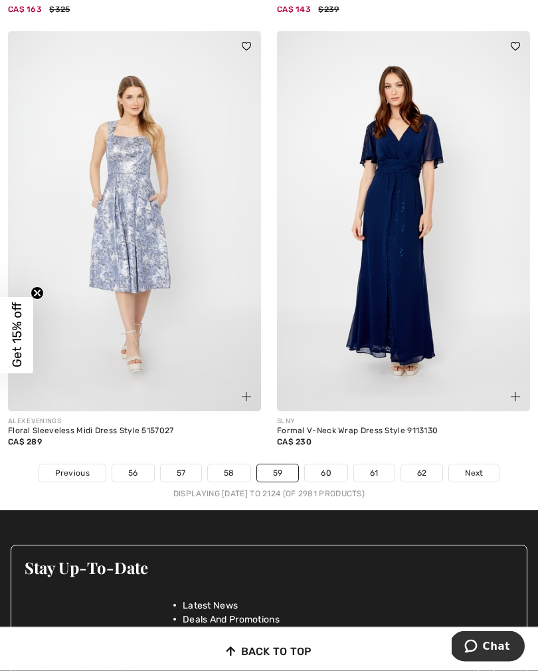
scroll to position [7704, 0]
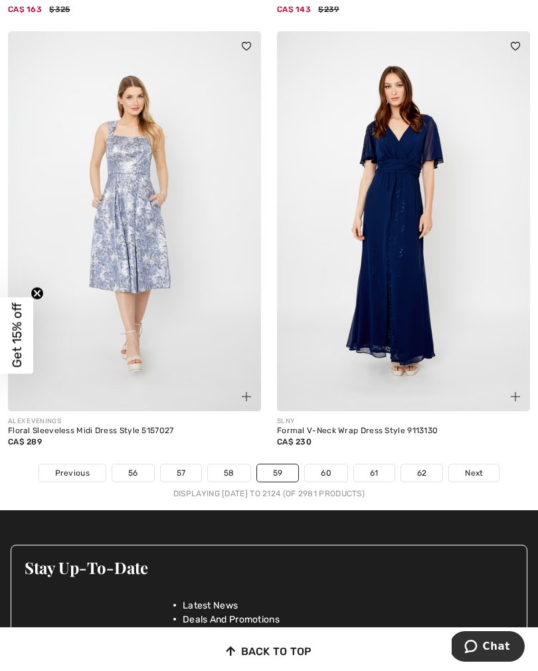
click at [328, 464] on link "60" at bounding box center [326, 472] width 43 height 17
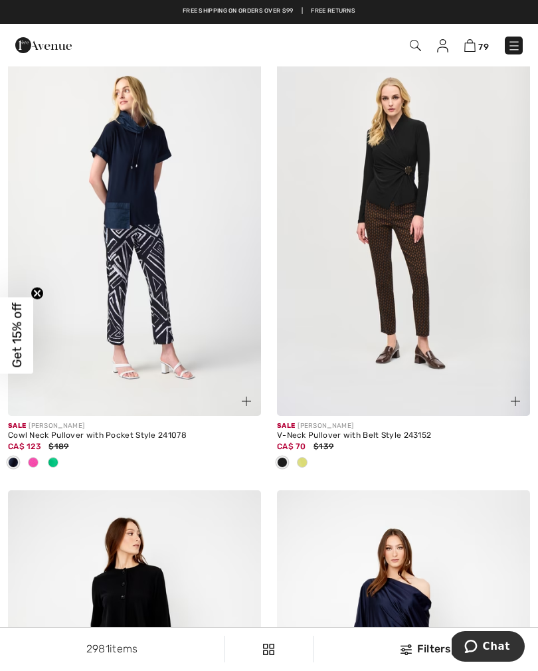
scroll to position [3720, 0]
click at [37, 458] on span at bounding box center [33, 463] width 11 height 11
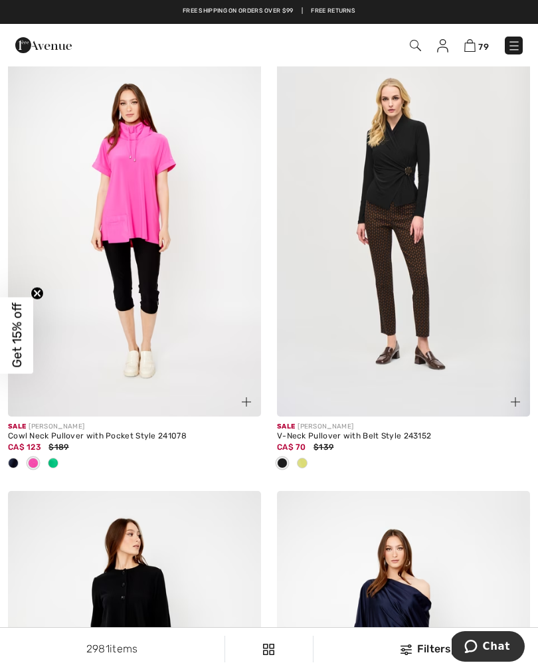
click at [60, 466] on div at bounding box center [53, 464] width 20 height 22
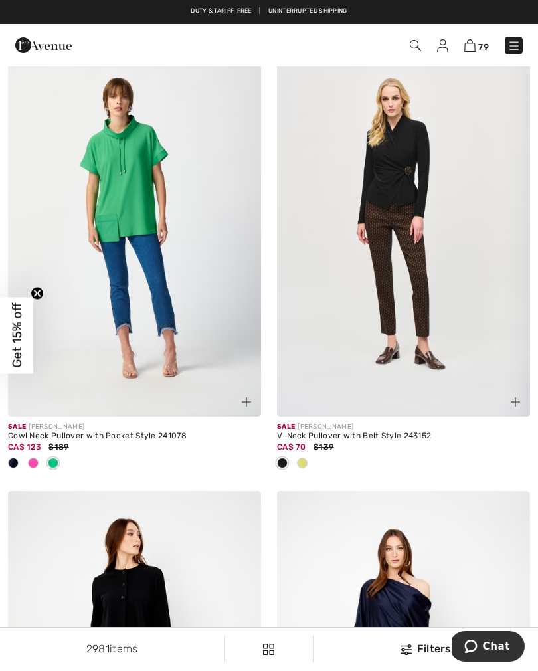
click at [37, 462] on div at bounding box center [33, 464] width 20 height 22
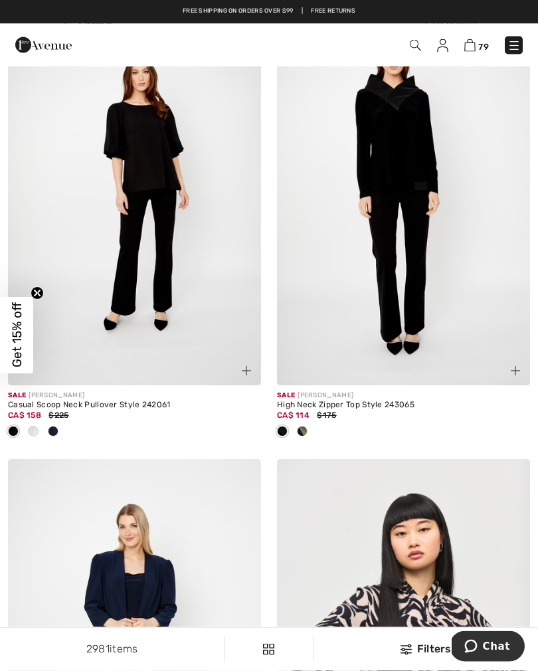
scroll to position [4637, 0]
click at [306, 429] on span at bounding box center [302, 431] width 11 height 11
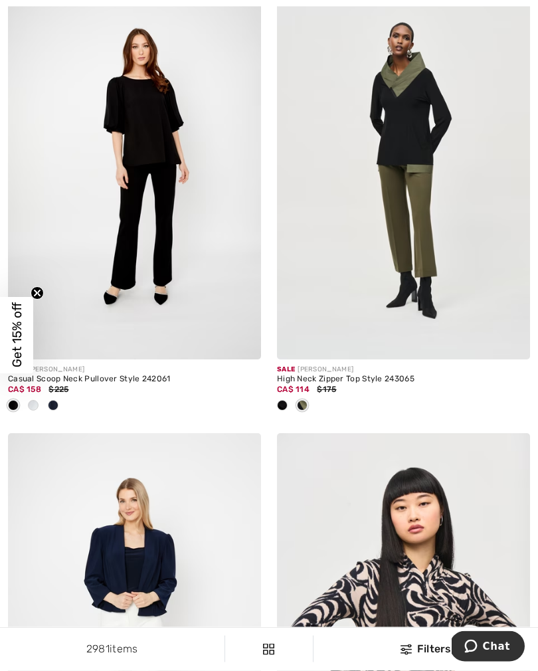
scroll to position [4663, 0]
click at [56, 407] on div at bounding box center [53, 406] width 20 height 22
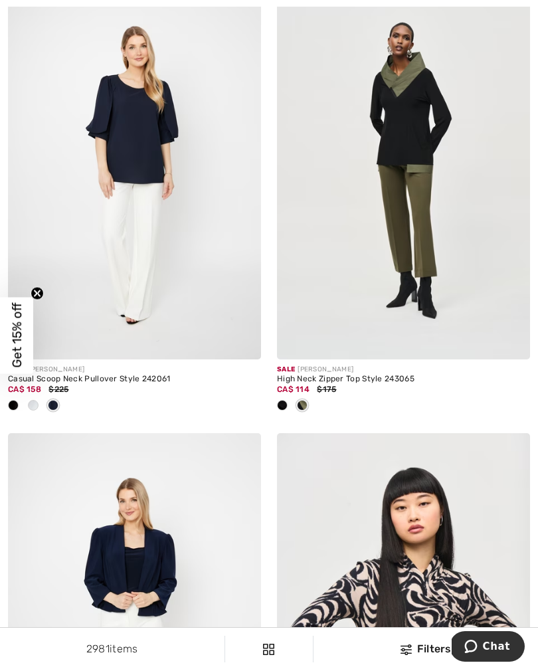
click at [37, 407] on div at bounding box center [33, 406] width 20 height 22
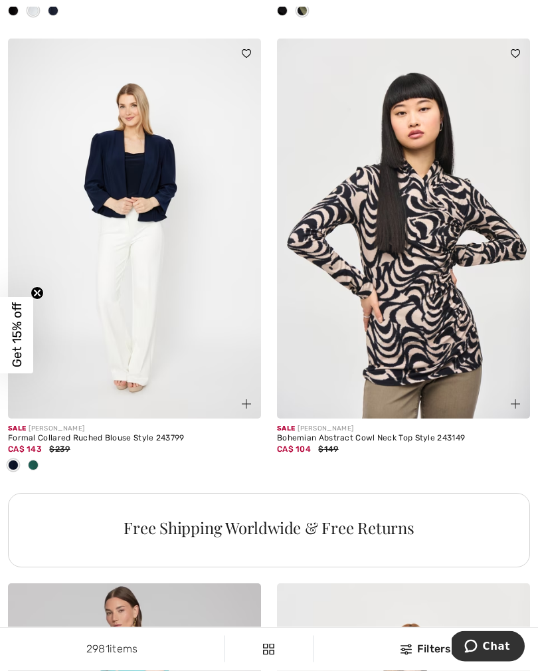
scroll to position [5058, 0]
click at [43, 464] on div at bounding box center [33, 466] width 20 height 22
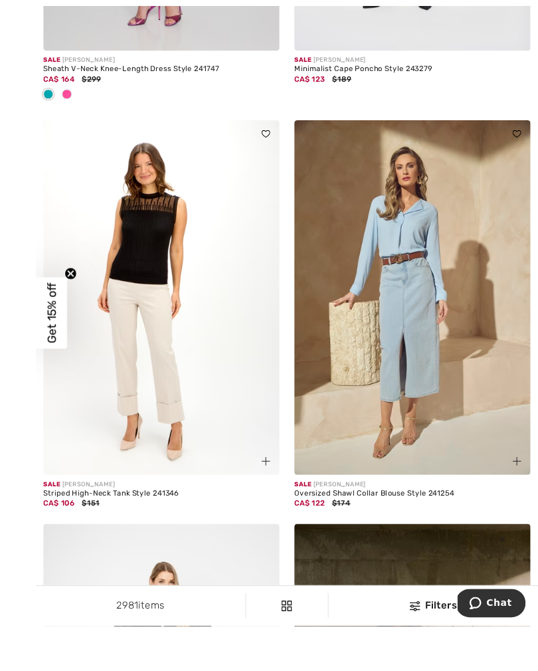
scroll to position [6005, 0]
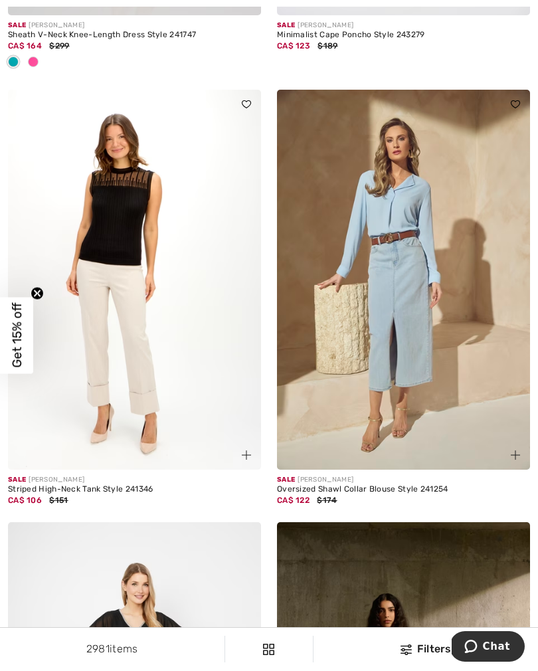
click at [129, 350] on img at bounding box center [134, 280] width 253 height 380
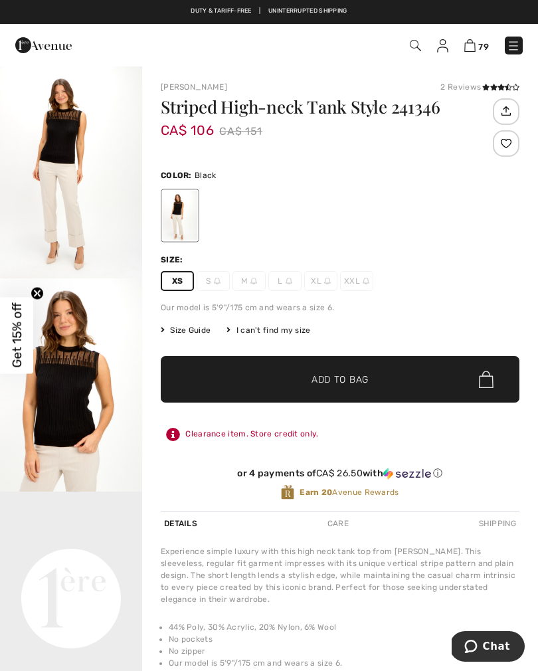
click at [274, 397] on span "✔ Added to Bag Add to Bag" at bounding box center [340, 379] width 359 height 47
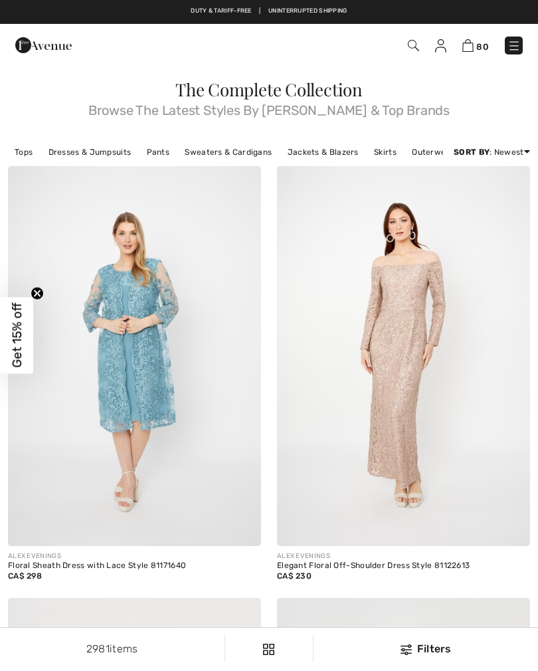
checkbox input "true"
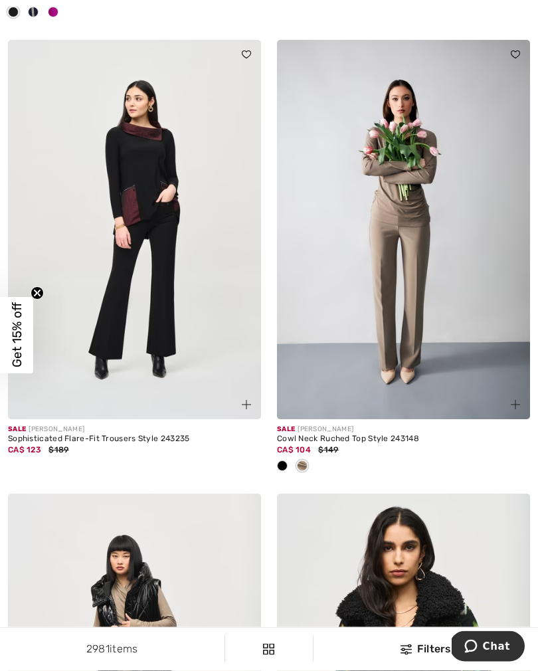
scroll to position [6941, 0]
click at [286, 460] on span at bounding box center [282, 465] width 11 height 11
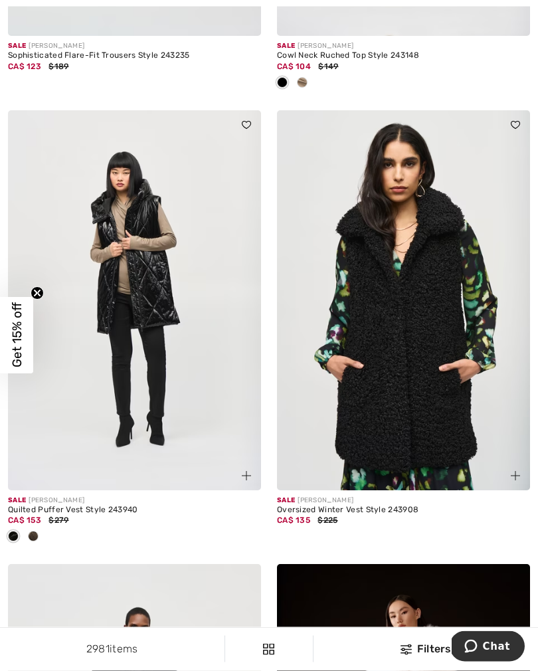
scroll to position [7326, 0]
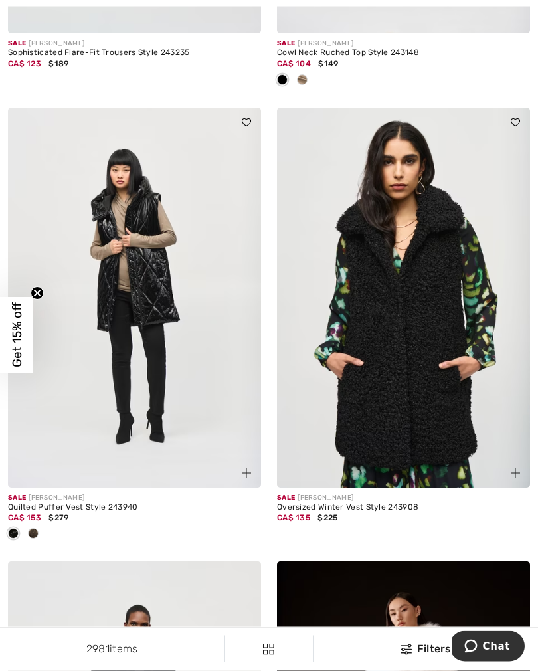
click at [37, 529] on span at bounding box center [33, 534] width 11 height 11
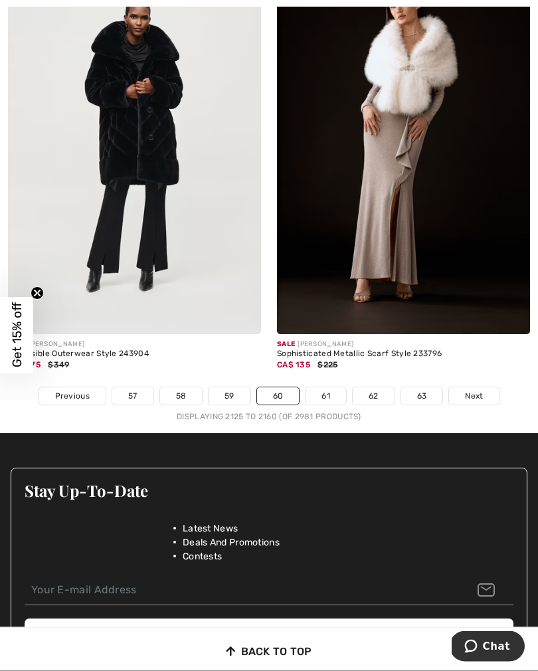
scroll to position [7934, 0]
click at [326, 393] on link "61" at bounding box center [326, 395] width 41 height 17
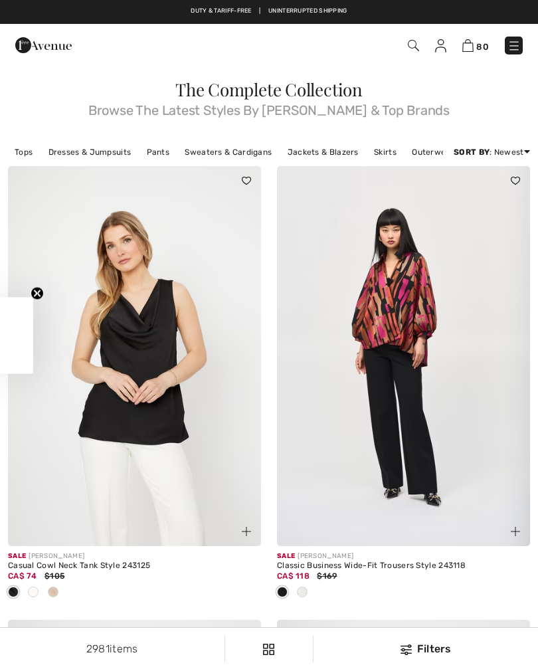
checkbox input "true"
click at [39, 597] on div at bounding box center [33, 593] width 20 height 22
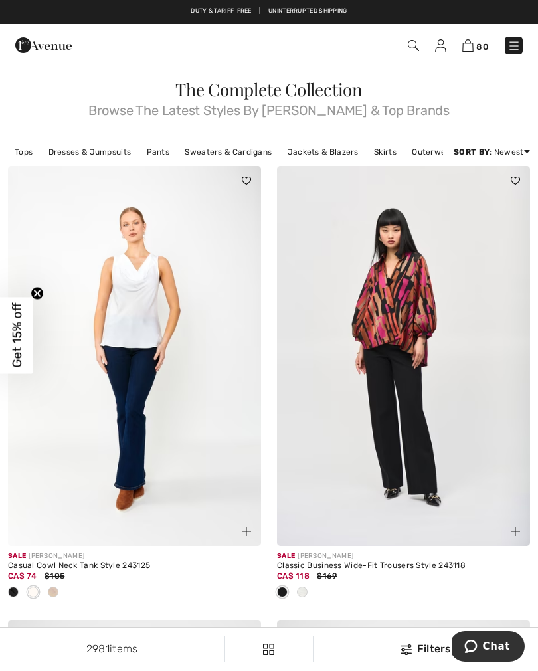
click at [62, 595] on div at bounding box center [53, 593] width 20 height 22
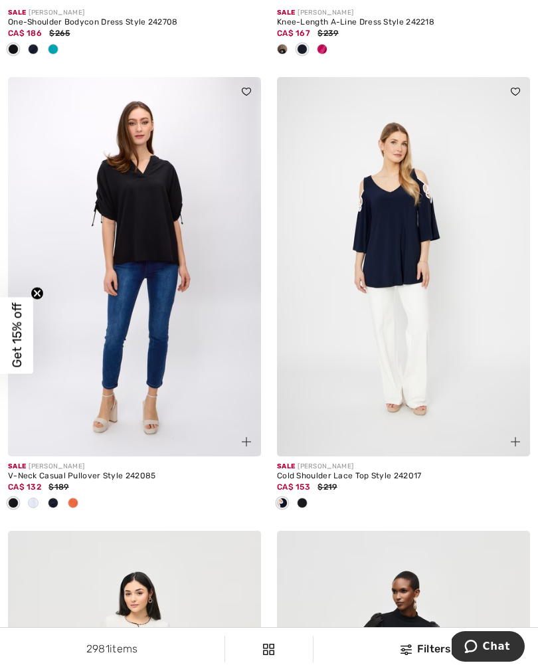
scroll to position [1456, 0]
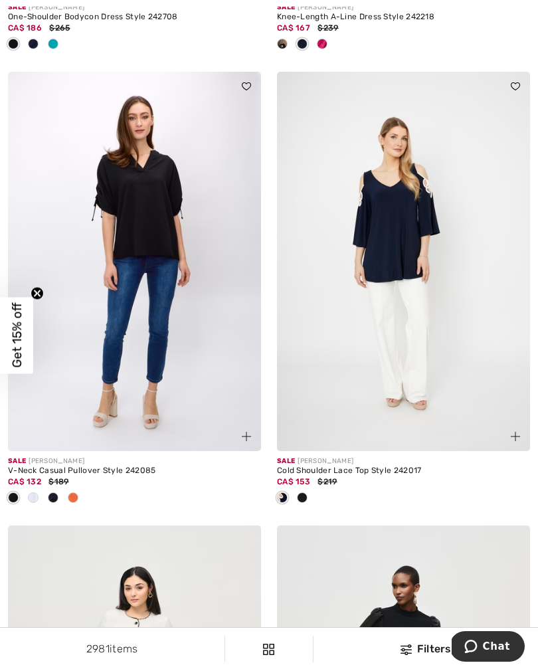
click at [307, 498] on span at bounding box center [302, 497] width 11 height 11
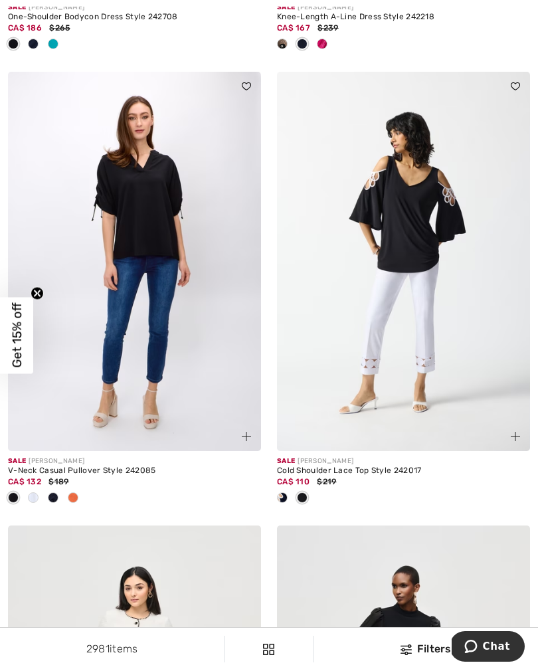
click at [288, 500] on div at bounding box center [282, 499] width 20 height 22
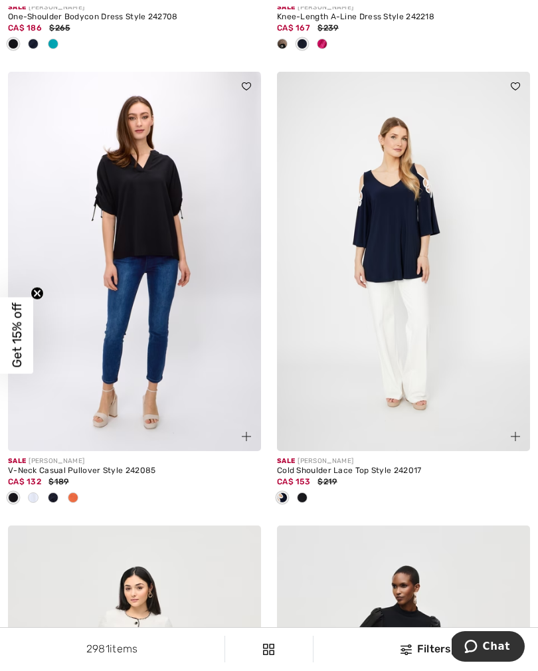
click at [40, 502] on div at bounding box center [33, 499] width 20 height 22
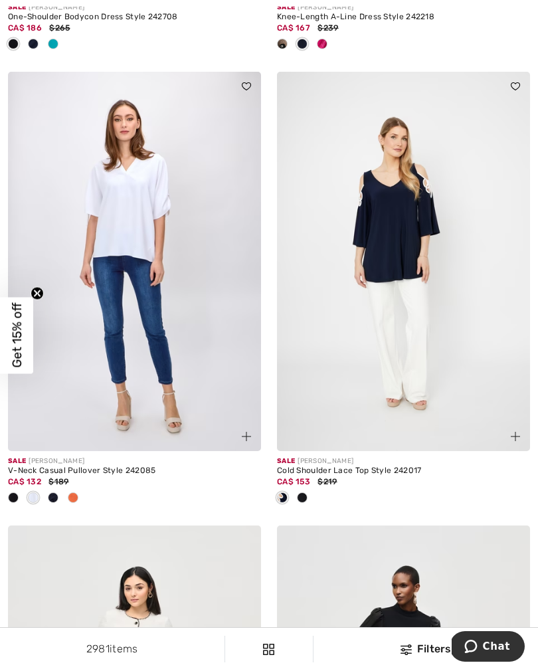
click at [124, 291] on img at bounding box center [134, 262] width 253 height 380
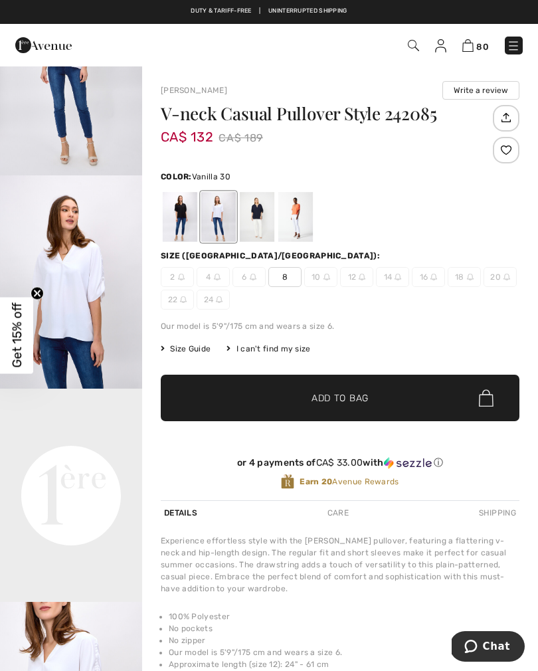
scroll to position [133, 0]
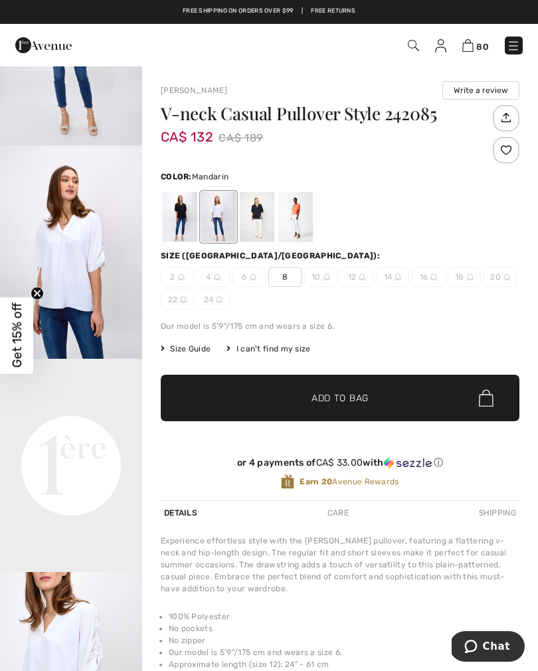
click at [303, 223] on div at bounding box center [295, 217] width 35 height 50
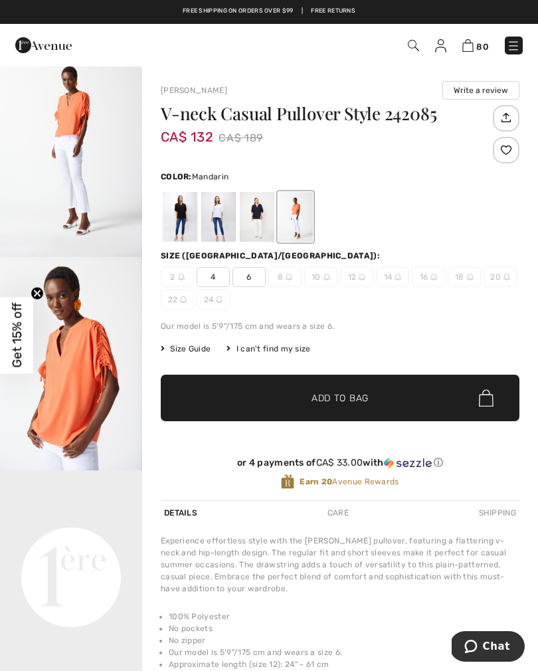
scroll to position [16, 0]
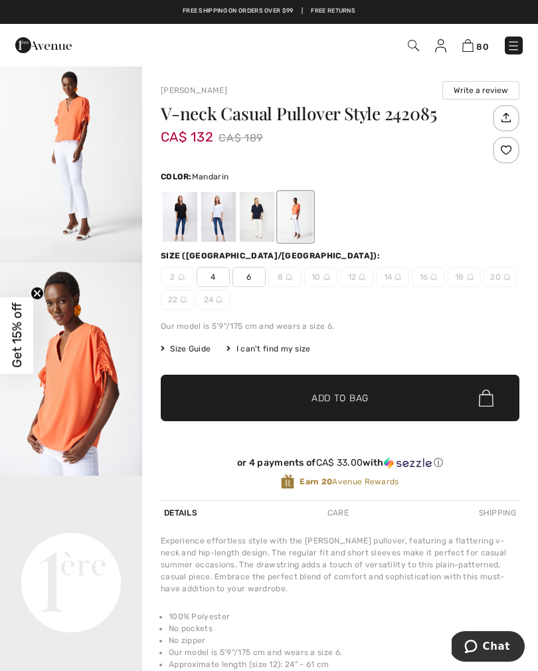
click at [221, 221] on div at bounding box center [218, 217] width 35 height 50
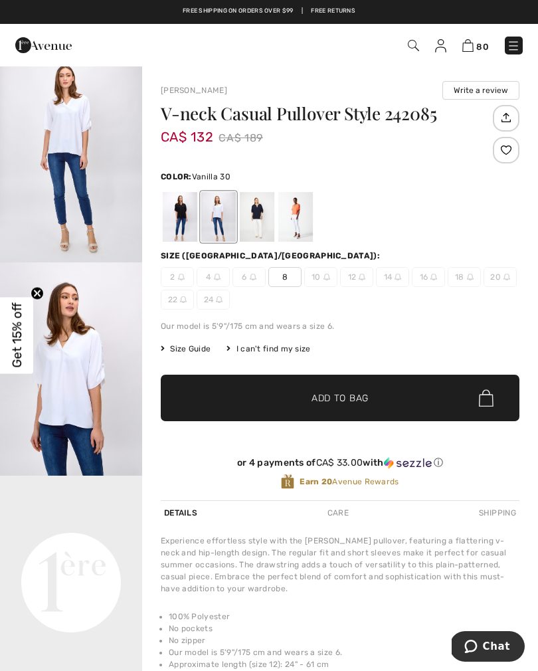
scroll to position [0, 0]
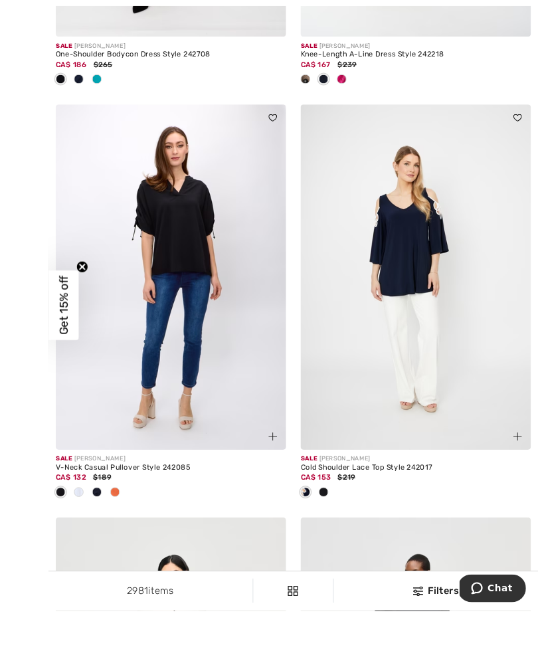
scroll to position [1493, 0]
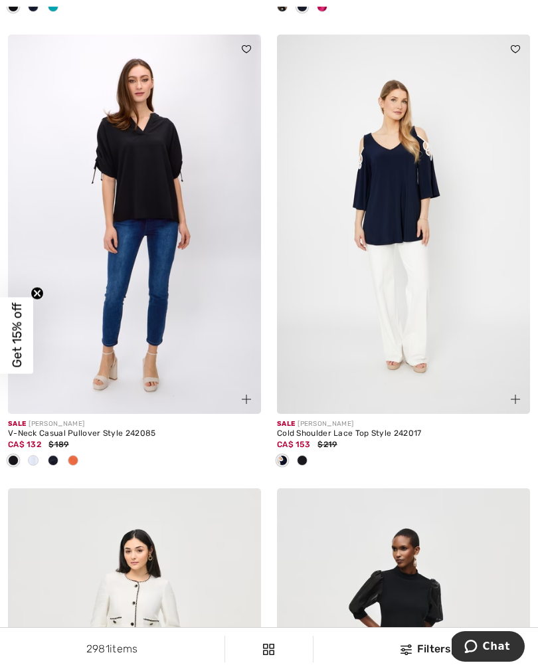
click at [392, 226] on img at bounding box center [403, 225] width 253 height 380
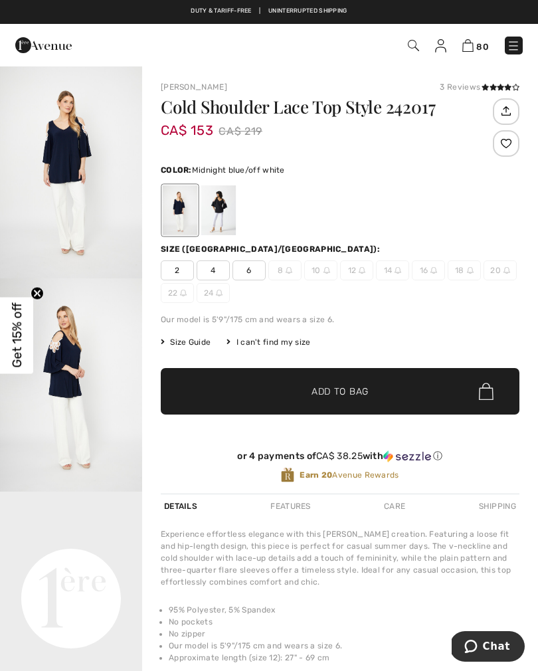
click at [175, 275] on span "2" at bounding box center [177, 270] width 33 height 20
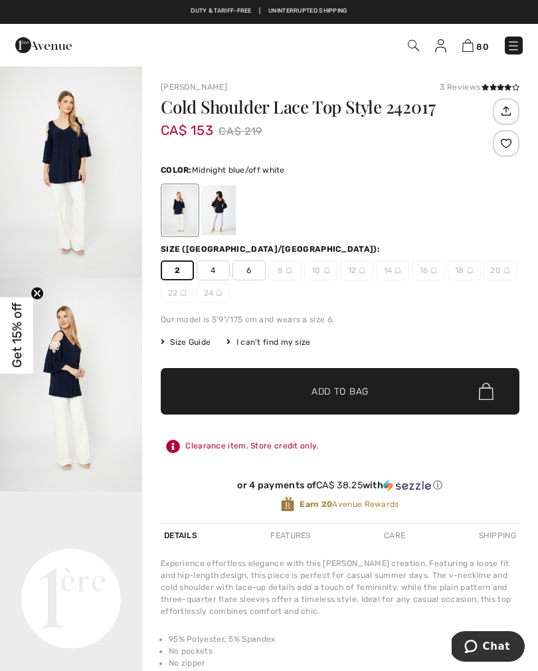
click at [256, 394] on span "✔ Added to Bag Add to Bag" at bounding box center [340, 391] width 359 height 47
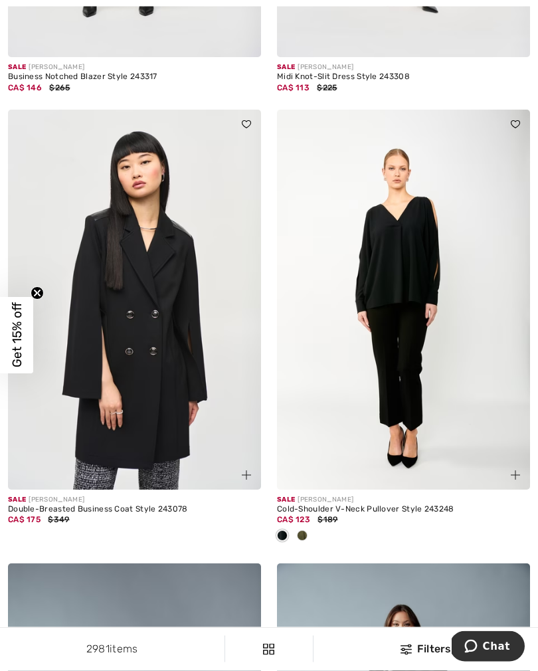
scroll to position [4570, 0]
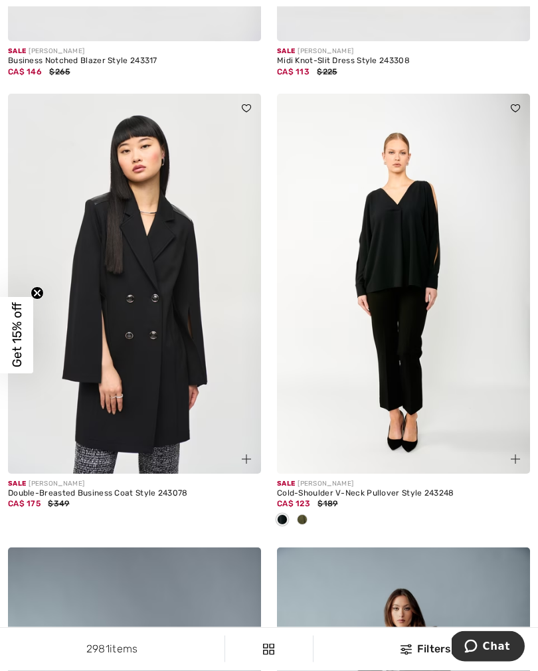
click at [310, 525] on div at bounding box center [302, 521] width 20 height 22
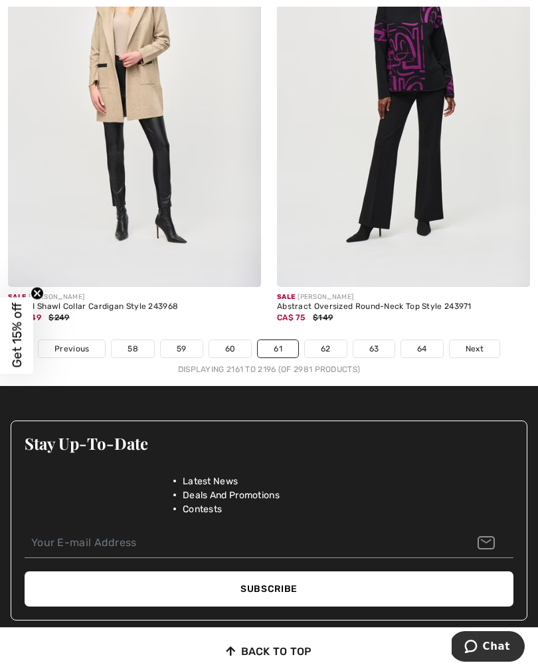
scroll to position [7946, 0]
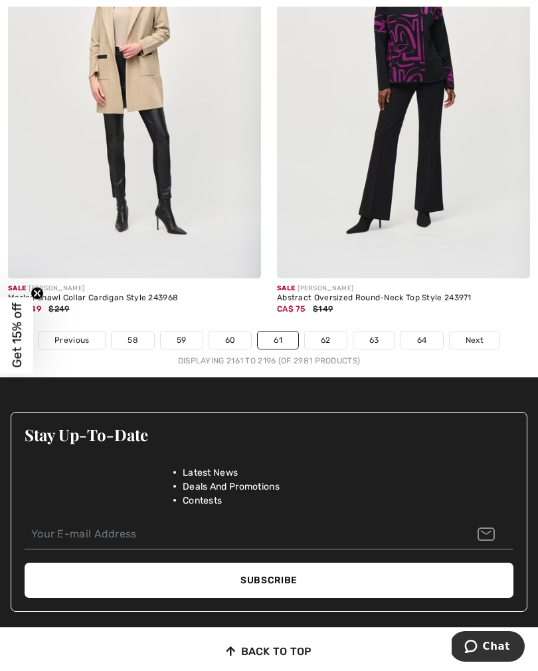
click at [329, 333] on link "62" at bounding box center [326, 340] width 42 height 17
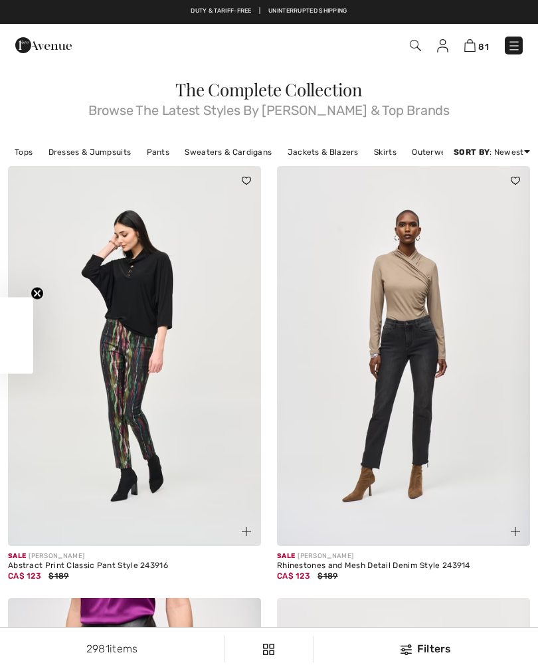
checkbox input "true"
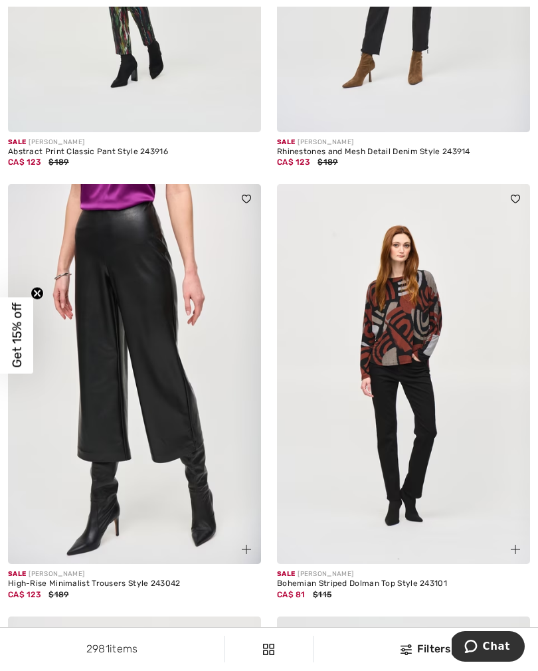
scroll to position [435, 0]
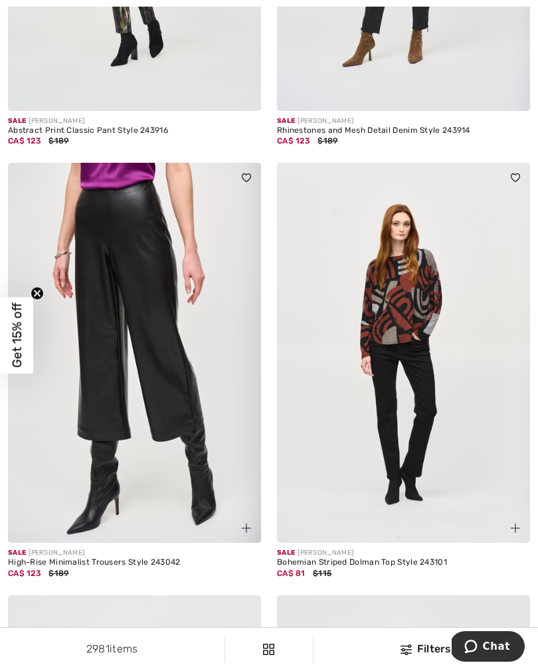
click at [122, 420] on img at bounding box center [134, 353] width 253 height 380
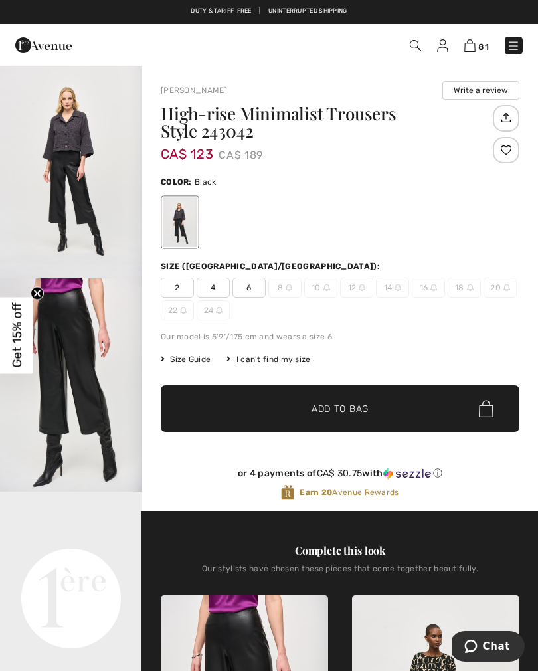
click at [219, 289] on span "4" at bounding box center [213, 288] width 33 height 20
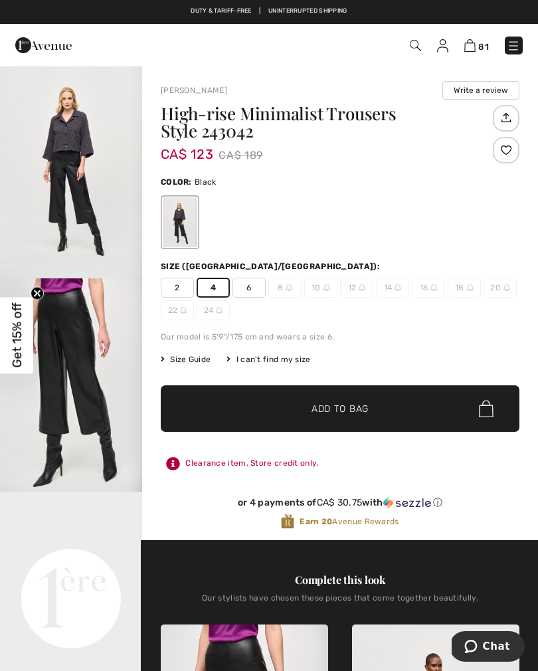
click at [284, 411] on span "✔ Added to Bag" at bounding box center [320, 409] width 81 height 14
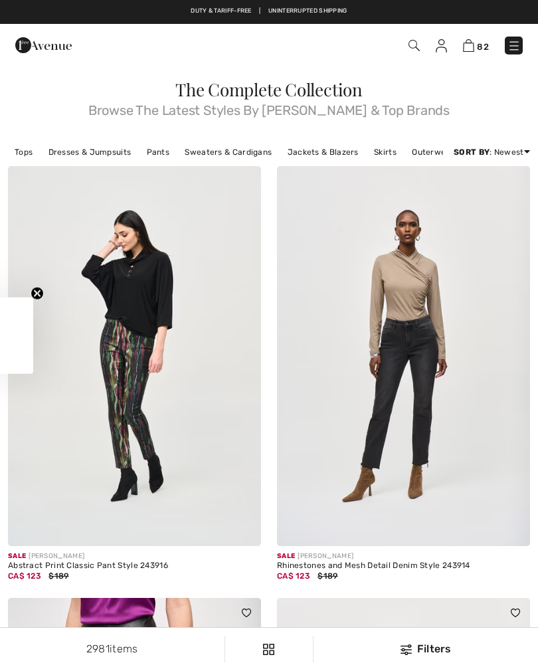
checkbox input "true"
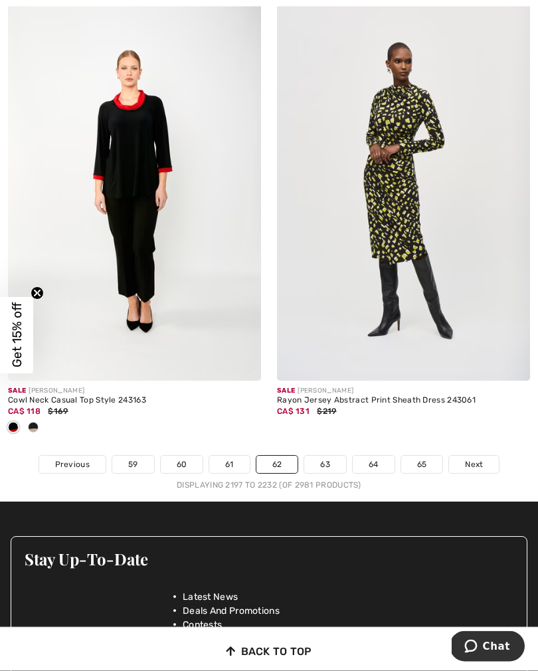
scroll to position [7734, 0]
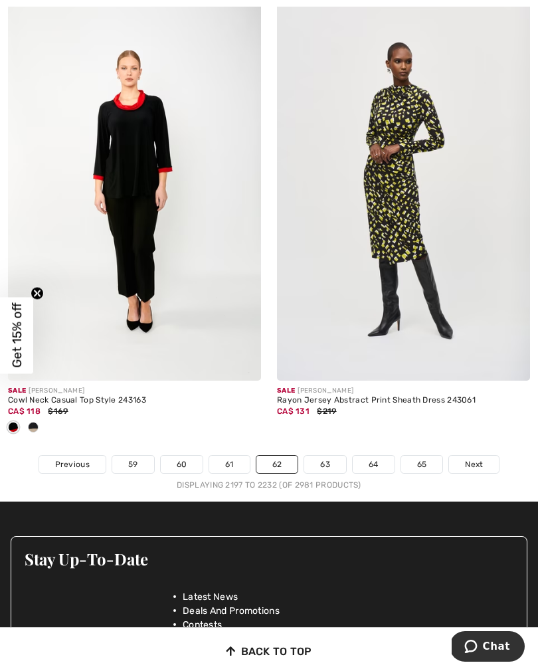
click at [340, 459] on link "63" at bounding box center [325, 464] width 42 height 17
click at [323, 456] on link "63" at bounding box center [325, 464] width 42 height 17
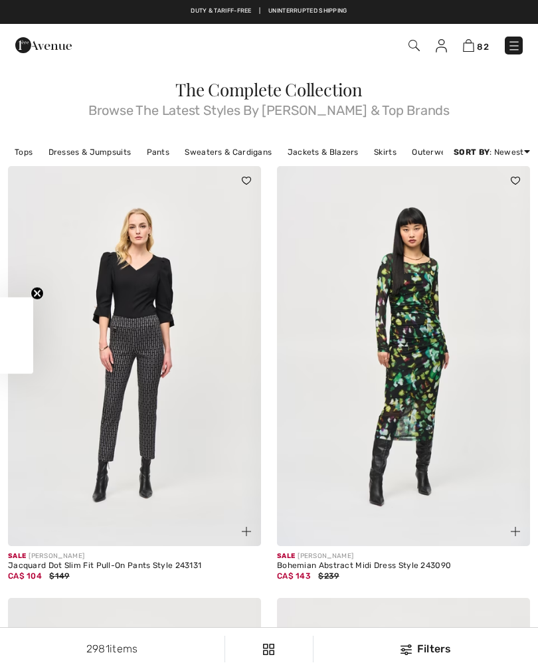
checkbox input "true"
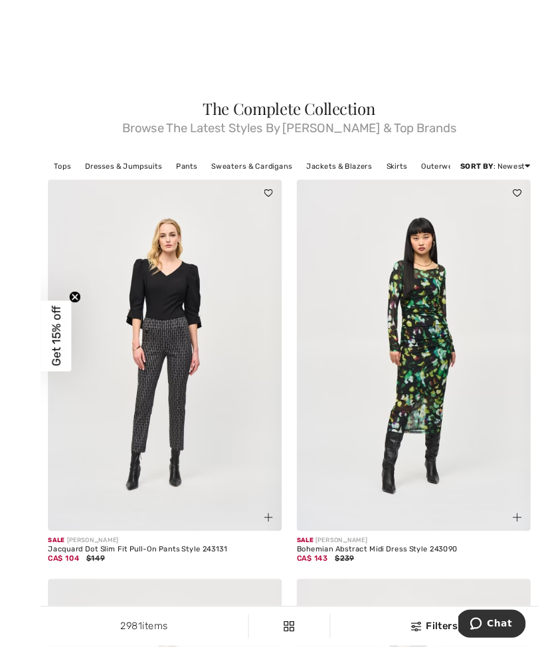
scroll to position [3, 0]
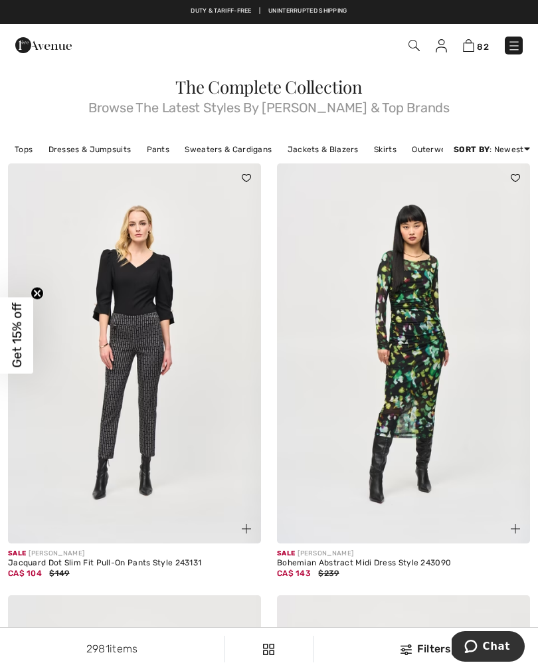
click at [143, 394] on img at bounding box center [134, 353] width 253 height 380
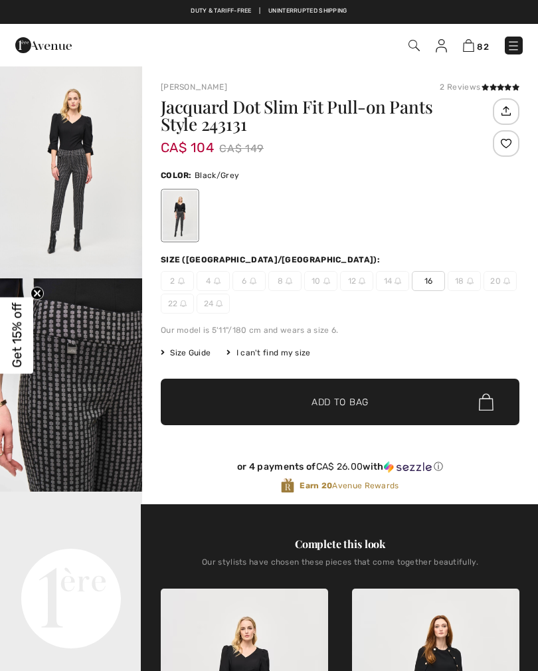
checkbox input "true"
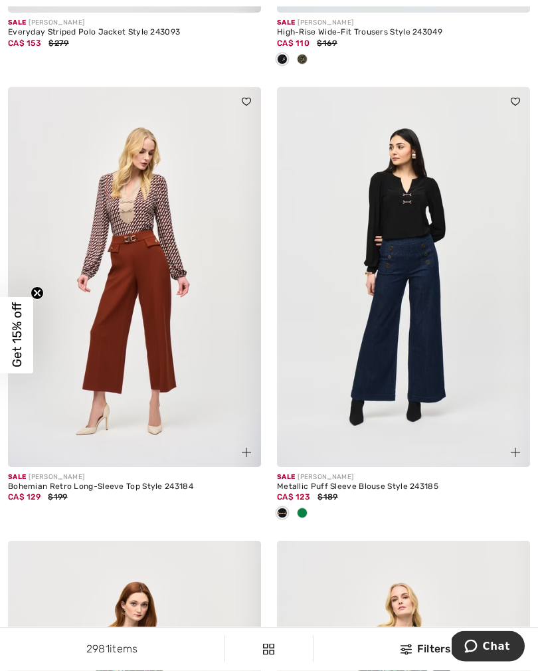
scroll to position [1829, 0]
click at [308, 512] on div at bounding box center [302, 514] width 20 height 22
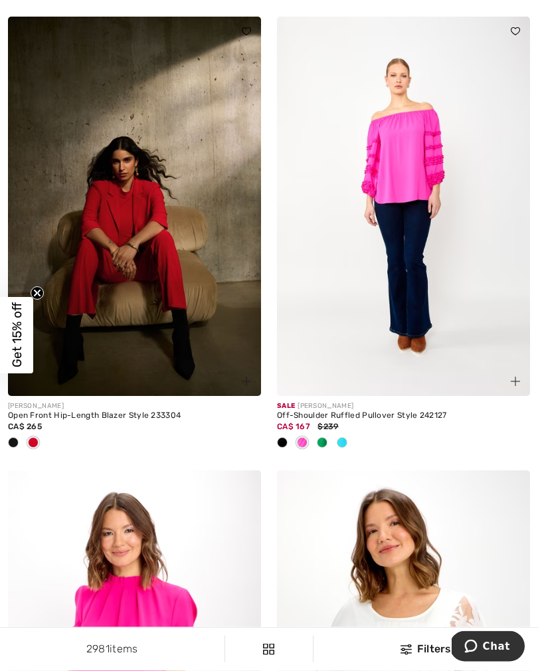
scroll to position [4172, 0]
click at [142, 274] on img at bounding box center [134, 207] width 253 height 380
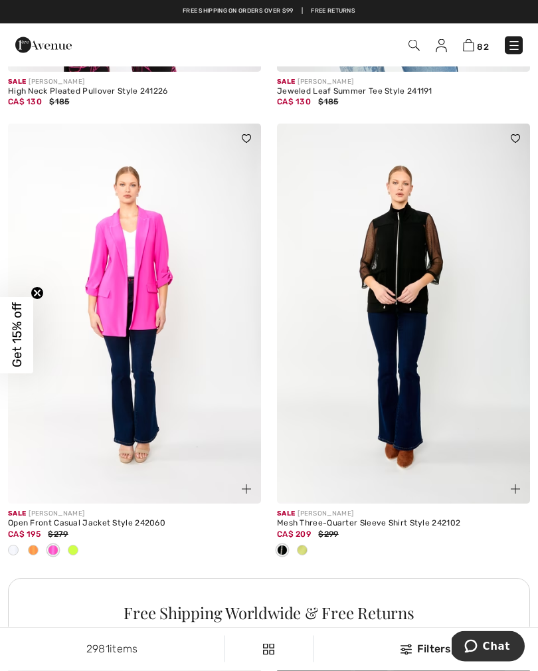
scroll to position [4949, 0]
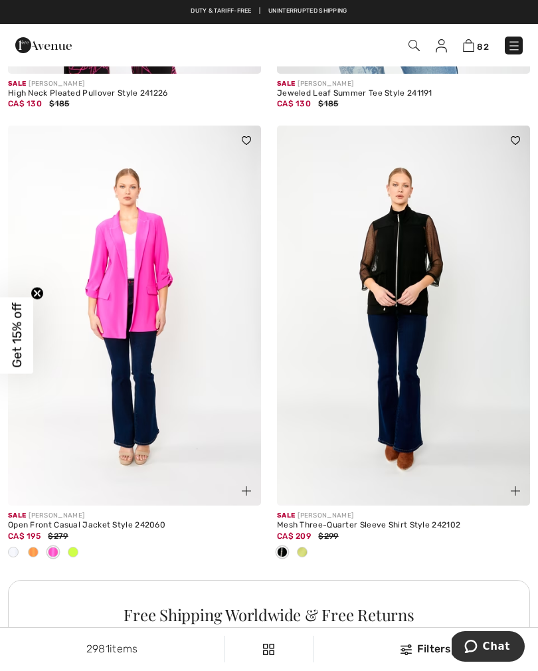
click at [80, 546] on div at bounding box center [73, 553] width 20 height 22
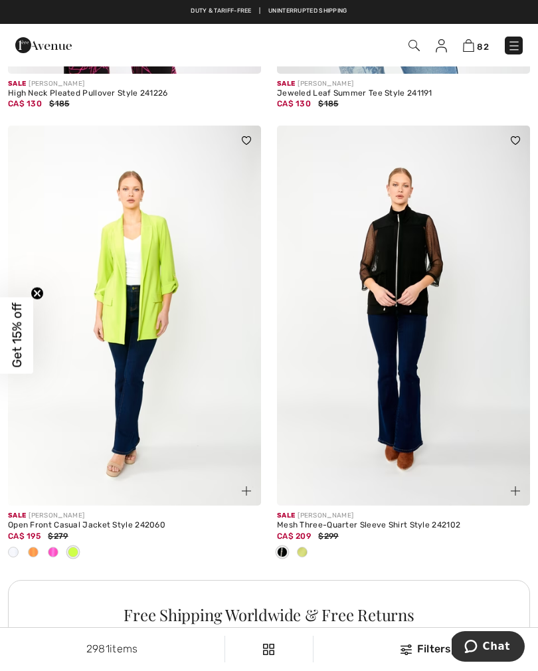
click at [37, 549] on span at bounding box center [33, 552] width 11 height 11
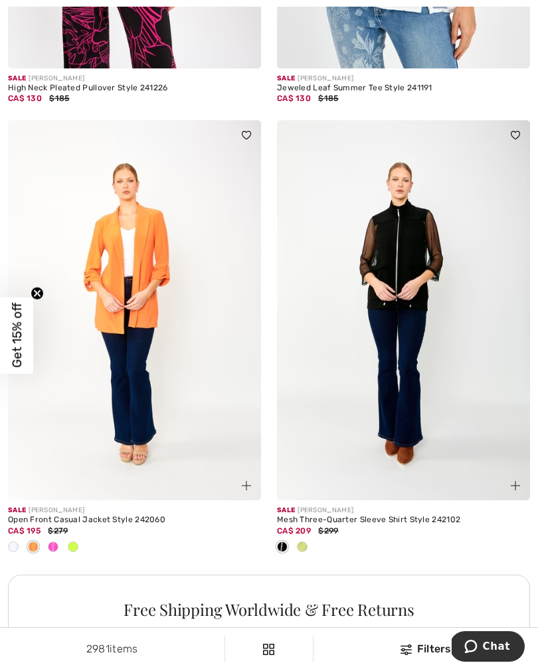
scroll to position [4988, 0]
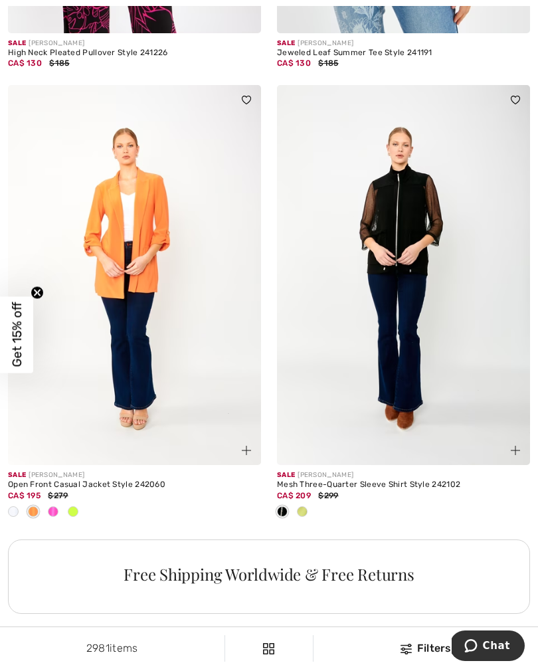
click at [310, 509] on div at bounding box center [302, 513] width 20 height 22
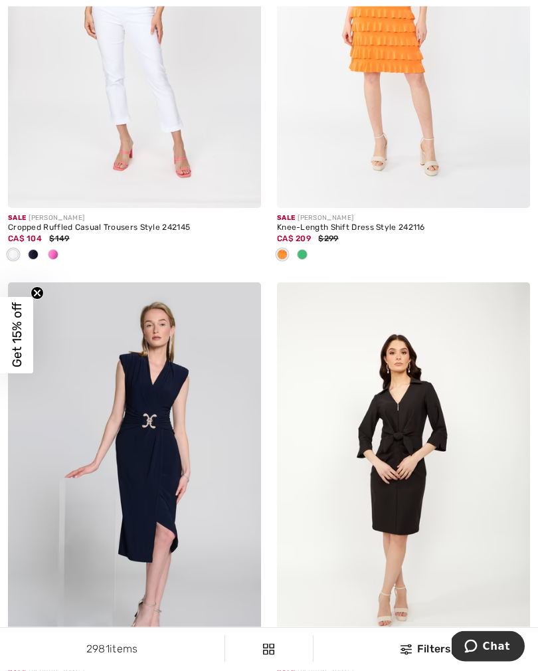
scroll to position [7090, 0]
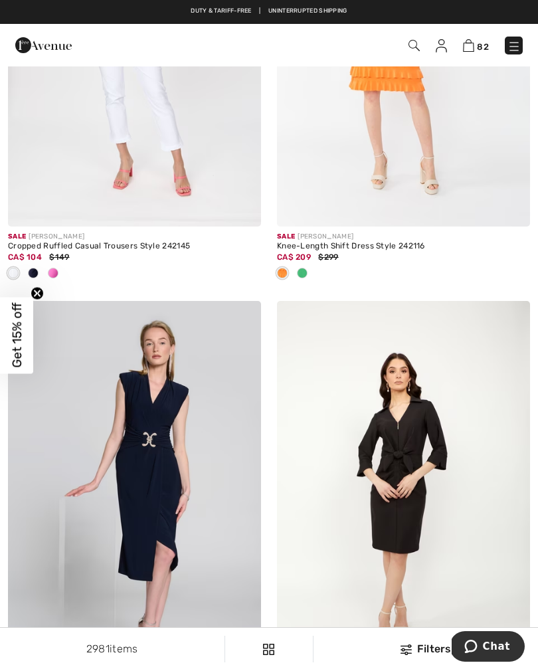
click at [55, 273] on div at bounding box center [53, 274] width 20 height 22
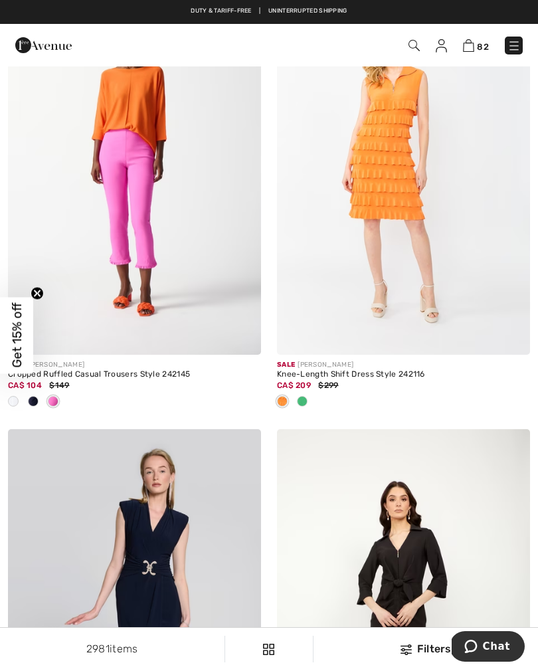
scroll to position [6959, 0]
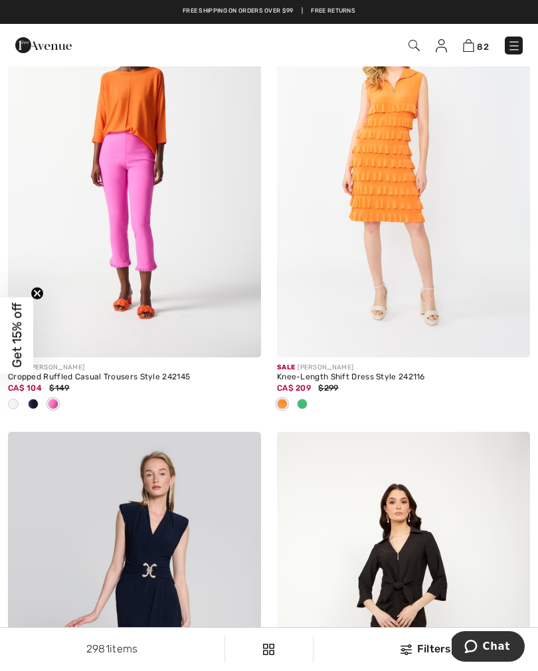
click at [140, 226] on img at bounding box center [134, 168] width 253 height 380
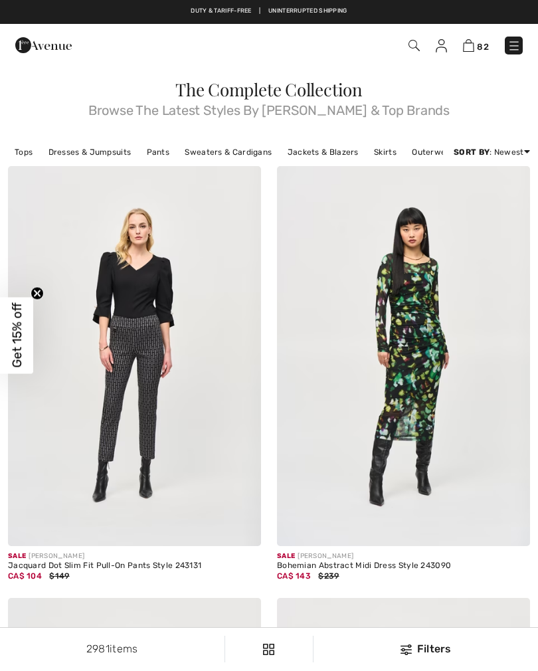
checkbox input "true"
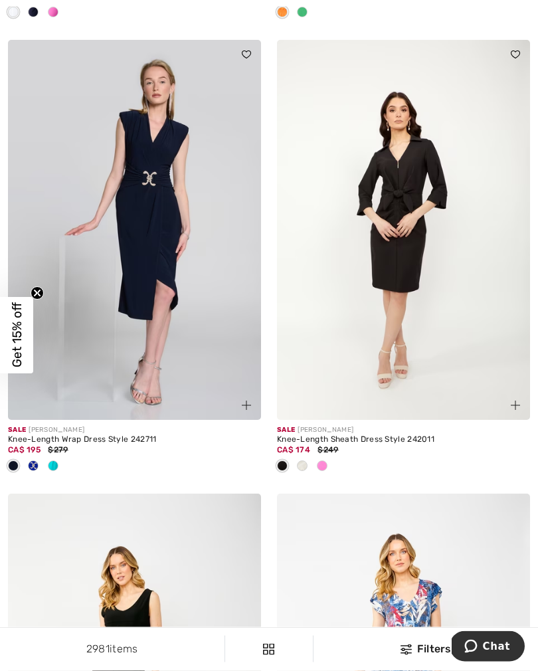
scroll to position [7351, 0]
click at [59, 464] on div at bounding box center [53, 467] width 20 height 22
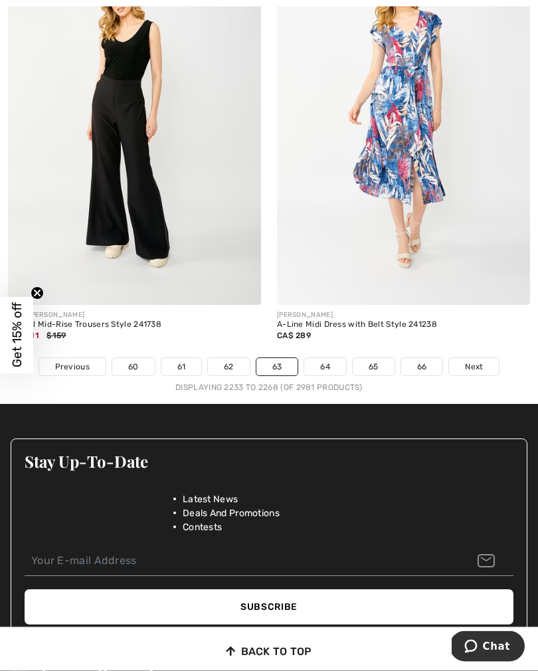
scroll to position [7919, 0]
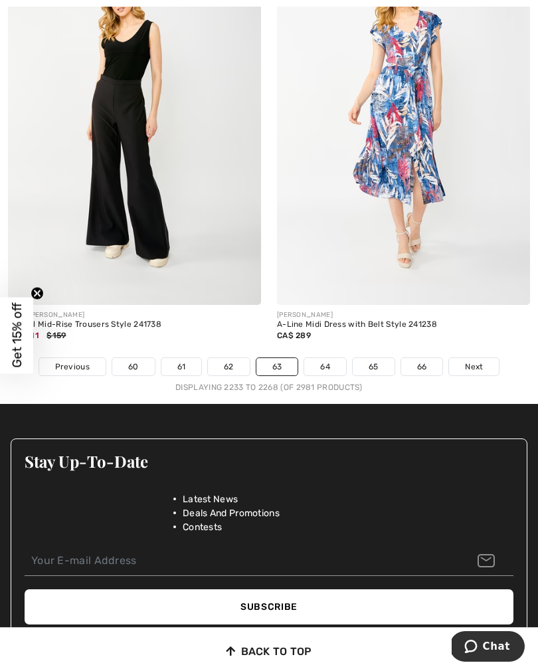
click at [329, 363] on link "64" at bounding box center [325, 366] width 42 height 17
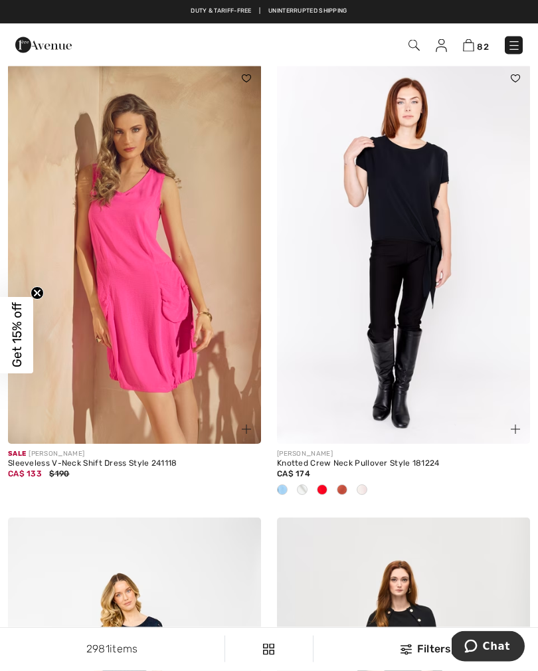
scroll to position [102, 0]
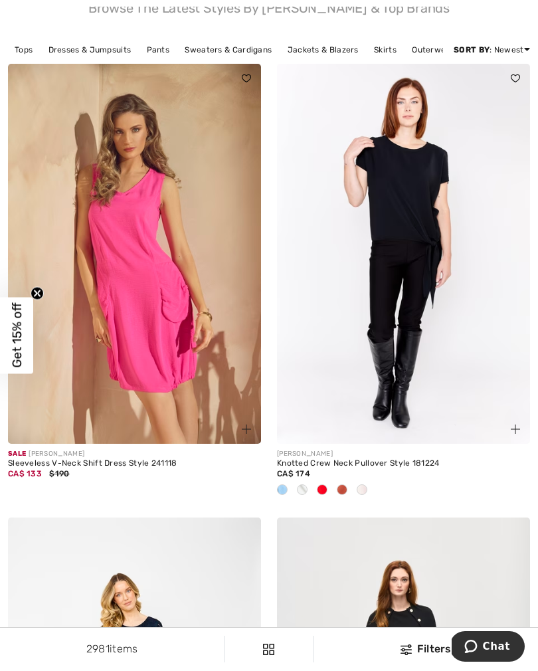
click at [324, 496] on div at bounding box center [322, 491] width 20 height 22
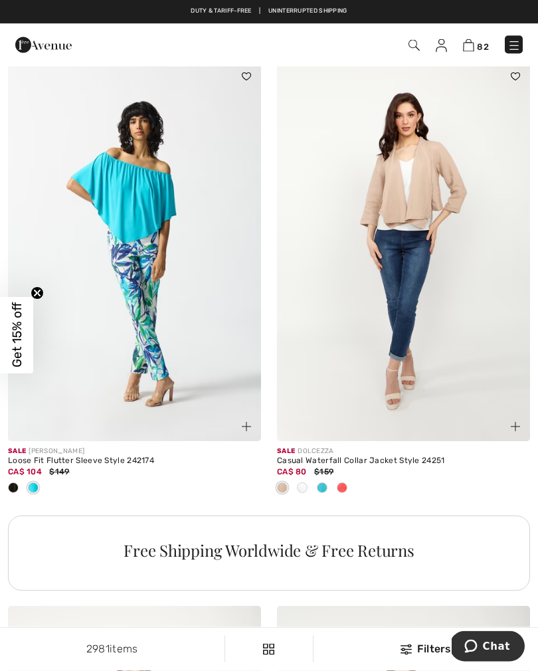
scroll to position [5002, 0]
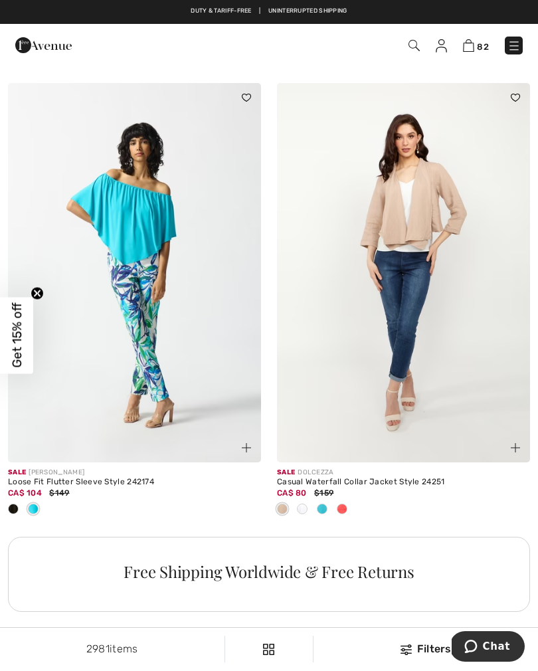
click at [325, 504] on span at bounding box center [322, 509] width 11 height 11
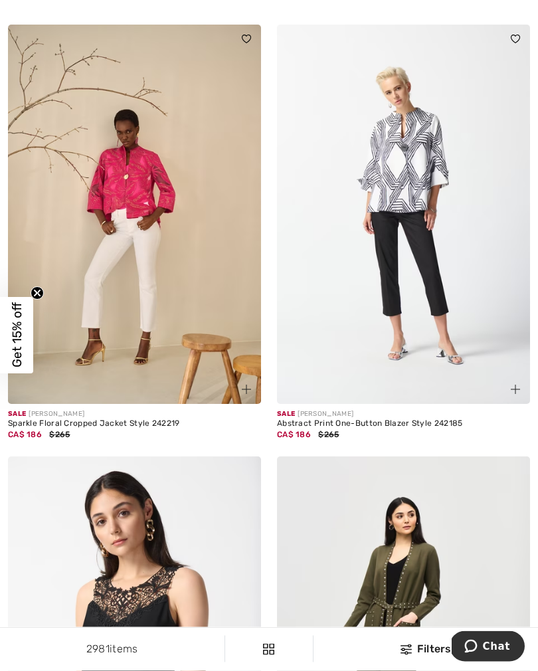
scroll to position [6059, 0]
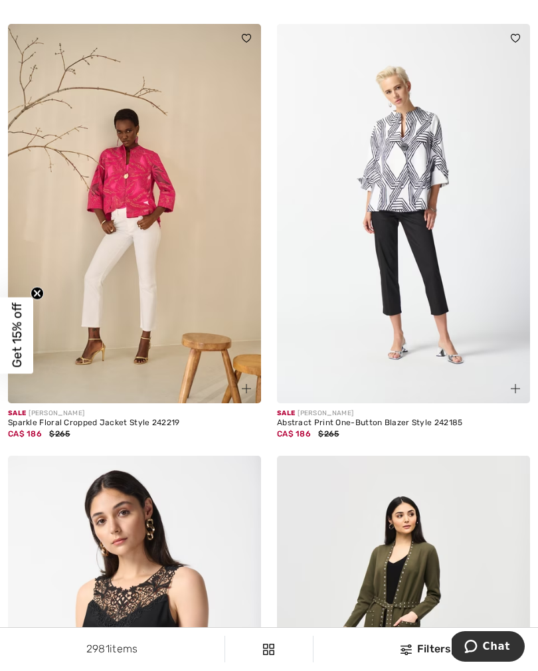
click at [131, 243] on img at bounding box center [134, 214] width 253 height 380
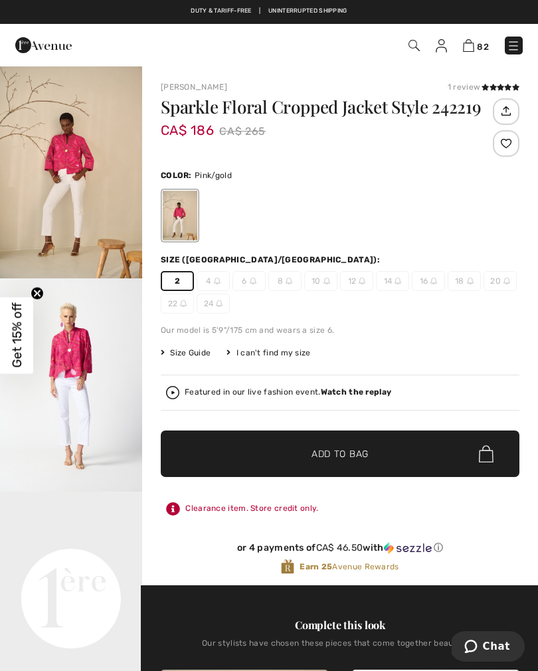
click at [287, 458] on span "✔ Added to Bag" at bounding box center [320, 454] width 81 height 14
click at [299, 462] on span "✔ Added to Bag Add to Bag" at bounding box center [340, 453] width 359 height 47
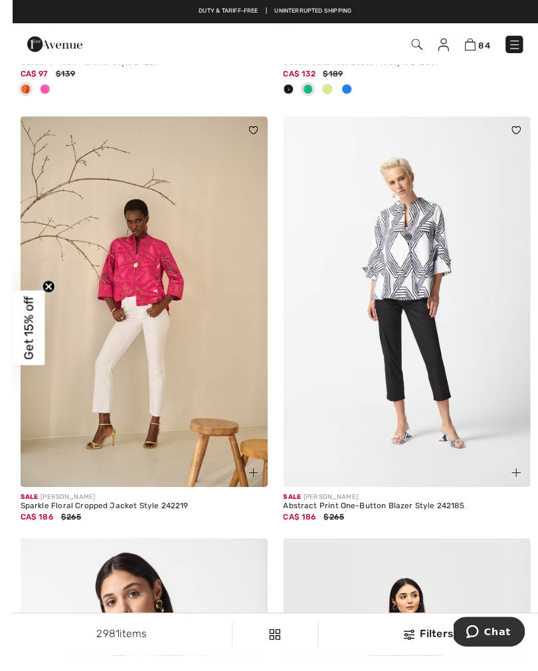
scroll to position [5991, 0]
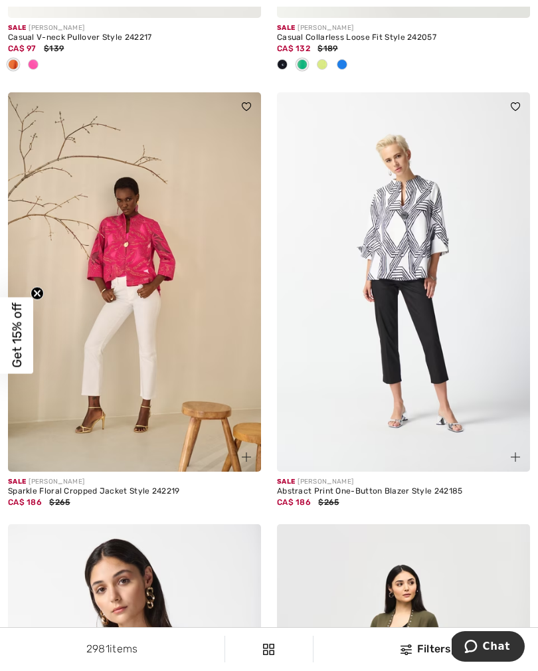
click at [420, 275] on img at bounding box center [403, 282] width 253 height 380
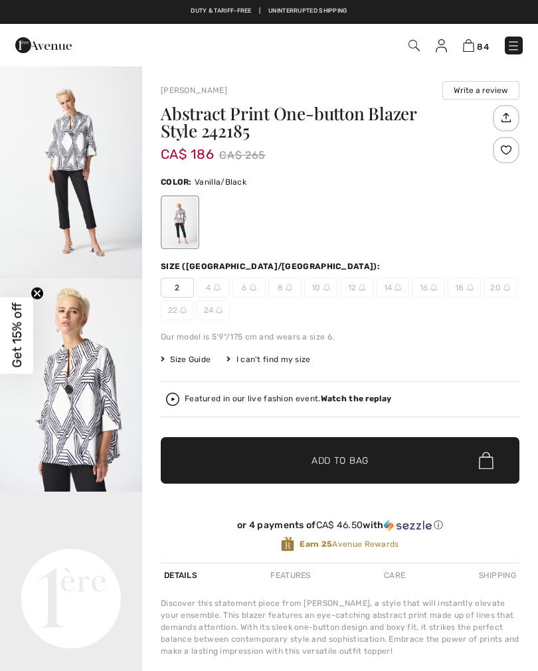
checkbox input "true"
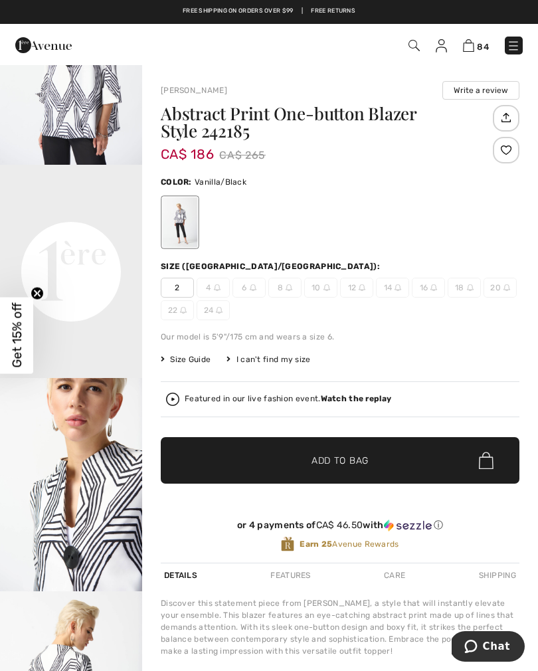
scroll to position [310, 0]
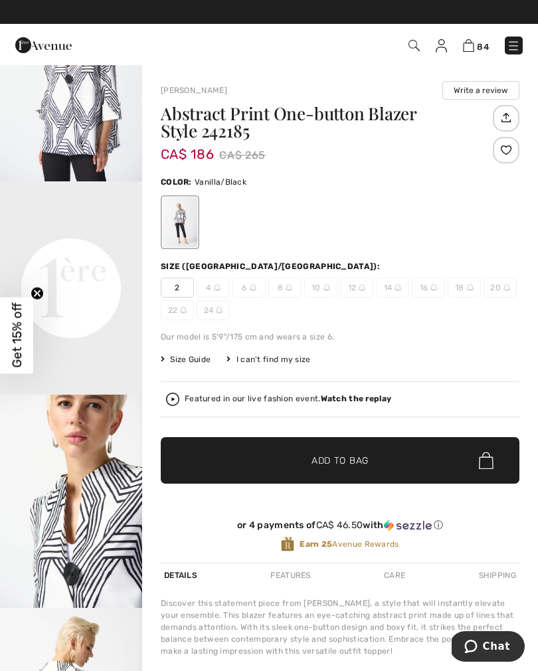
click at [183, 228] on div at bounding box center [180, 222] width 35 height 50
click at [177, 292] on span "2" at bounding box center [177, 288] width 33 height 20
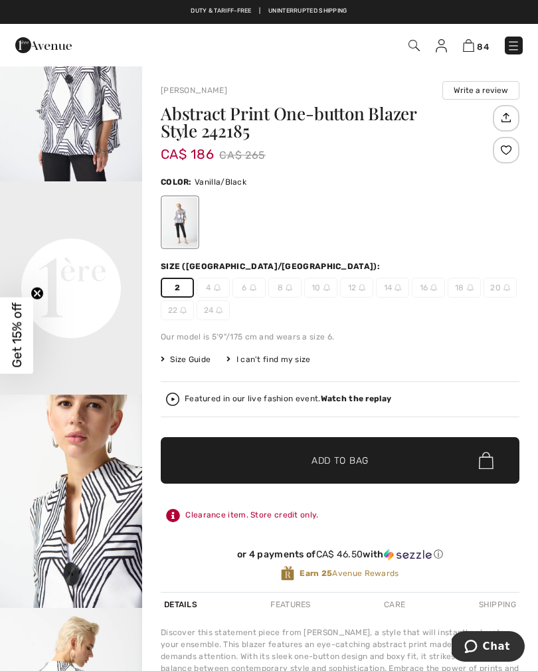
click at [300, 466] on span "✔ Added to Bag" at bounding box center [320, 461] width 81 height 14
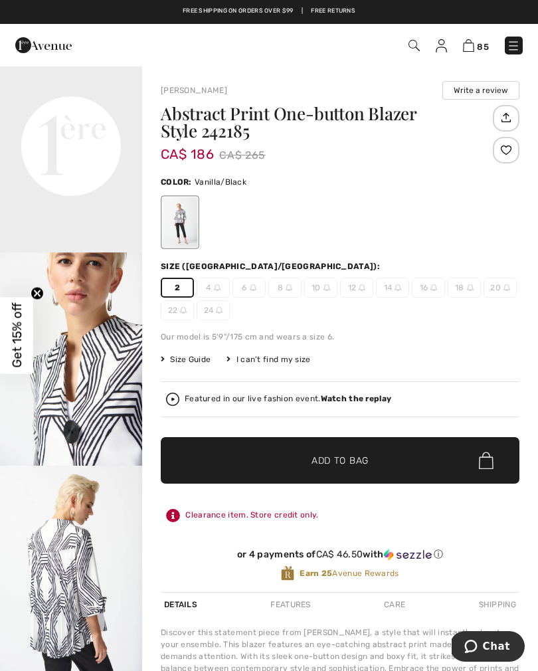
scroll to position [569, 0]
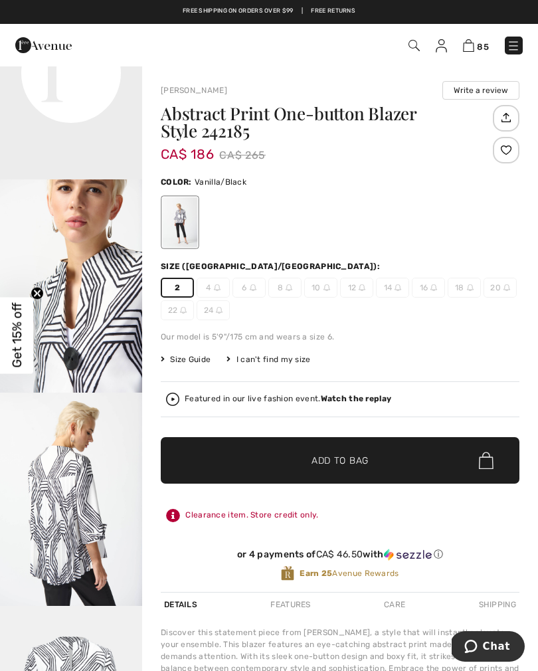
click at [69, 527] on img "4 / 5" at bounding box center [71, 499] width 142 height 213
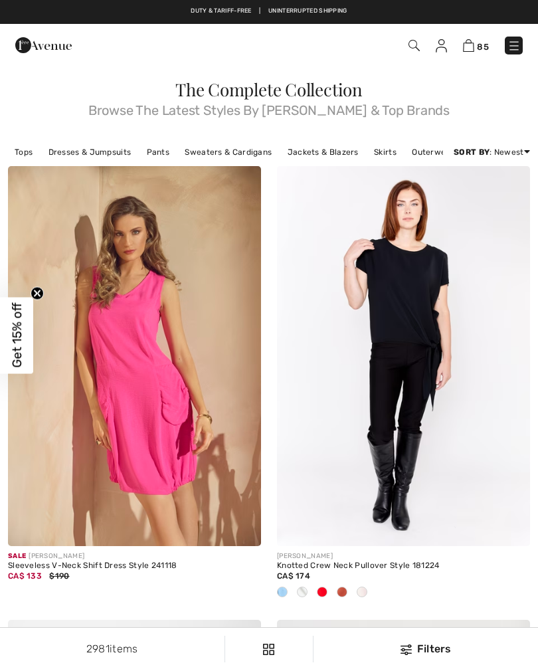
checkbox input "true"
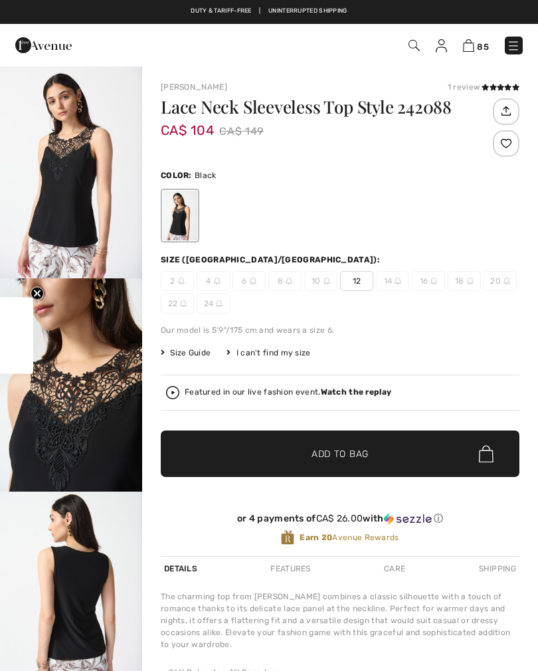
checkbox input "true"
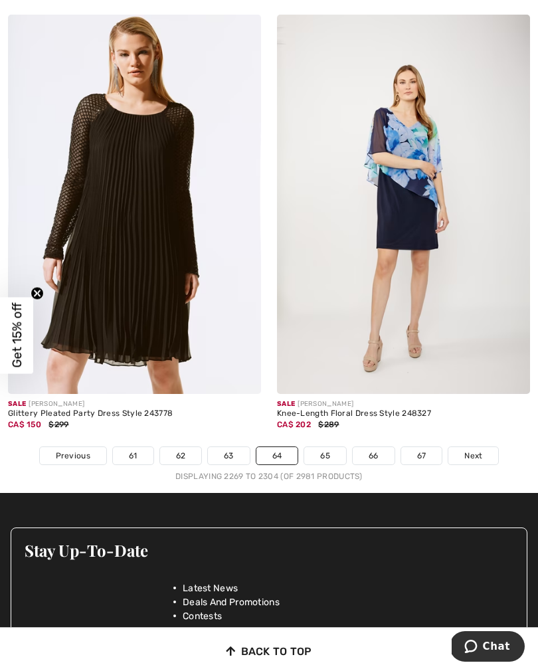
scroll to position [7798, 0]
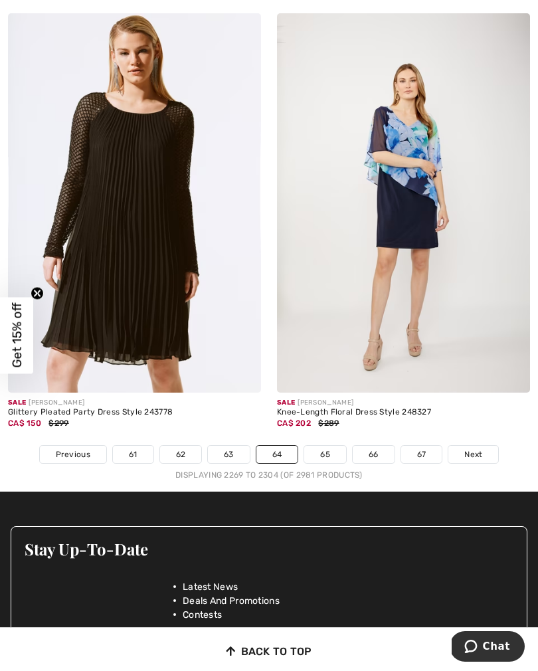
click at [136, 246] on img at bounding box center [134, 203] width 253 height 380
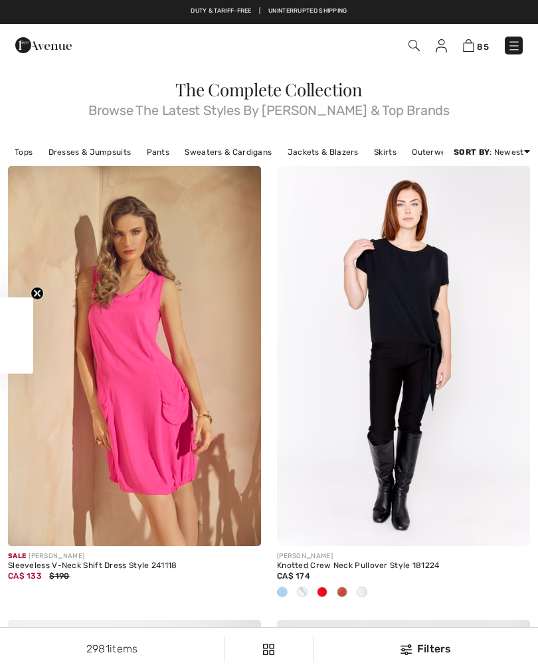
checkbox input "true"
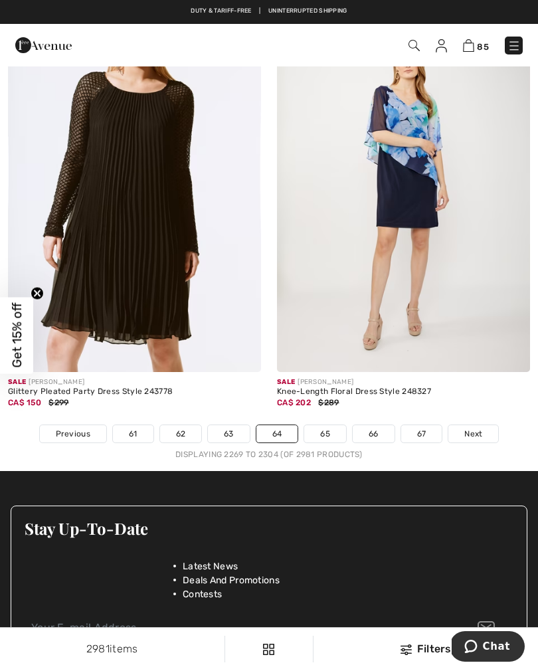
click at [321, 425] on link "65" at bounding box center [325, 433] width 42 height 17
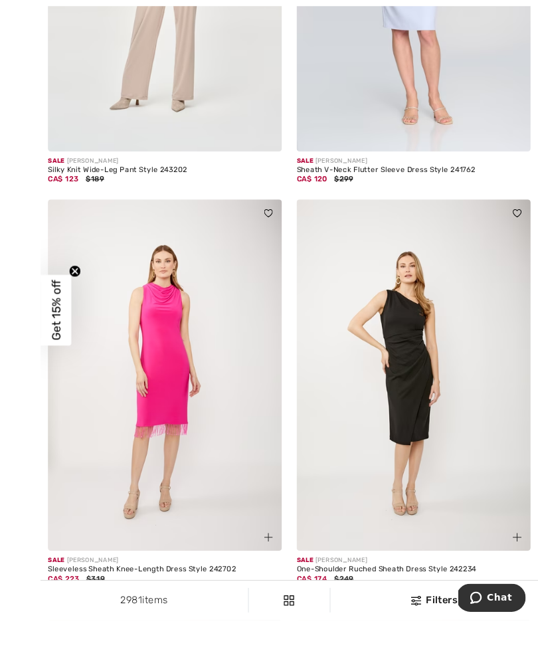
scroll to position [531, 0]
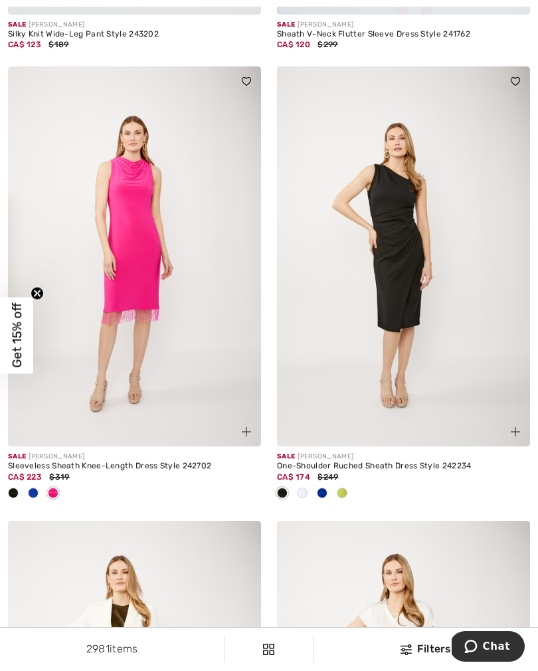
click at [39, 490] on div at bounding box center [33, 494] width 20 height 22
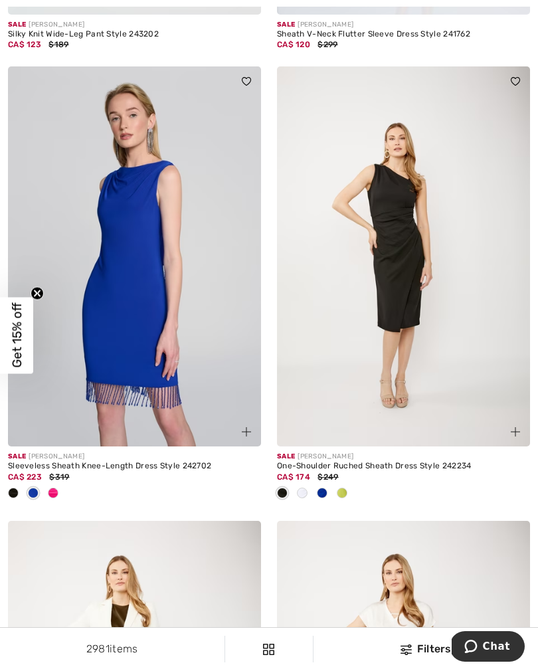
click at [19, 496] on div at bounding box center [13, 494] width 20 height 22
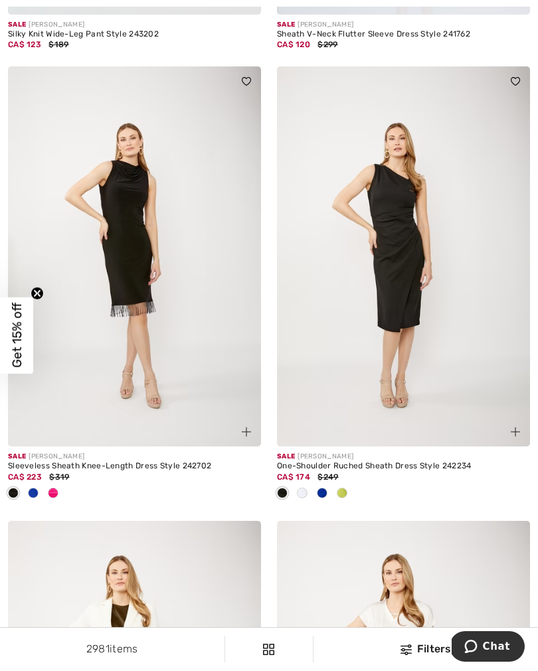
click at [349, 498] on div at bounding box center [342, 494] width 20 height 22
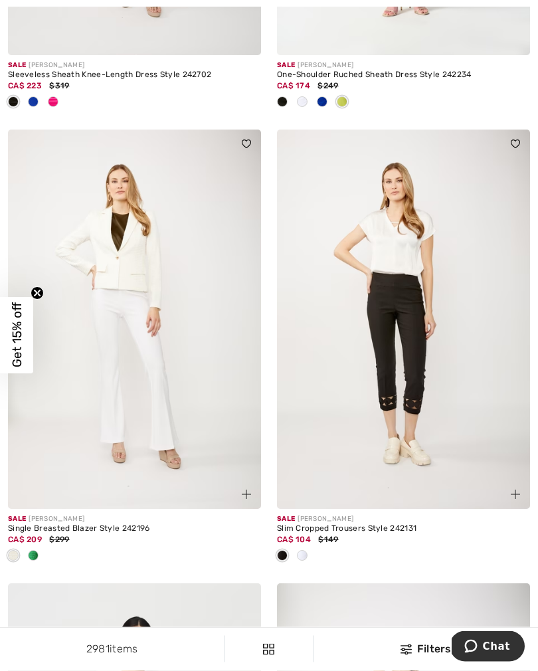
scroll to position [923, 0]
click at [40, 557] on div at bounding box center [33, 556] width 20 height 22
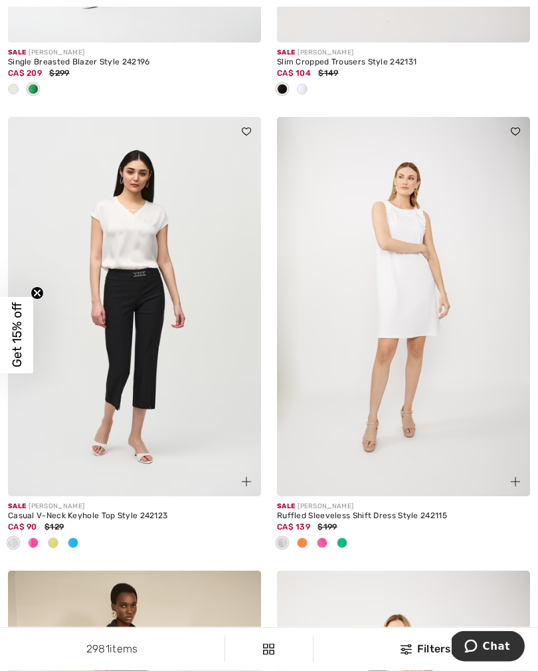
scroll to position [1390, 0]
click at [134, 353] on img at bounding box center [134, 306] width 253 height 380
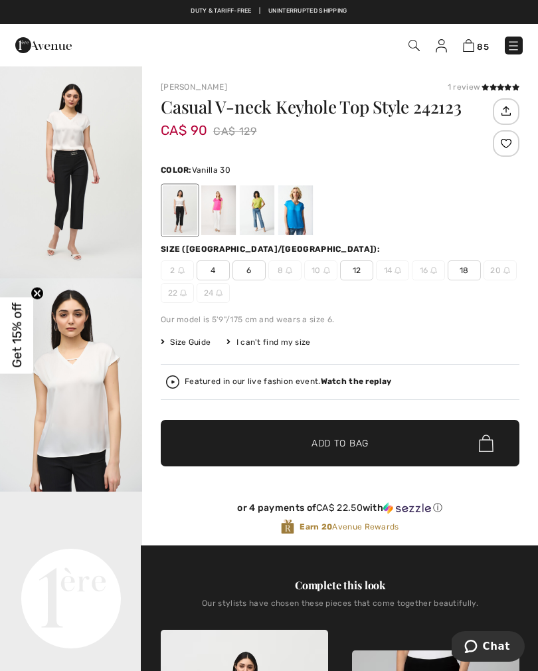
click at [218, 278] on span "4" at bounding box center [213, 270] width 33 height 20
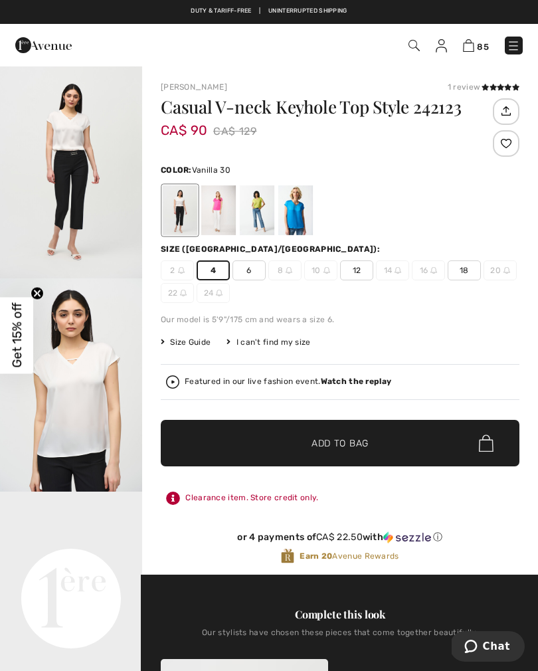
click at [274, 454] on span "✔ Added to Bag Add to Bag" at bounding box center [340, 443] width 359 height 47
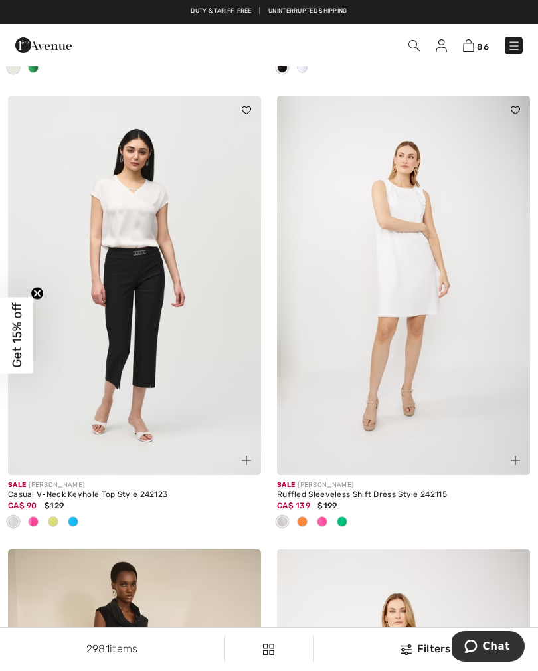
click at [311, 519] on div at bounding box center [302, 523] width 20 height 22
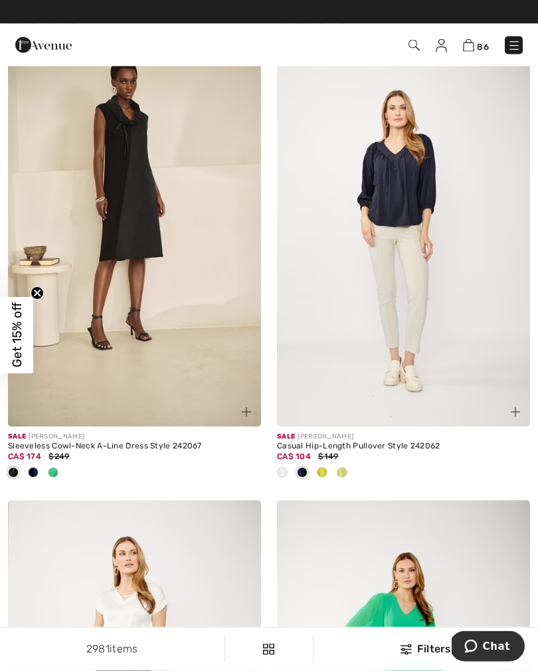
scroll to position [1893, 0]
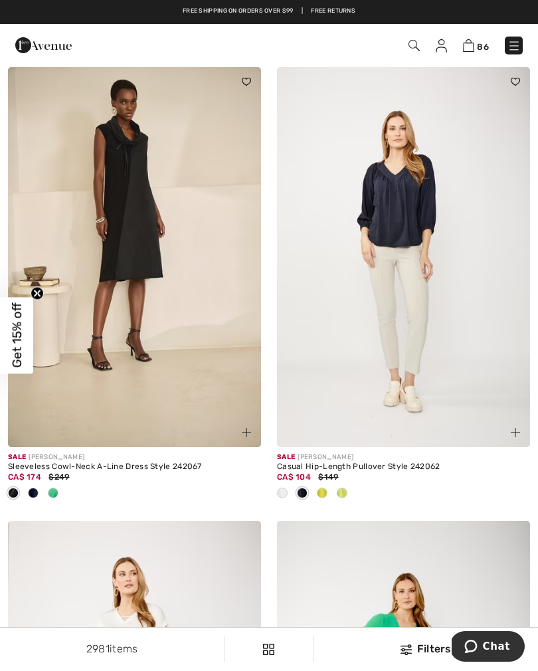
click at [40, 496] on div at bounding box center [33, 494] width 20 height 22
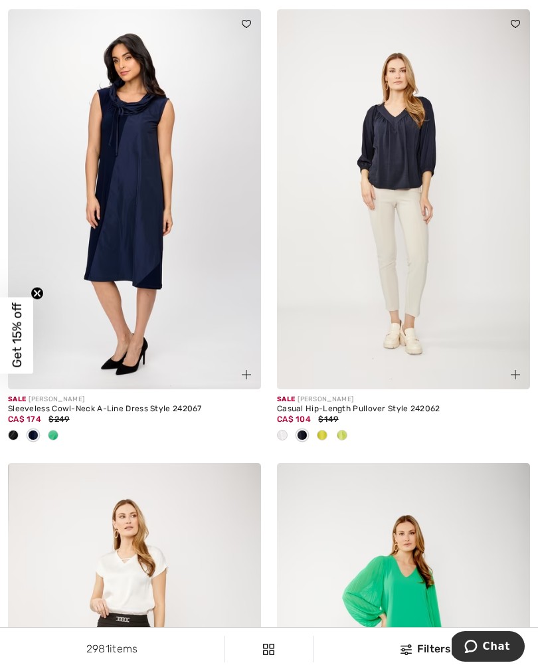
scroll to position [1952, 0]
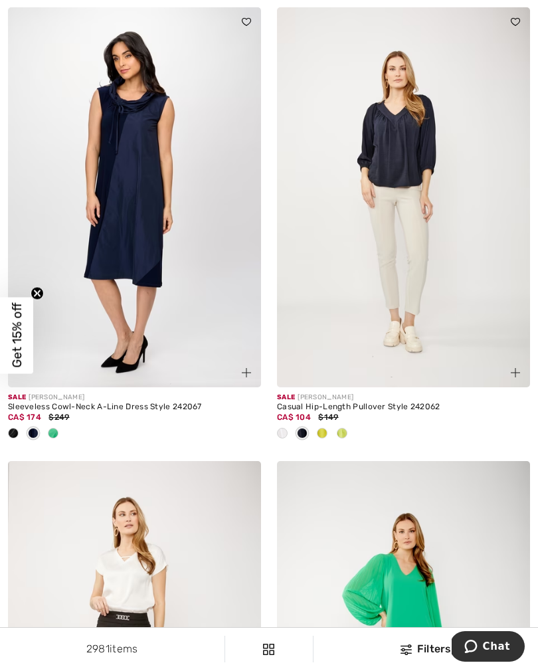
click at [326, 436] on div at bounding box center [322, 434] width 20 height 22
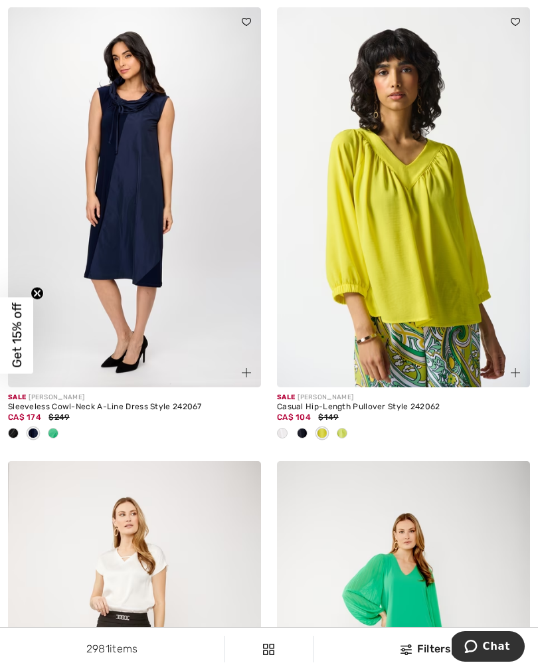
click at [349, 432] on div at bounding box center [342, 434] width 20 height 22
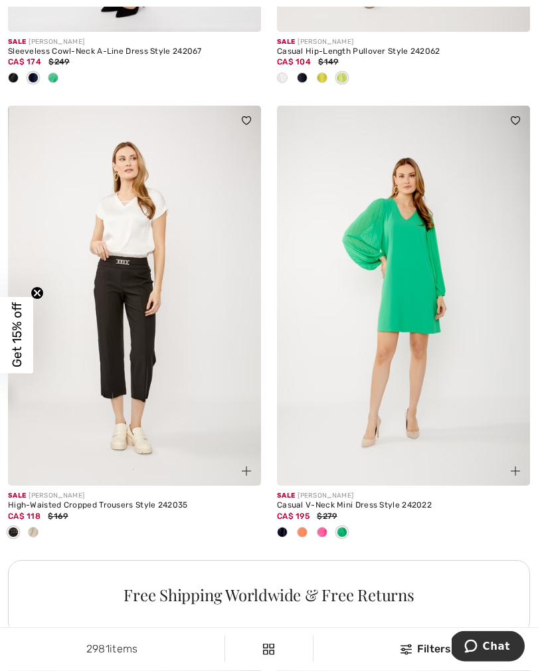
scroll to position [2308, 0]
click at [38, 530] on span at bounding box center [33, 532] width 11 height 11
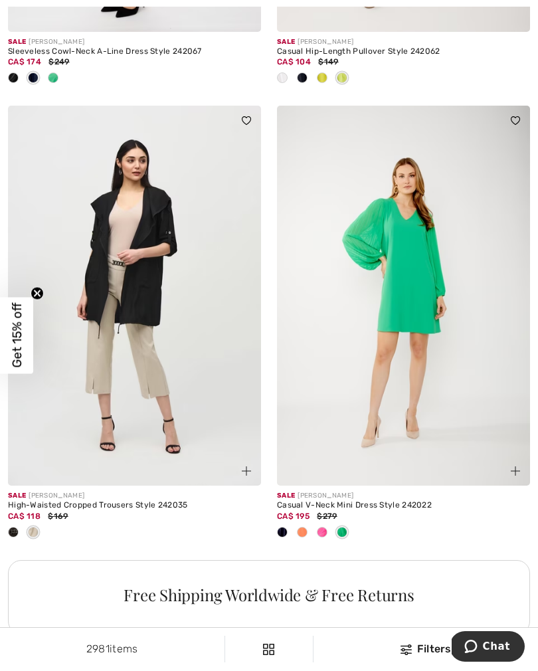
click at [11, 534] on div at bounding box center [13, 533] width 20 height 22
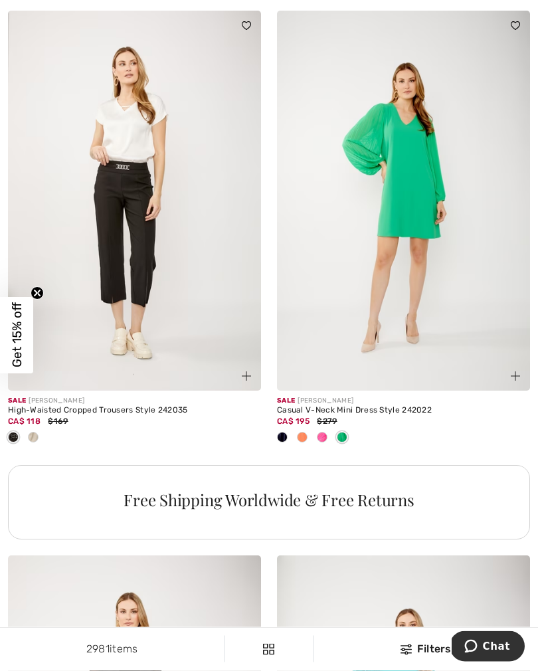
scroll to position [2403, 0]
click at [306, 442] on div at bounding box center [302, 438] width 20 height 22
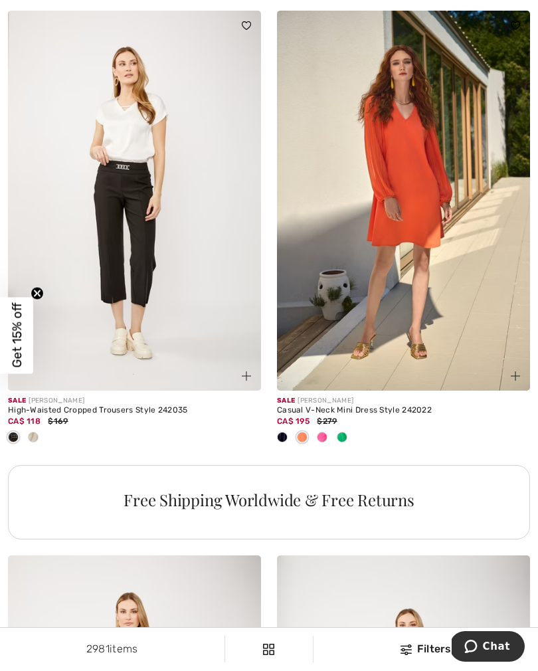
click at [326, 437] on span at bounding box center [322, 437] width 11 height 11
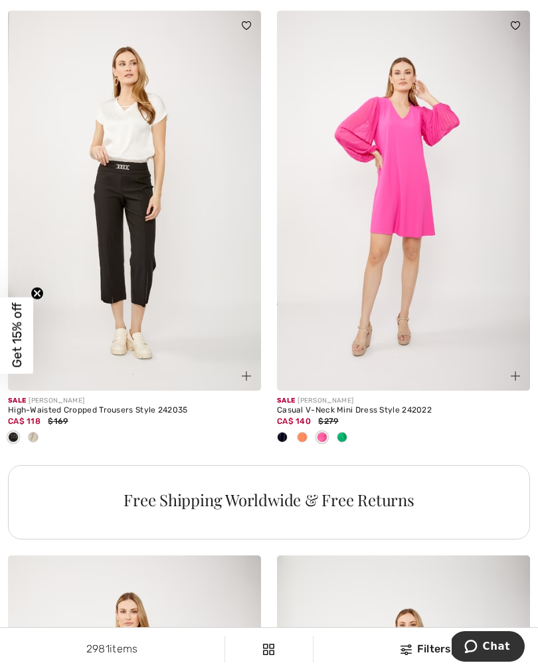
click at [348, 438] on div at bounding box center [342, 438] width 20 height 22
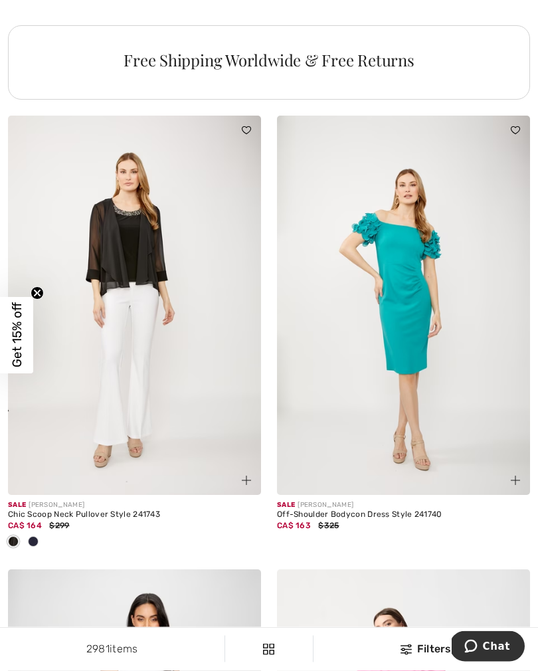
scroll to position [2843, 0]
click at [37, 541] on span at bounding box center [33, 541] width 11 height 11
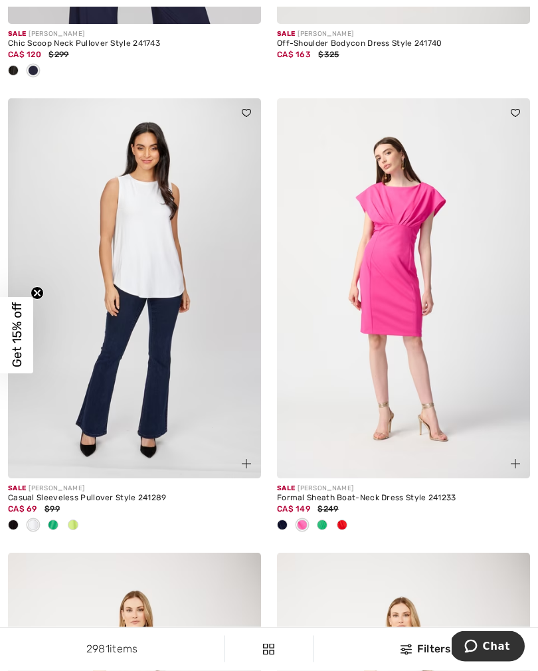
scroll to position [3314, 0]
click at [54, 527] on div at bounding box center [53, 526] width 20 height 22
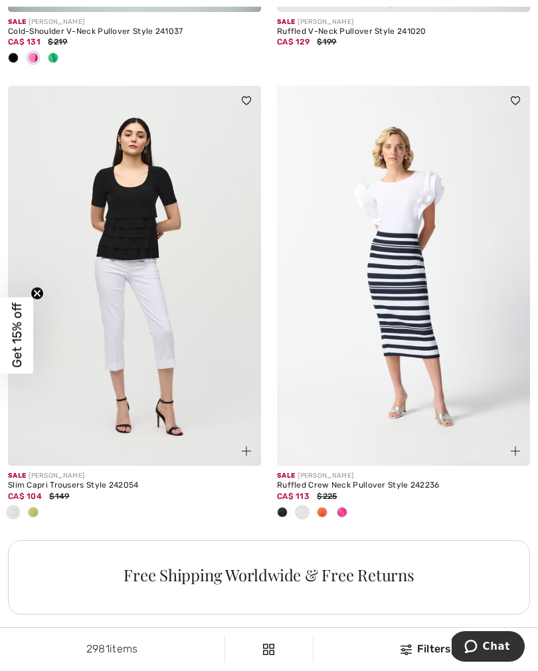
scroll to position [5143, 0]
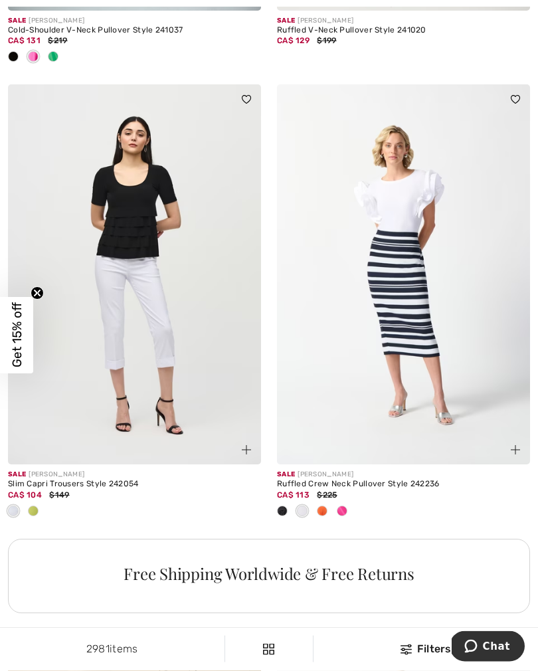
click at [40, 506] on div at bounding box center [33, 513] width 20 height 22
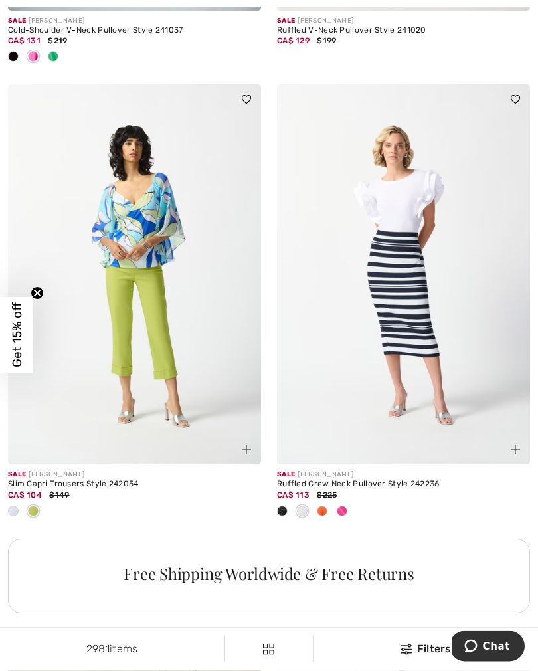
scroll to position [5143, 0]
click at [10, 514] on div at bounding box center [13, 512] width 20 height 22
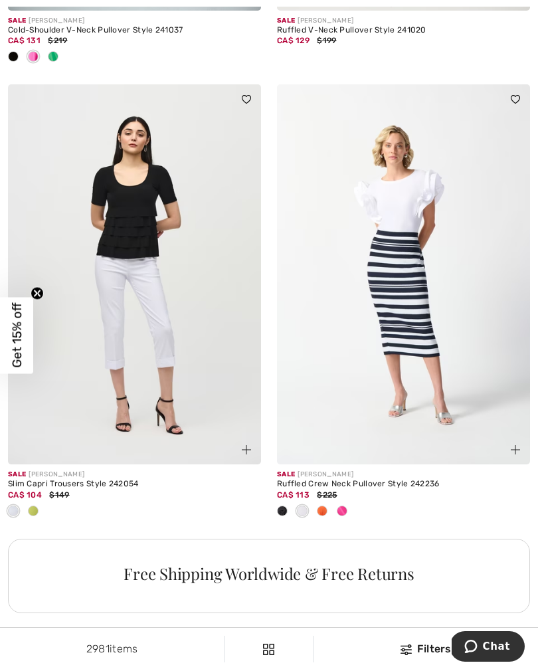
click at [326, 512] on div at bounding box center [322, 512] width 20 height 22
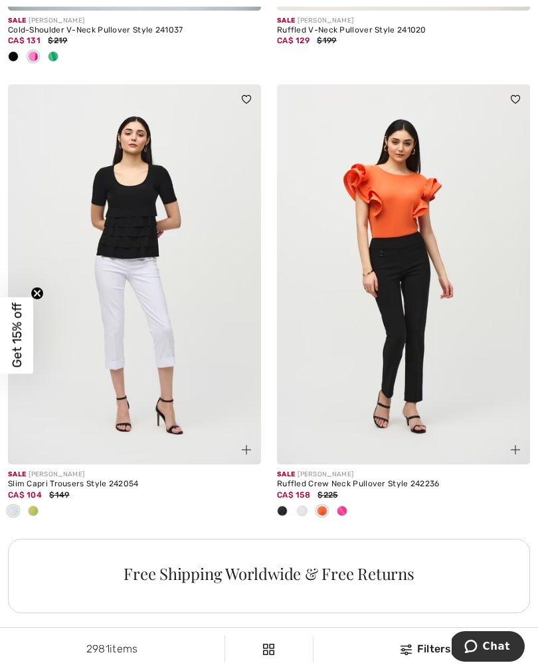
click at [347, 510] on div at bounding box center [342, 512] width 20 height 22
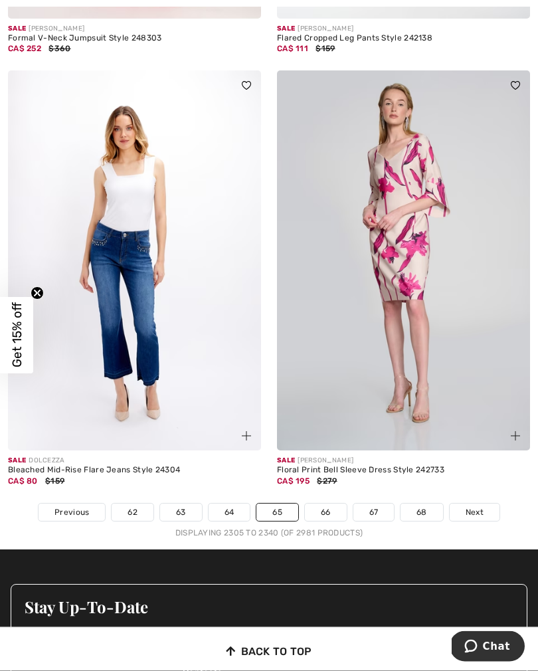
scroll to position [7906, 0]
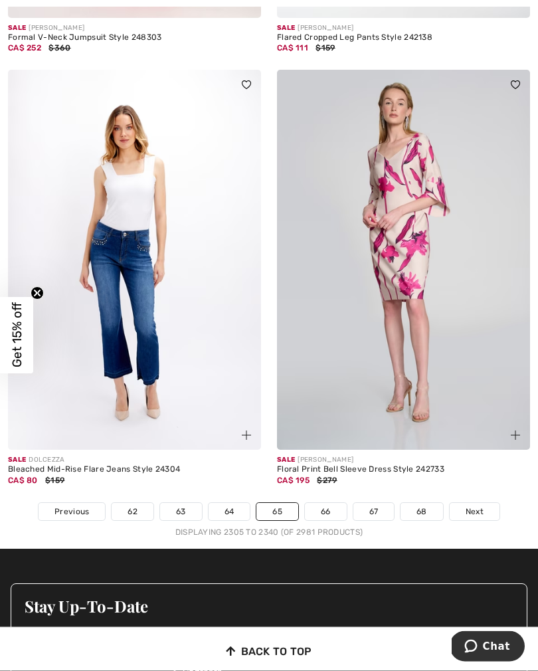
click at [331, 504] on link "66" at bounding box center [326, 512] width 42 height 17
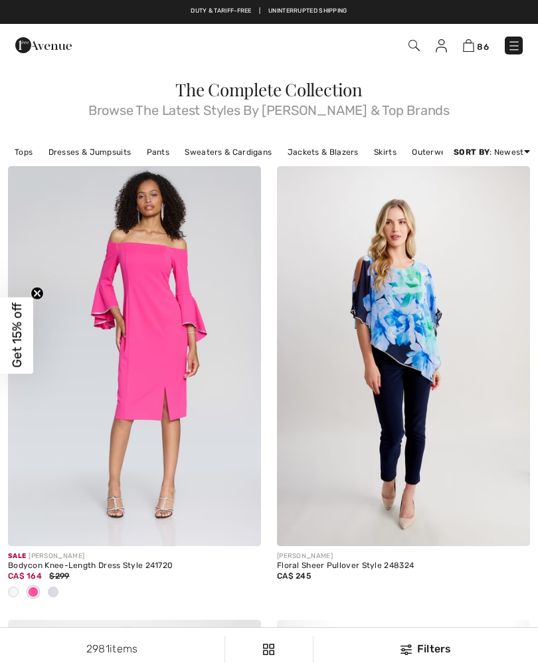
checkbox input "true"
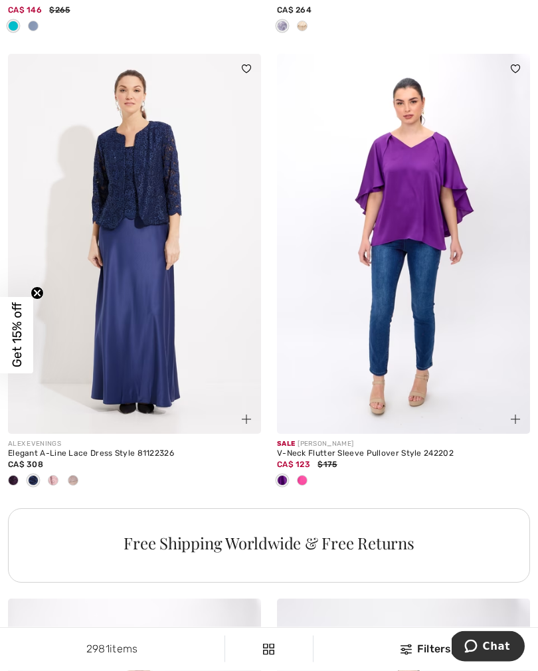
scroll to position [2338, 0]
click at [306, 482] on div at bounding box center [302, 481] width 20 height 22
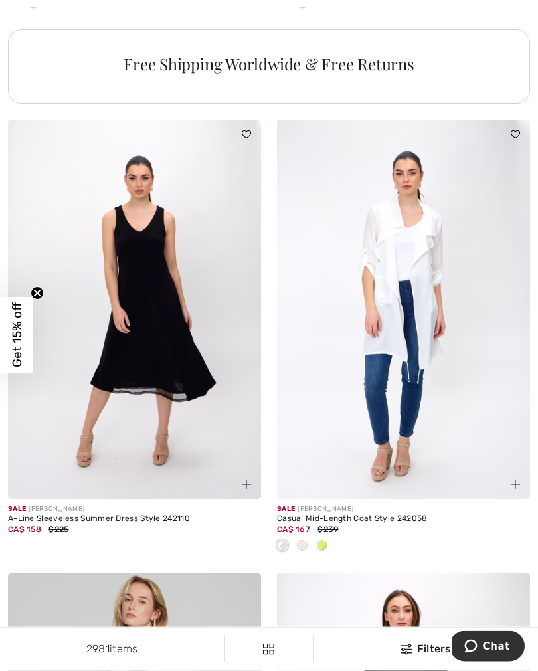
scroll to position [2817, 0]
click at [307, 546] on div at bounding box center [302, 546] width 20 height 22
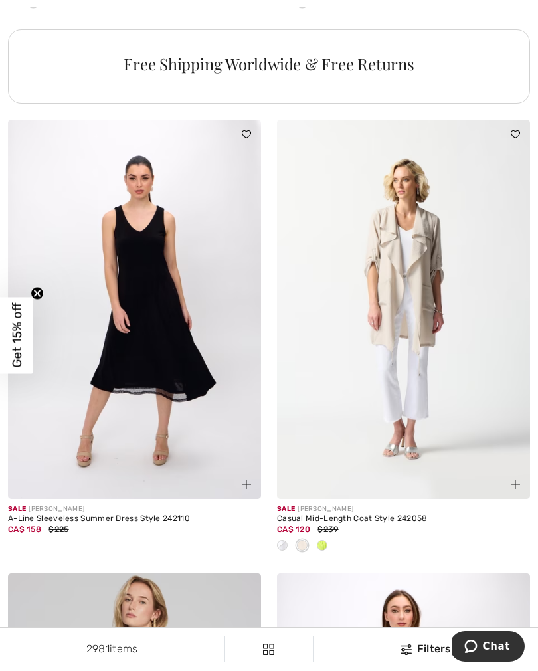
click at [412, 304] on img at bounding box center [403, 310] width 253 height 380
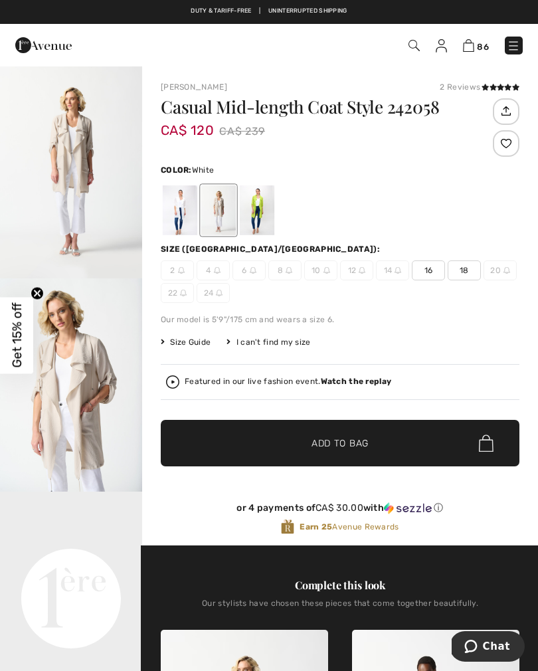
click at [180, 219] on div at bounding box center [180, 210] width 35 height 50
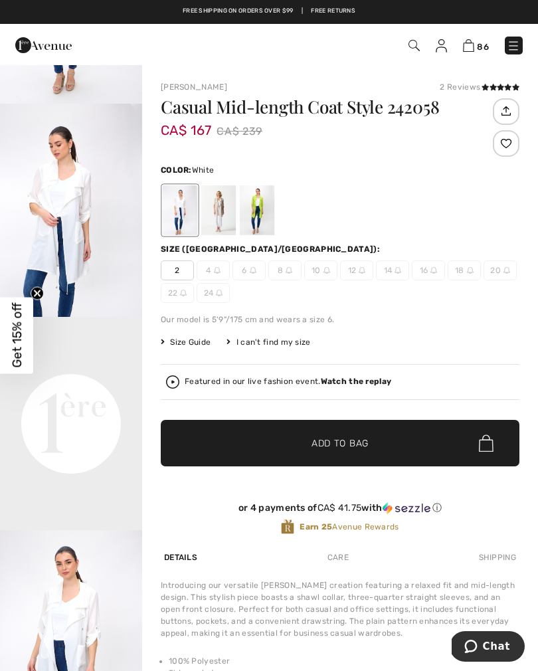
scroll to position [177, 0]
click at [260, 217] on div at bounding box center [257, 210] width 35 height 50
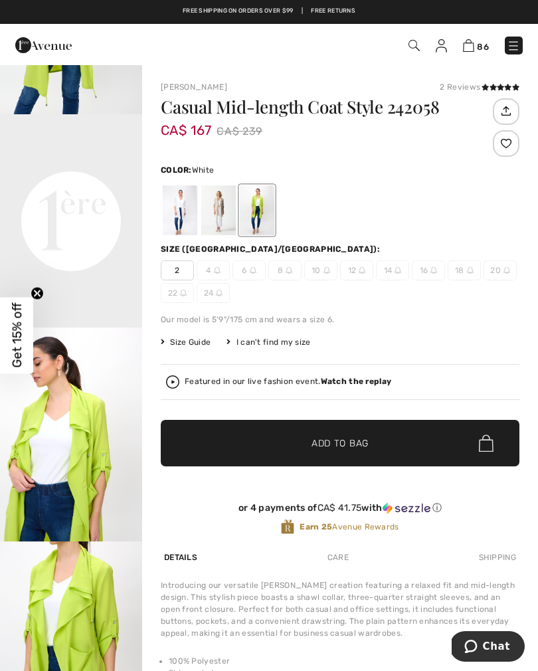
scroll to position [421, 0]
click at [179, 217] on div at bounding box center [180, 210] width 35 height 50
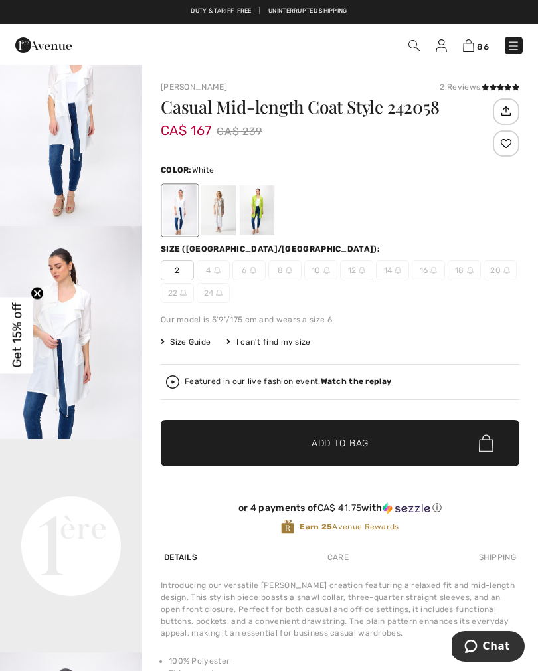
scroll to position [0, 0]
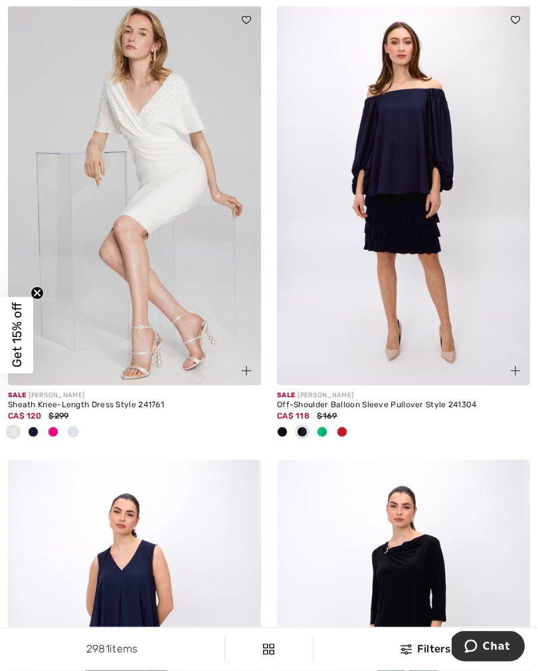
scroll to position [3385, 0]
click at [345, 431] on span at bounding box center [342, 431] width 11 height 11
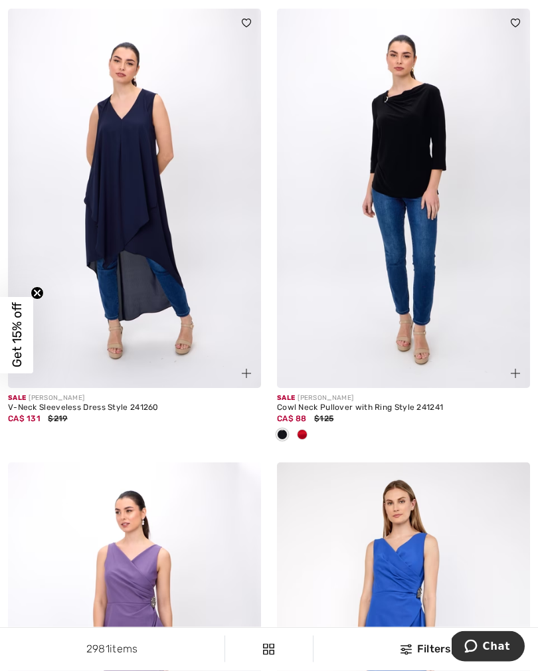
scroll to position [3836, 0]
click at [306, 433] on span at bounding box center [302, 434] width 11 height 11
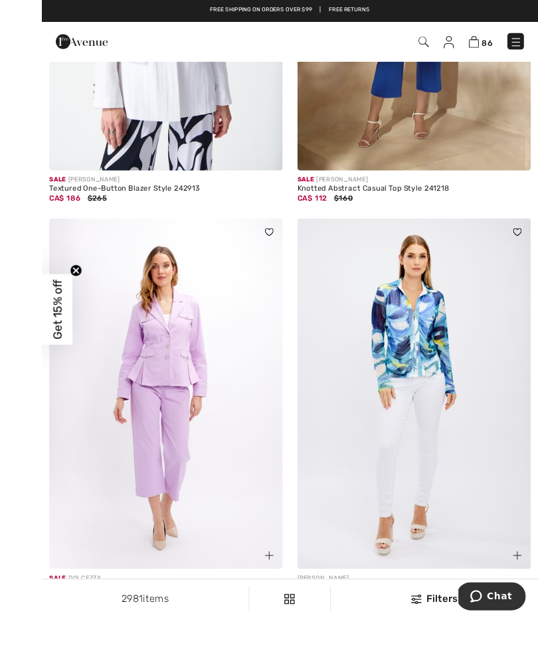
scroll to position [5036, 0]
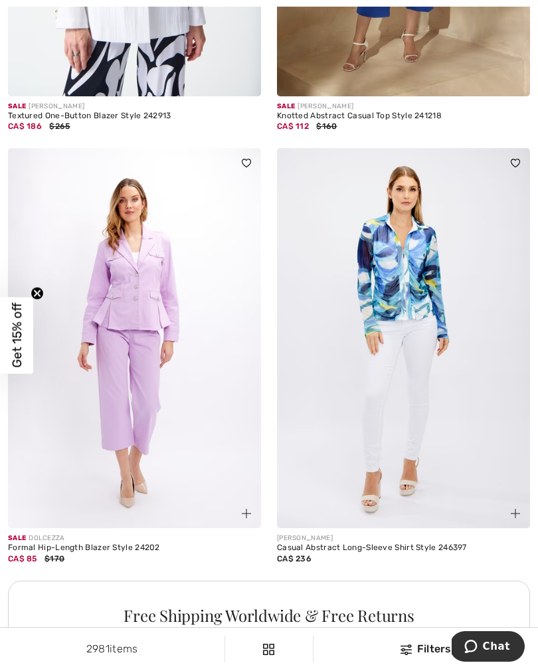
click at [424, 338] on img at bounding box center [403, 338] width 253 height 380
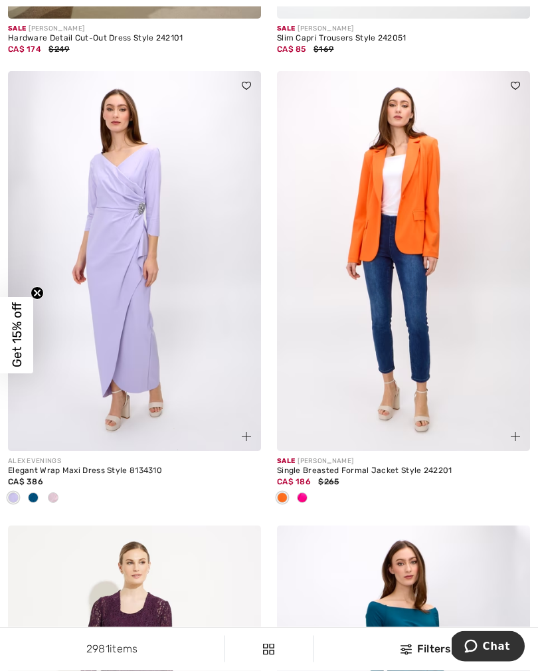
scroll to position [6067, 0]
click at [312, 494] on div at bounding box center [302, 499] width 20 height 22
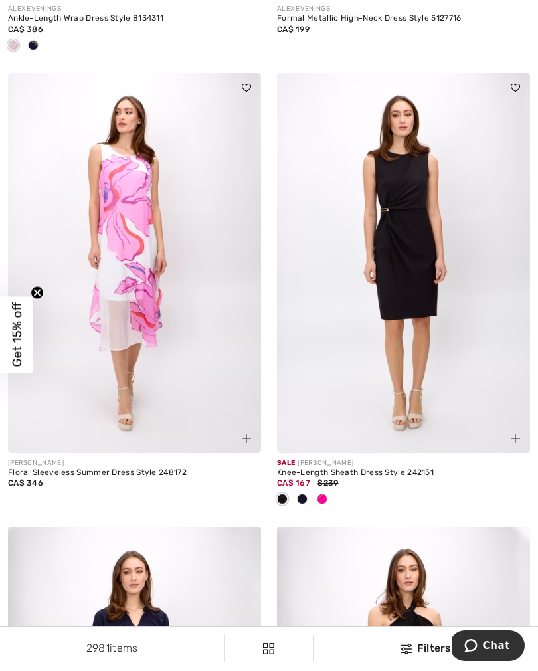
click at [328, 496] on div at bounding box center [322, 501] width 20 height 22
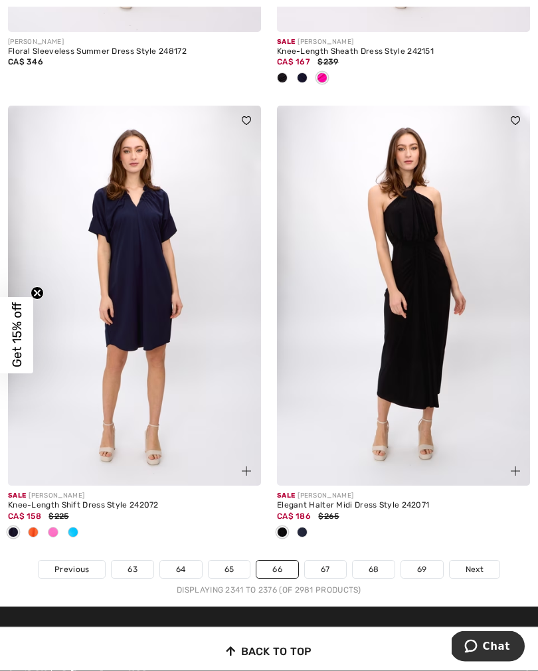
scroll to position [7848, 0]
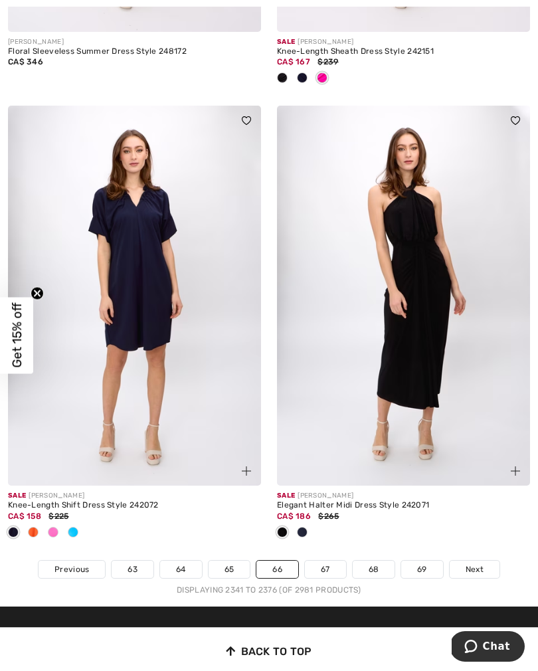
click at [37, 528] on div at bounding box center [33, 533] width 20 height 22
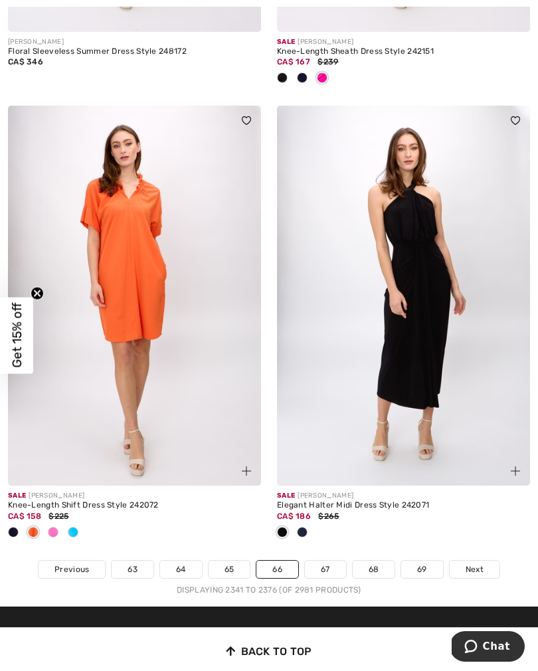
click at [61, 523] on div at bounding box center [53, 533] width 20 height 22
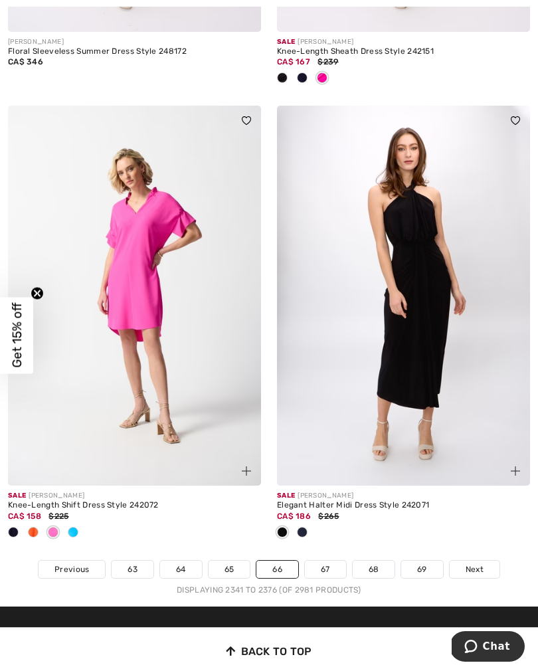
click at [82, 523] on div at bounding box center [73, 533] width 20 height 22
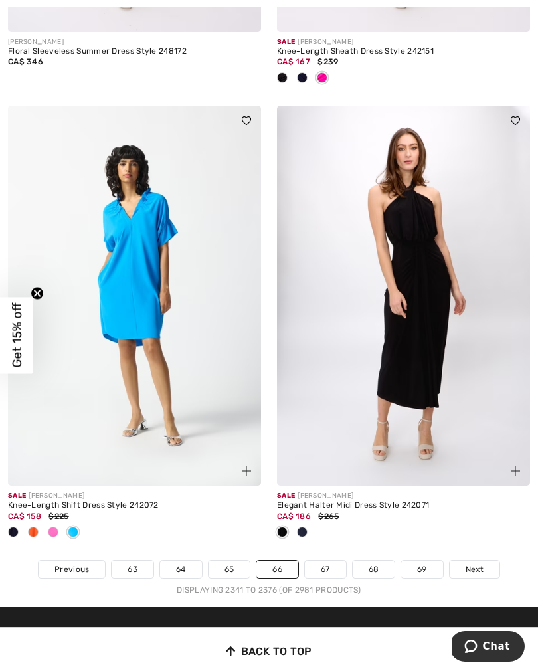
click at [332, 563] on link "67" at bounding box center [325, 569] width 41 height 17
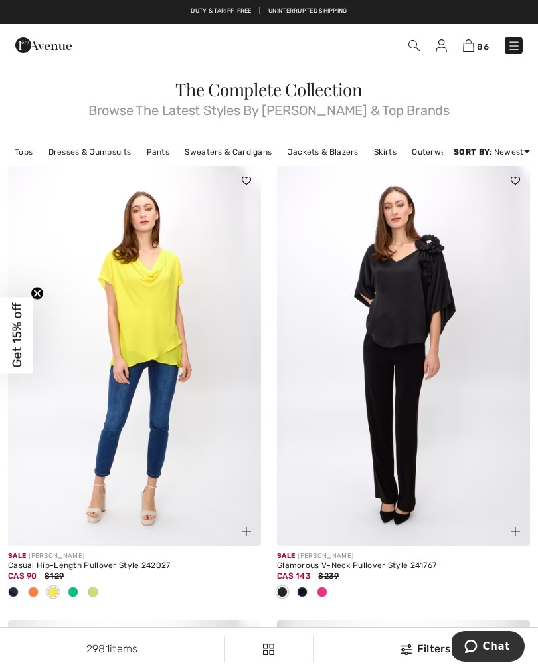
click at [15, 598] on div at bounding box center [13, 593] width 20 height 22
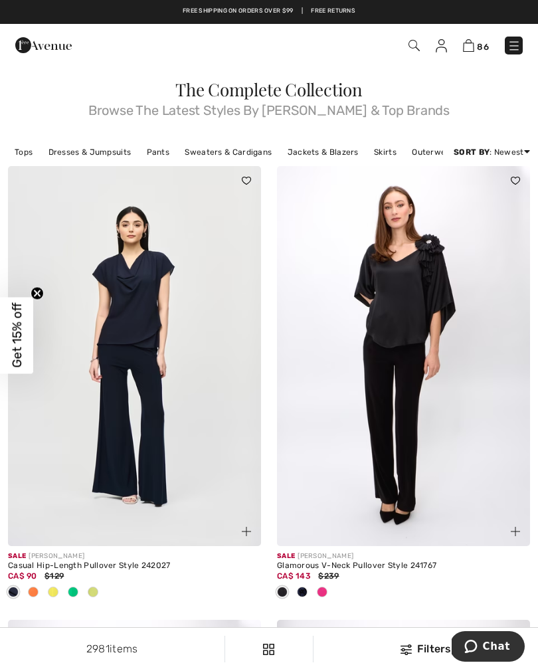
click at [39, 593] on div at bounding box center [33, 593] width 20 height 22
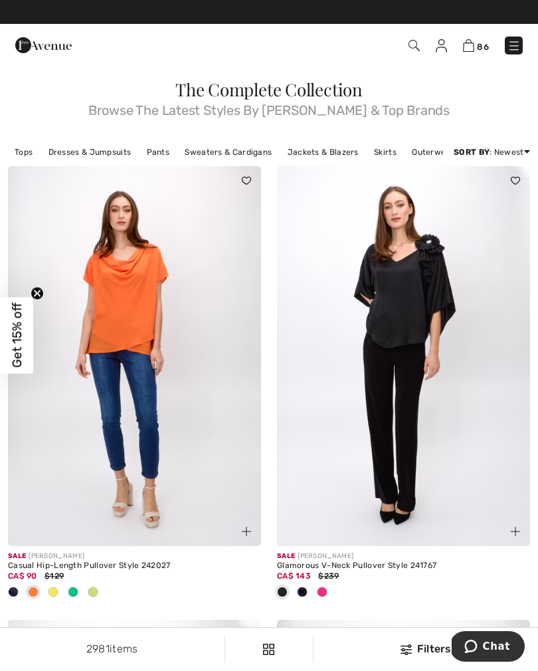
click at [58, 589] on span at bounding box center [53, 592] width 11 height 11
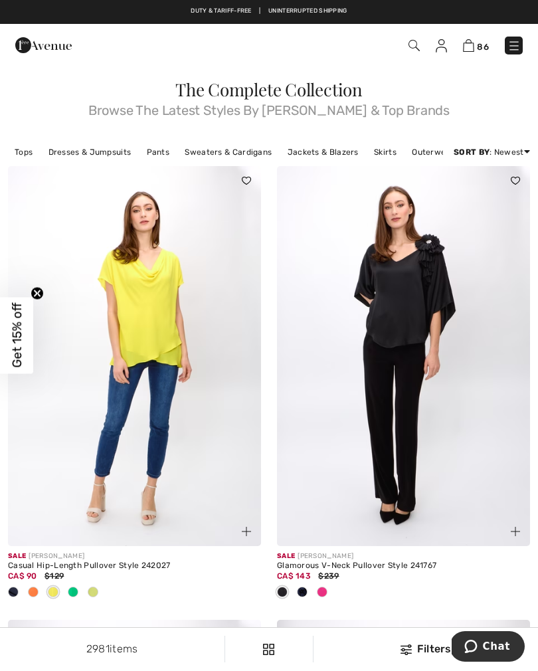
click at [78, 592] on div at bounding box center [73, 593] width 20 height 22
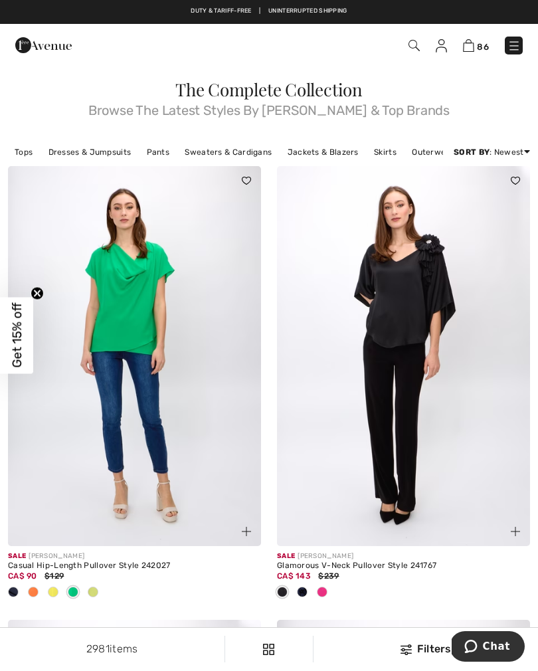
click at [100, 592] on div at bounding box center [93, 593] width 20 height 22
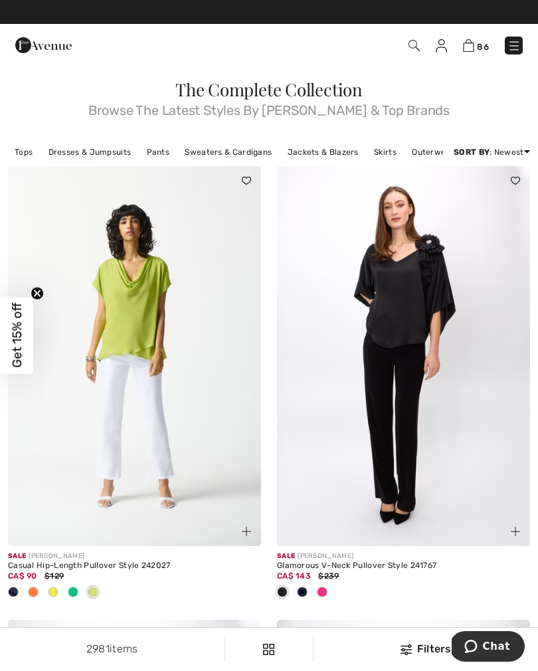
click at [134, 401] on img at bounding box center [134, 356] width 253 height 380
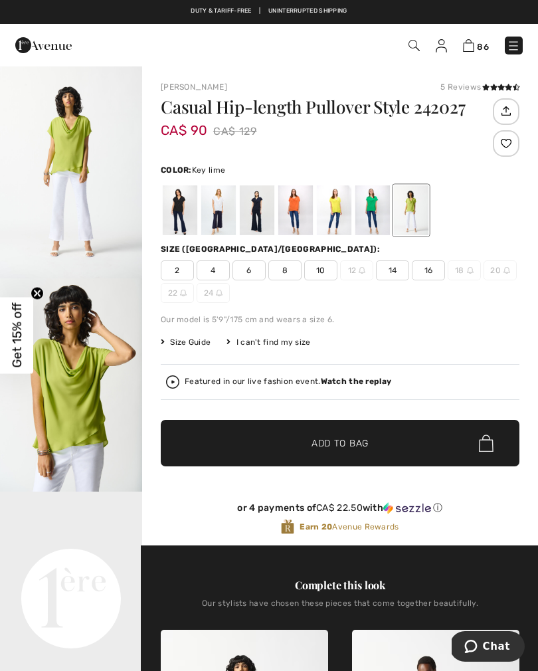
click at [179, 275] on span "2" at bounding box center [177, 270] width 33 height 20
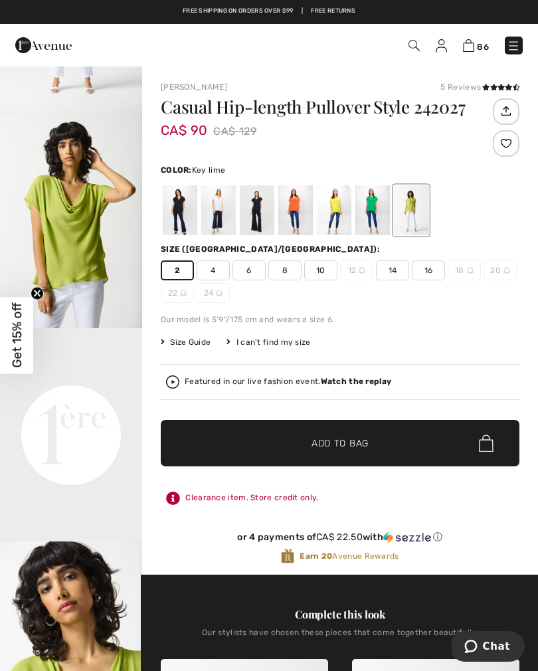
click at [321, 444] on span "Add to Bag" at bounding box center [340, 443] width 57 height 14
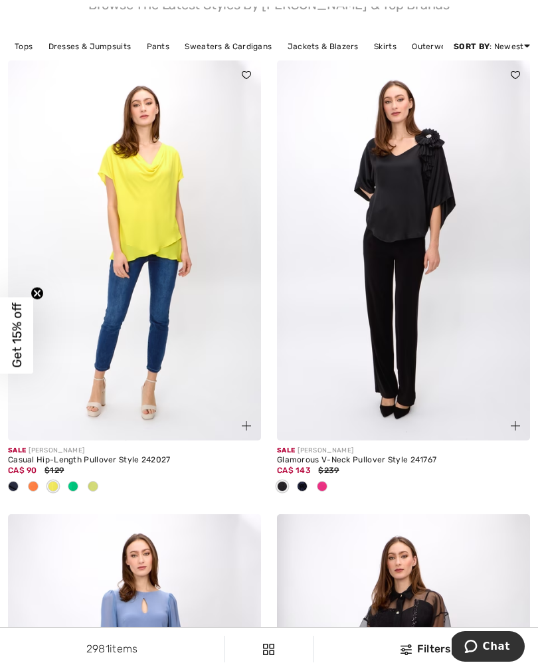
scroll to position [106, 0]
click at [329, 496] on div at bounding box center [322, 487] width 20 height 22
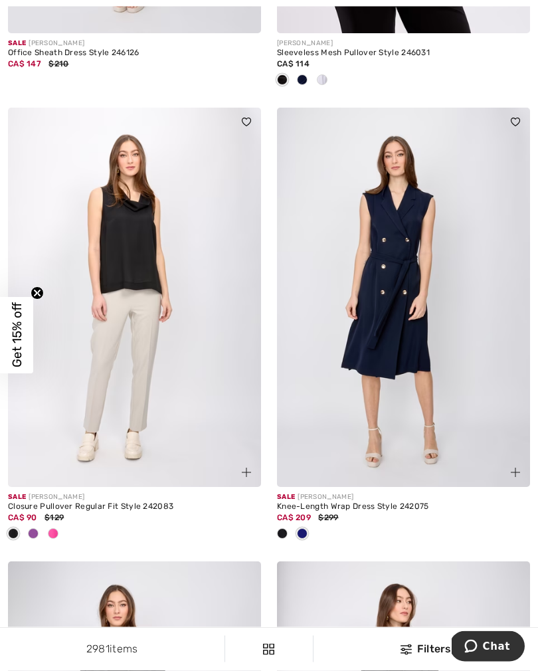
scroll to position [3693, 0]
click at [61, 529] on div at bounding box center [53, 534] width 20 height 22
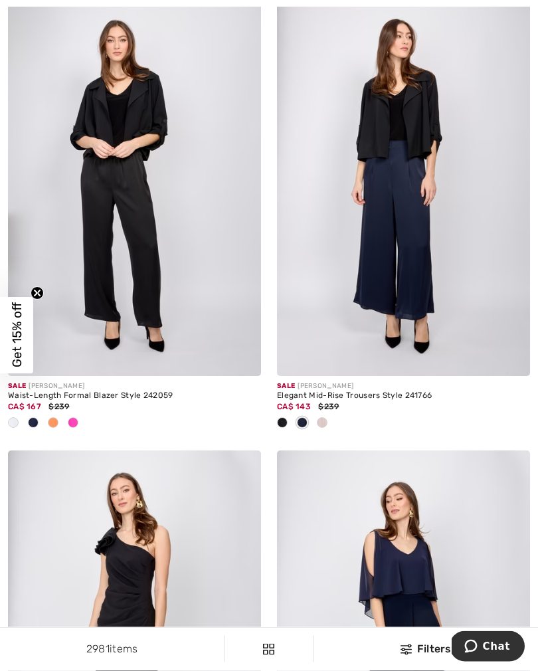
scroll to position [4258, 0]
click at [82, 422] on div at bounding box center [73, 424] width 20 height 22
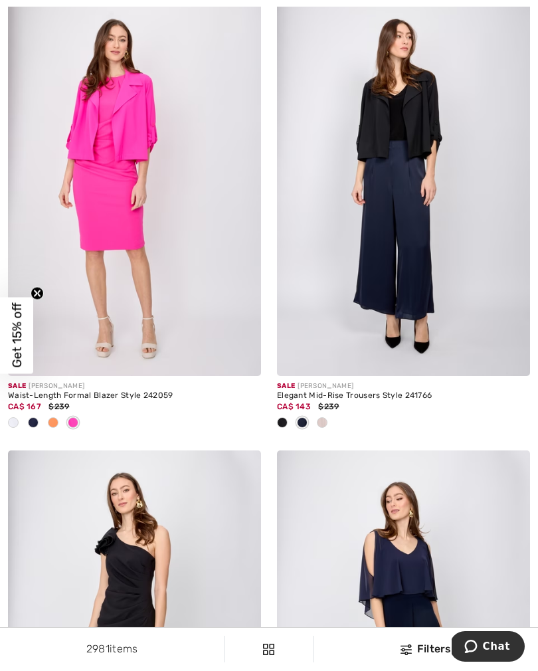
click at [324, 425] on div at bounding box center [322, 424] width 20 height 22
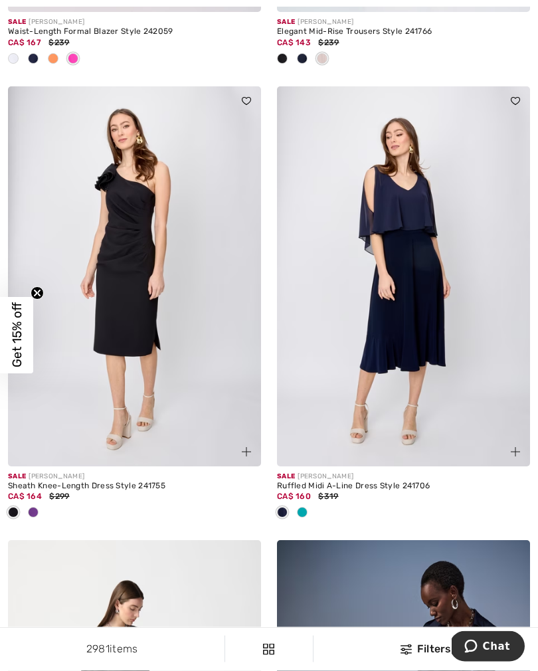
scroll to position [4629, 0]
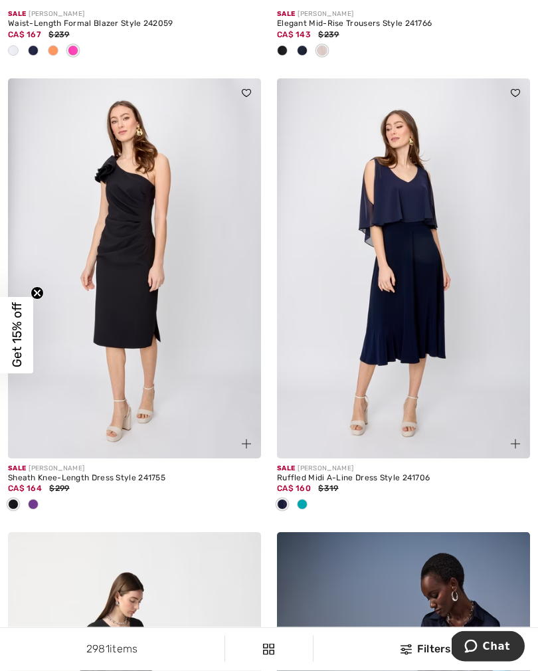
click at [307, 502] on div at bounding box center [302, 506] width 20 height 22
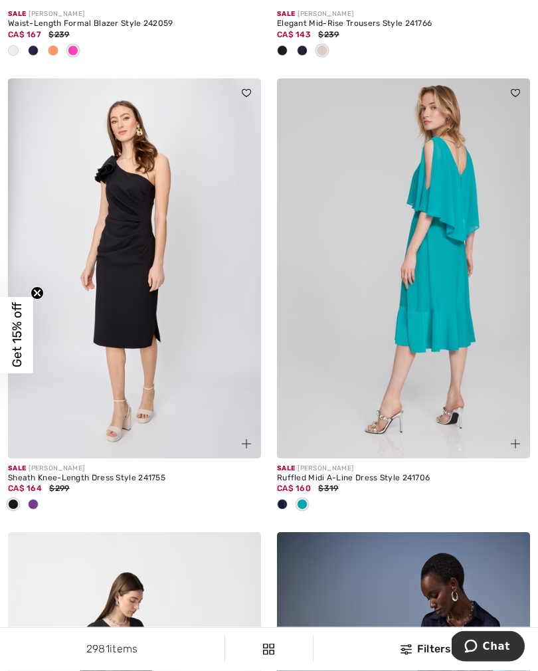
scroll to position [4630, 0]
click at [291, 504] on div at bounding box center [282, 505] width 20 height 22
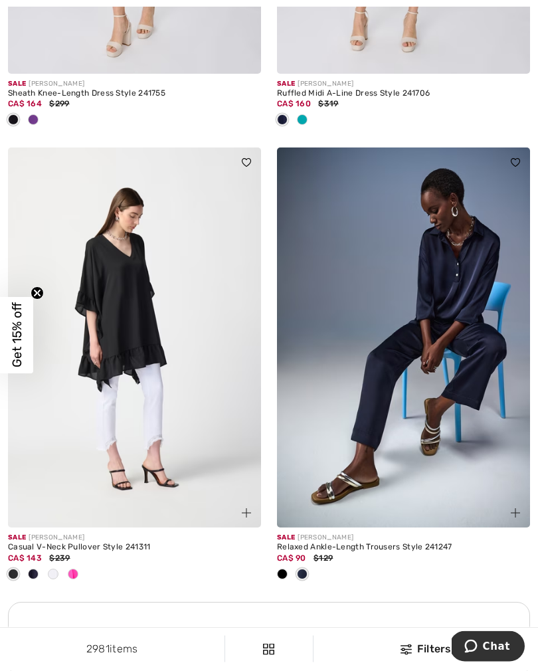
scroll to position [5014, 0]
click at [70, 571] on span at bounding box center [73, 574] width 11 height 11
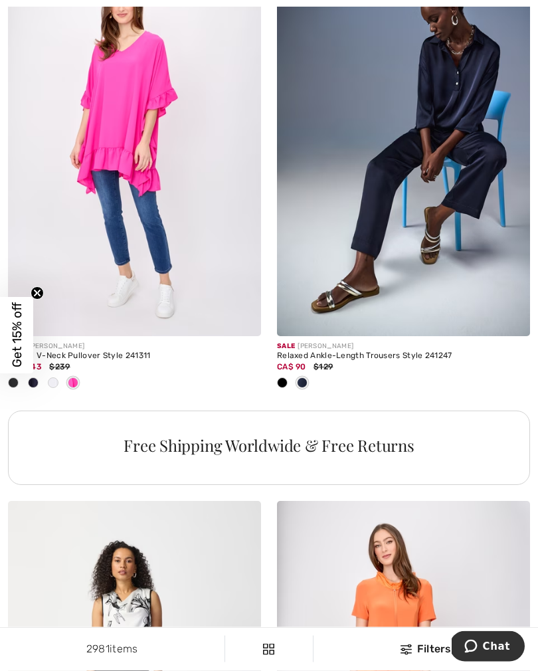
scroll to position [5206, 0]
click at [284, 383] on div at bounding box center [282, 384] width 20 height 22
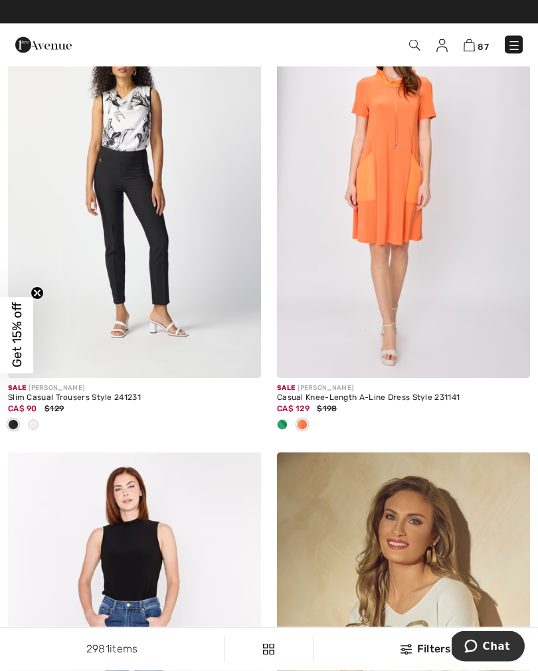
scroll to position [5708, 0]
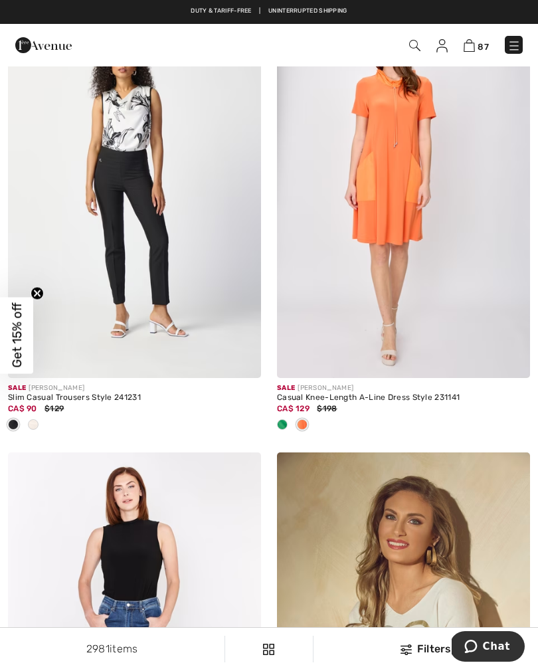
click at [284, 419] on span at bounding box center [282, 424] width 11 height 11
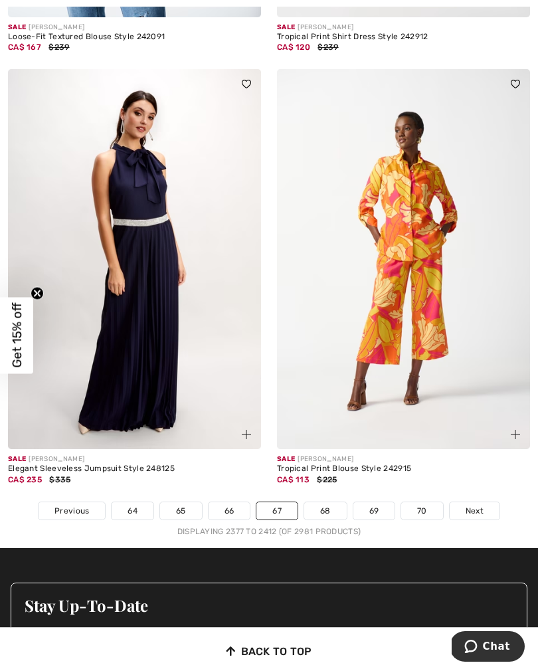
scroll to position [7844, 0]
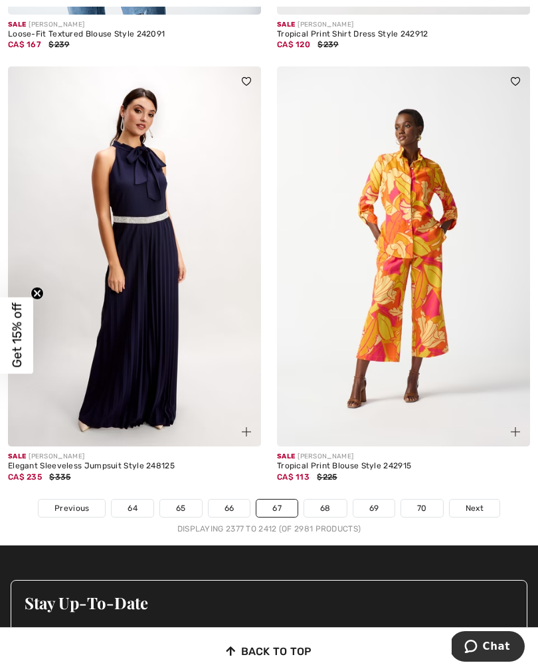
click at [326, 502] on link "68" at bounding box center [325, 508] width 43 height 17
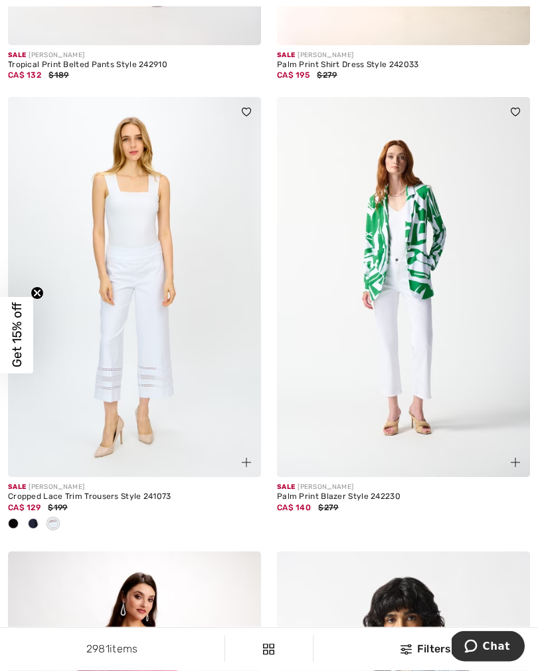
scroll to position [501, 0]
click at [37, 529] on div at bounding box center [33, 525] width 20 height 22
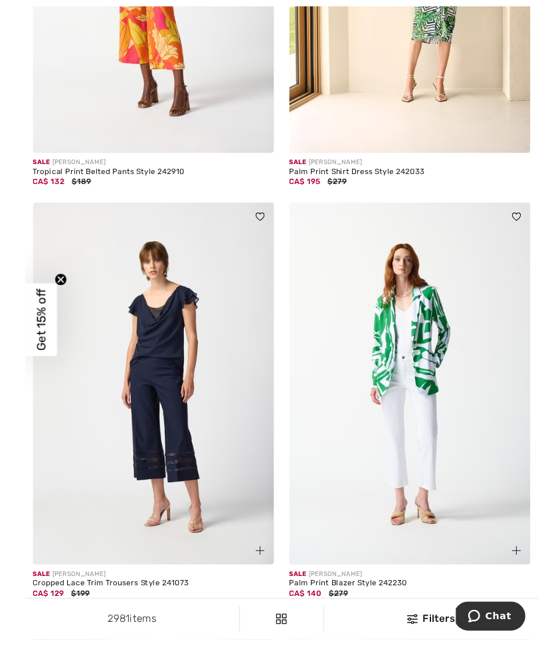
scroll to position [450, 0]
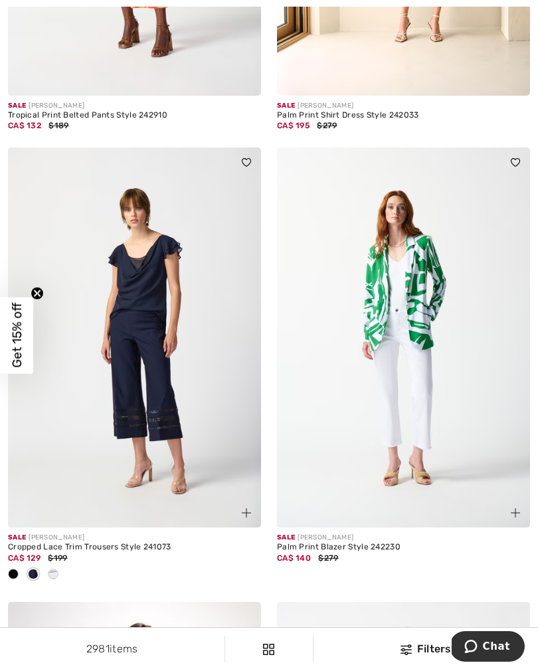
click at [11, 575] on span at bounding box center [13, 574] width 11 height 11
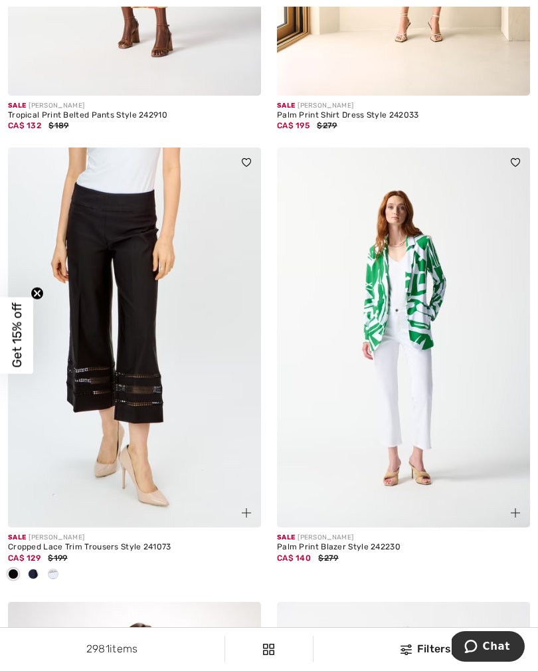
click at [39, 576] on div at bounding box center [33, 575] width 20 height 22
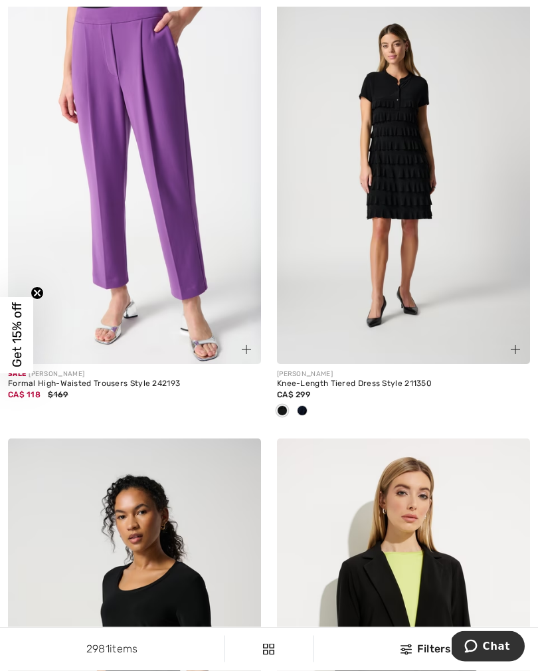
scroll to position [3322, 0]
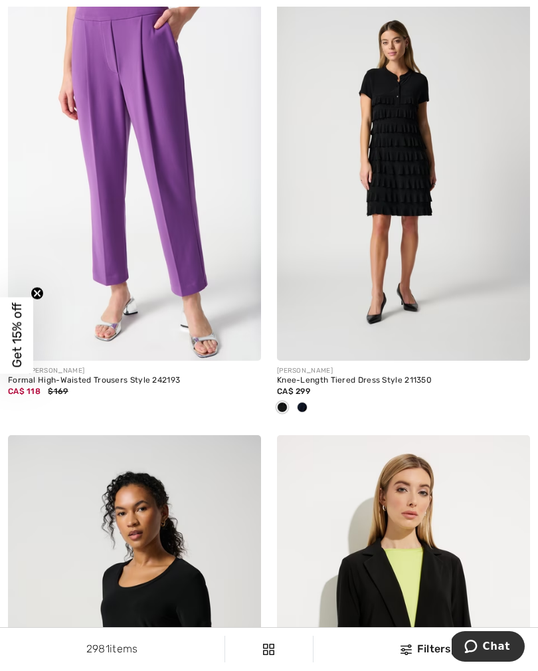
click at [305, 411] on div at bounding box center [302, 408] width 20 height 22
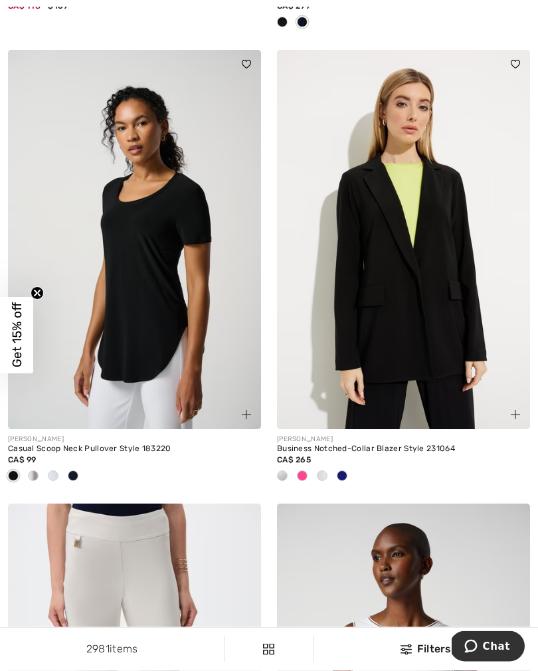
scroll to position [3708, 0]
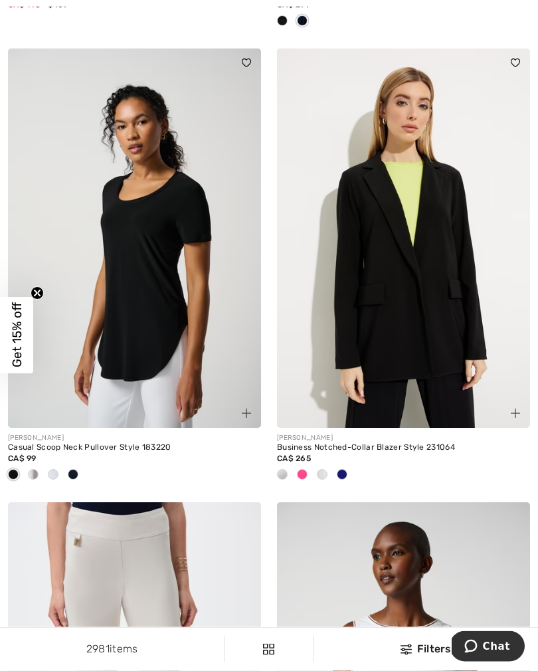
click at [56, 473] on span at bounding box center [53, 475] width 11 height 11
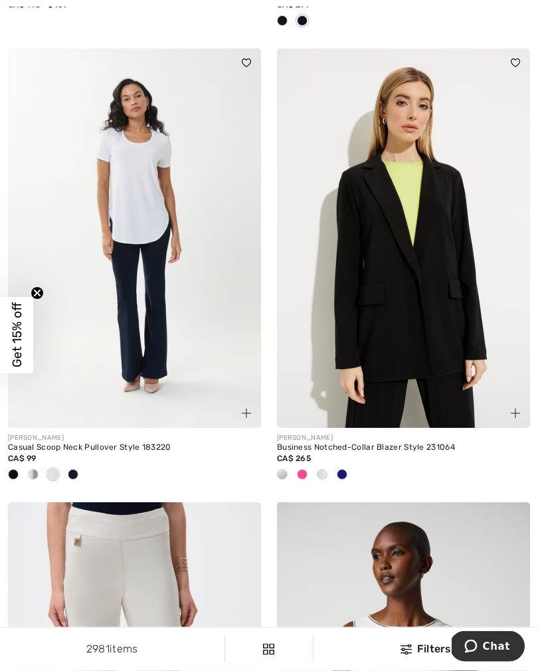
scroll to position [3708, 0]
click at [308, 475] on div at bounding box center [302, 475] width 20 height 22
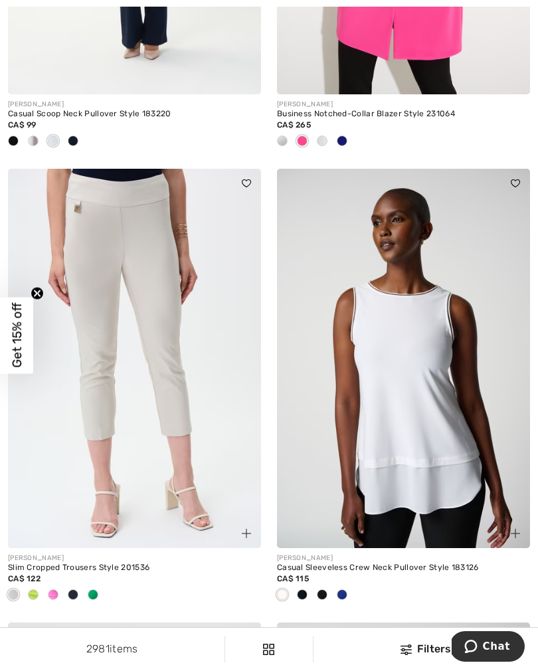
scroll to position [4054, 0]
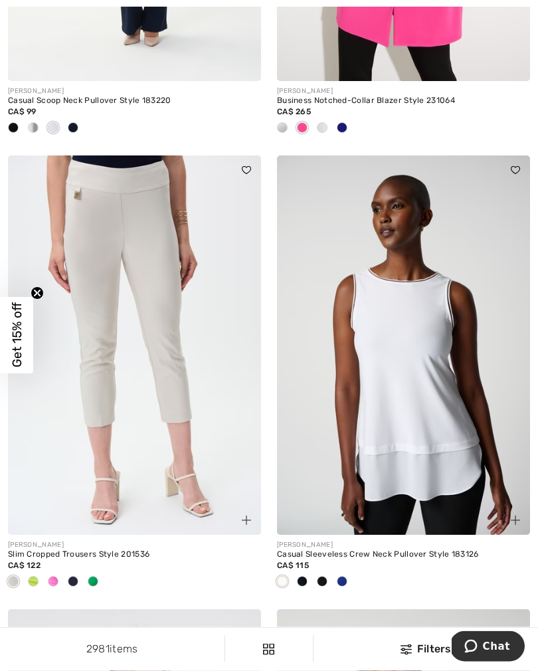
click at [39, 576] on div at bounding box center [33, 583] width 20 height 22
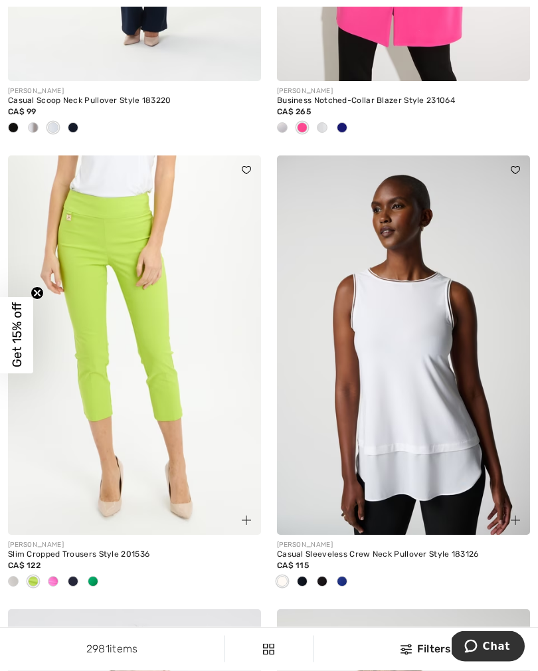
scroll to position [4055, 0]
click at [98, 579] on div at bounding box center [93, 582] width 20 height 22
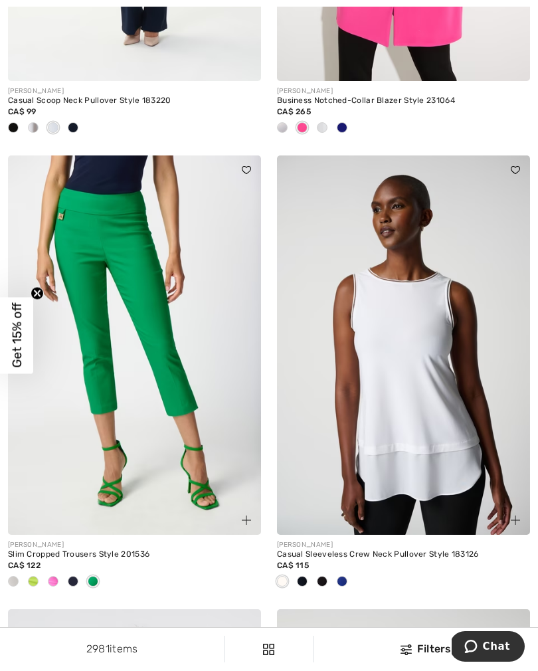
click at [304, 580] on span at bounding box center [302, 581] width 11 height 11
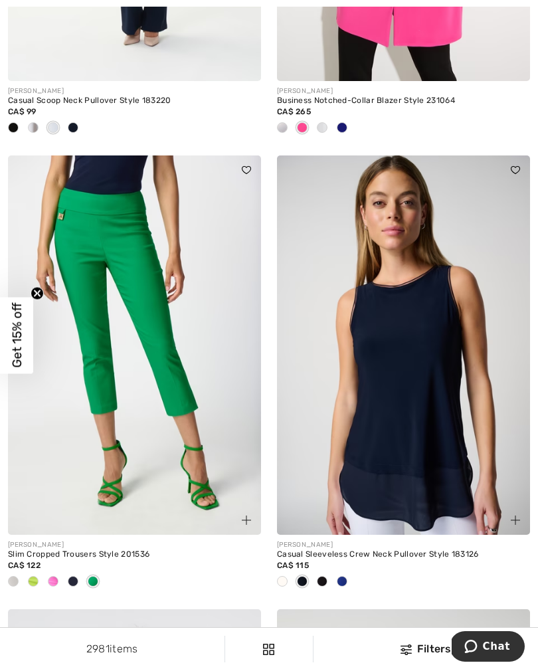
click at [328, 581] on div at bounding box center [322, 582] width 20 height 22
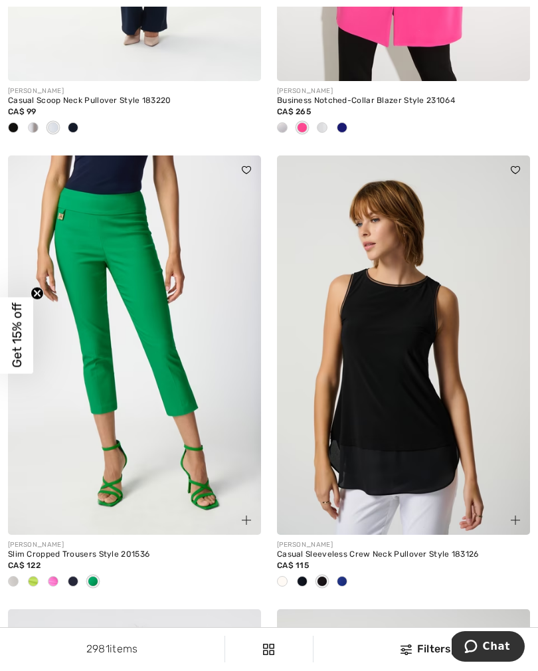
click at [345, 579] on span at bounding box center [342, 581] width 11 height 11
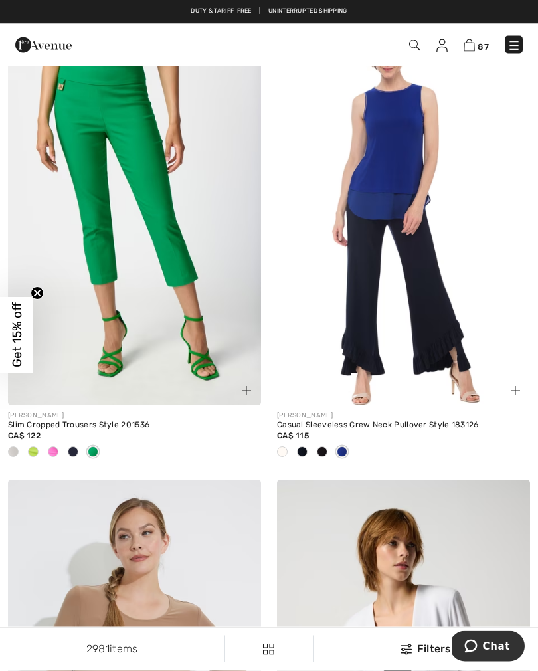
scroll to position [4183, 0]
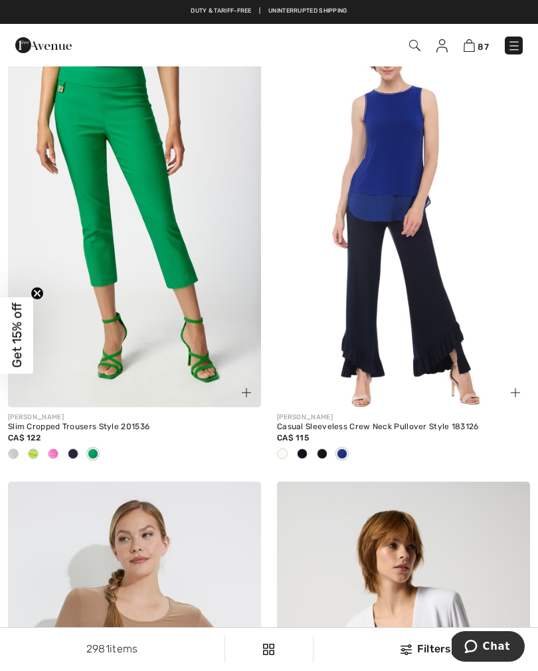
click at [407, 298] on img at bounding box center [403, 218] width 253 height 380
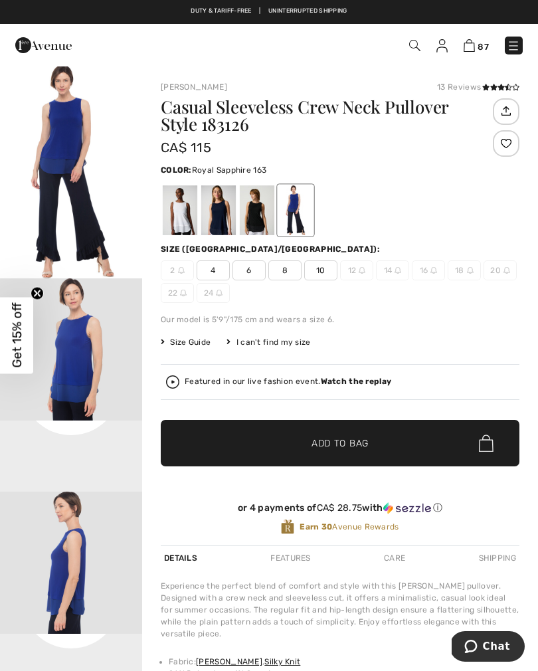
click at [207, 278] on span "4" at bounding box center [213, 270] width 33 height 20
click at [264, 440] on span "✔ Added to Bag Add to Bag" at bounding box center [340, 443] width 359 height 47
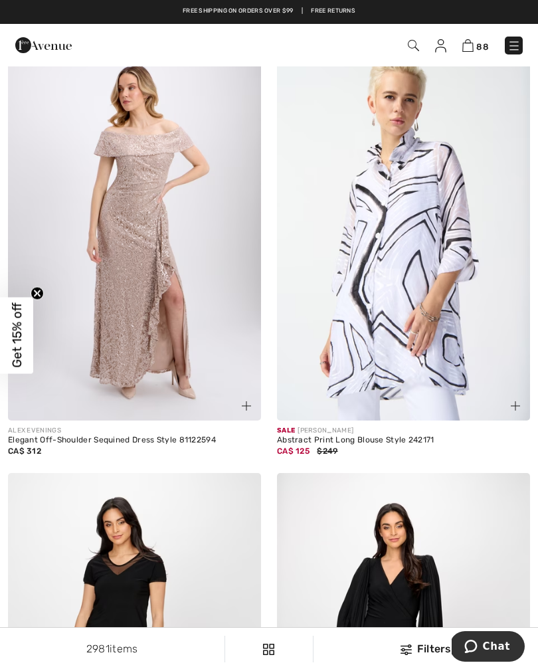
scroll to position [6496, 0]
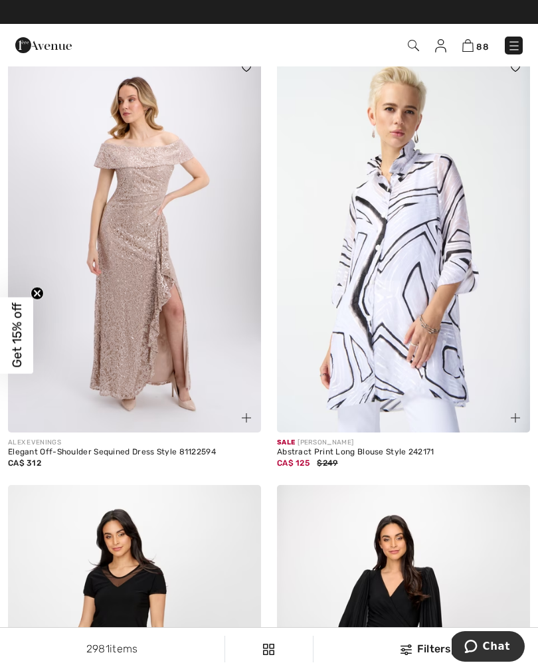
click at [415, 286] on img at bounding box center [403, 243] width 253 height 380
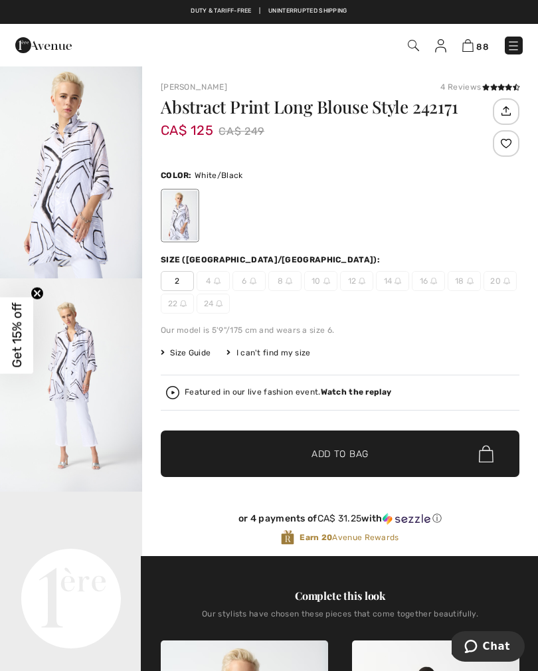
click at [179, 287] on span "2" at bounding box center [177, 281] width 33 height 20
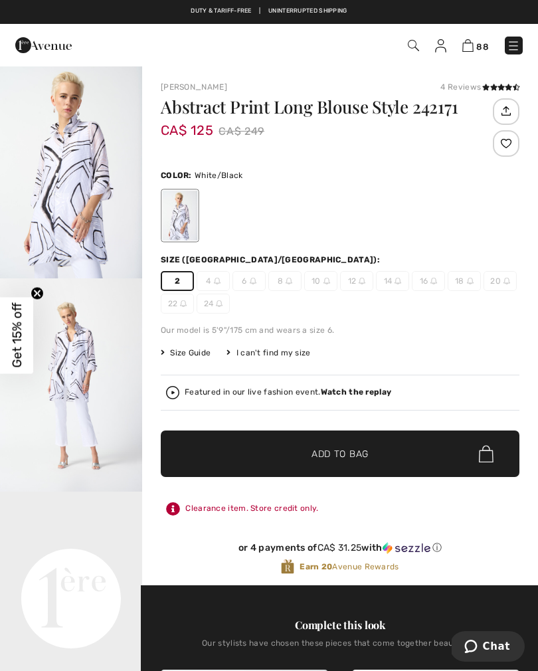
click at [286, 463] on span "✔ Added to Bag Add to Bag" at bounding box center [340, 453] width 359 height 47
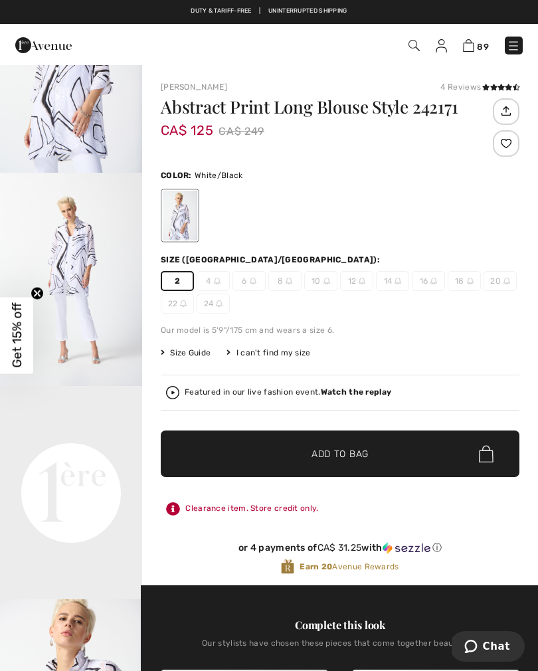
scroll to position [67, 0]
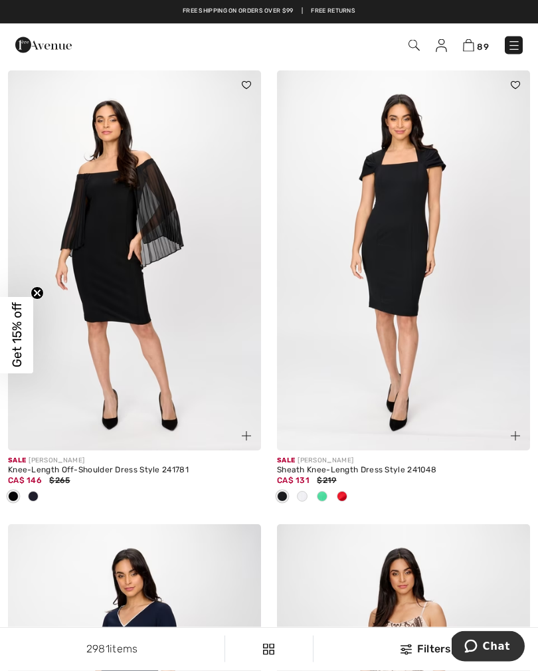
scroll to position [7364, 0]
click at [349, 494] on div at bounding box center [342, 497] width 20 height 22
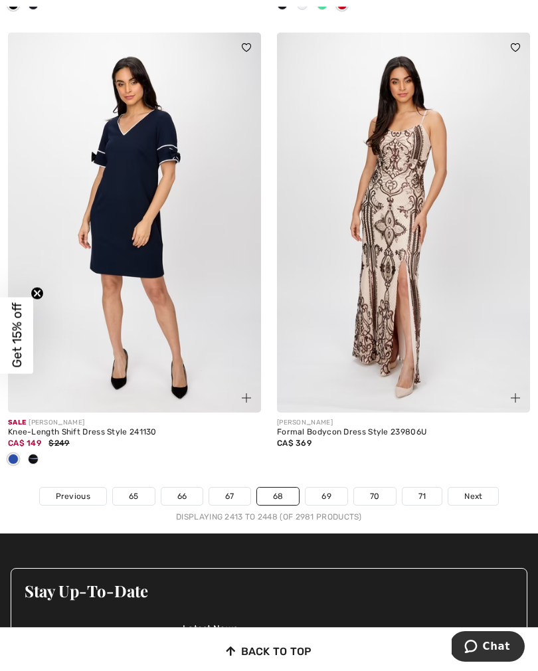
scroll to position [7886, 0]
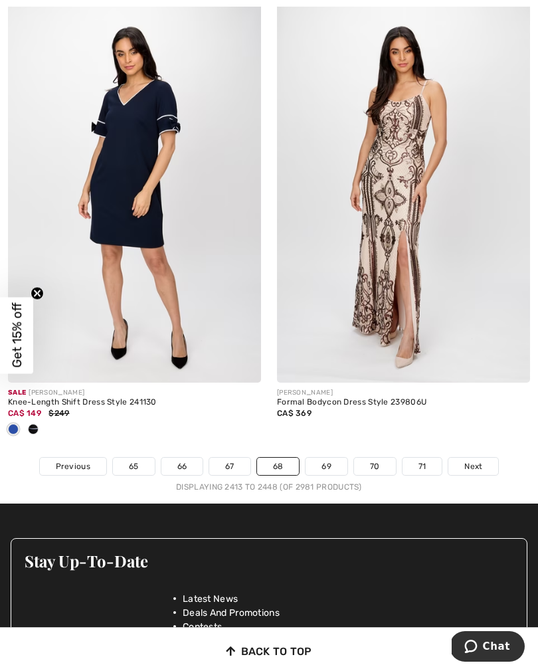
click at [334, 461] on link "69" at bounding box center [327, 466] width 42 height 17
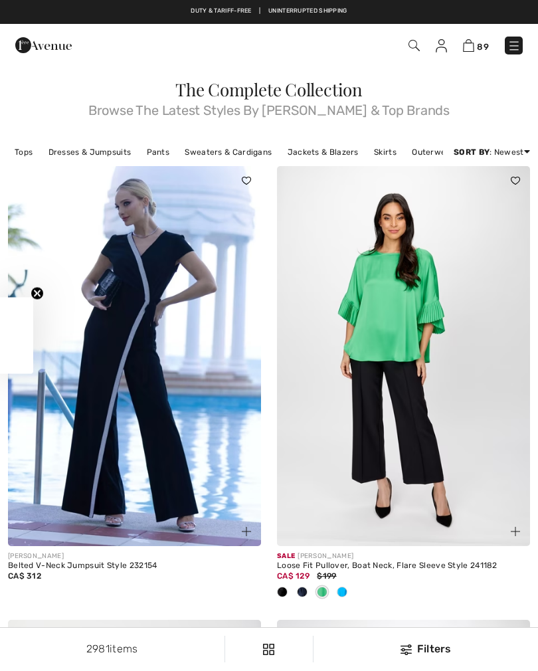
checkbox input "true"
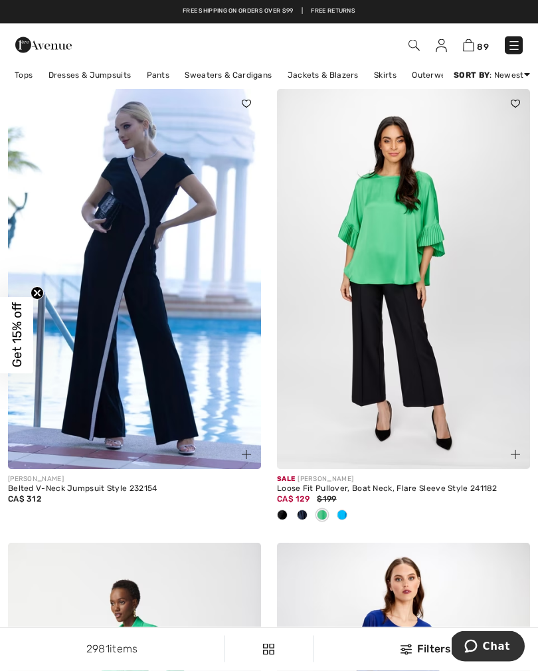
scroll to position [80, 0]
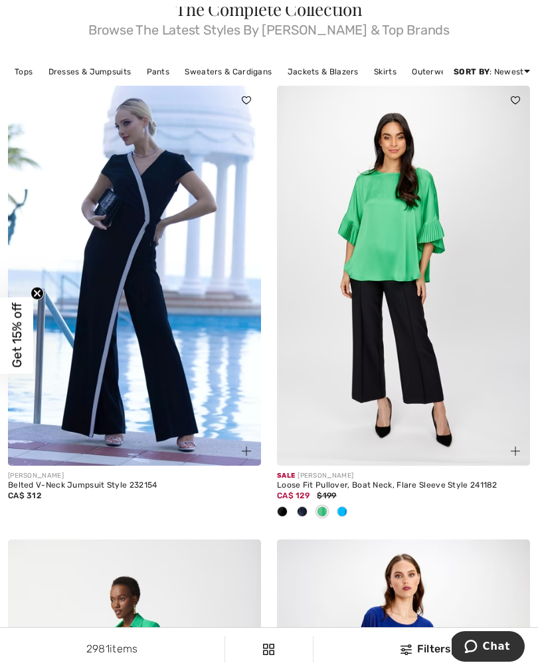
click at [351, 517] on div at bounding box center [342, 513] width 20 height 22
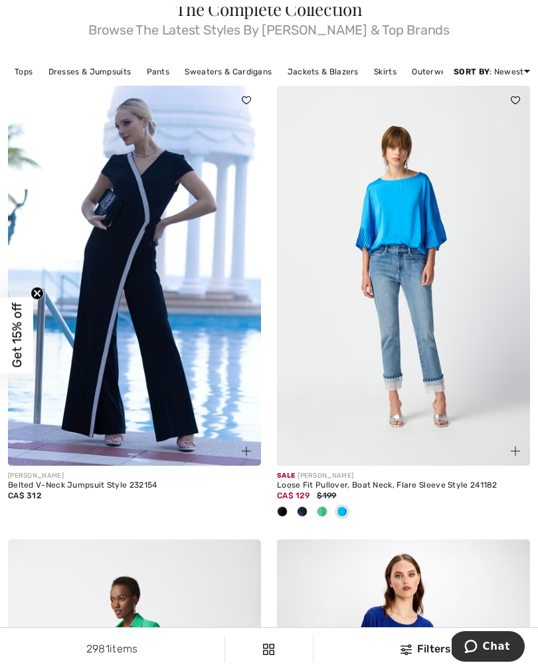
click at [305, 518] on div at bounding box center [302, 513] width 20 height 22
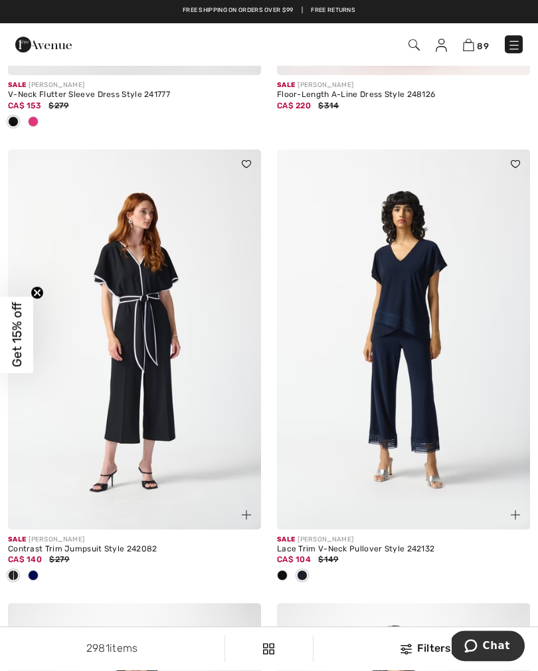
scroll to position [4667, 0]
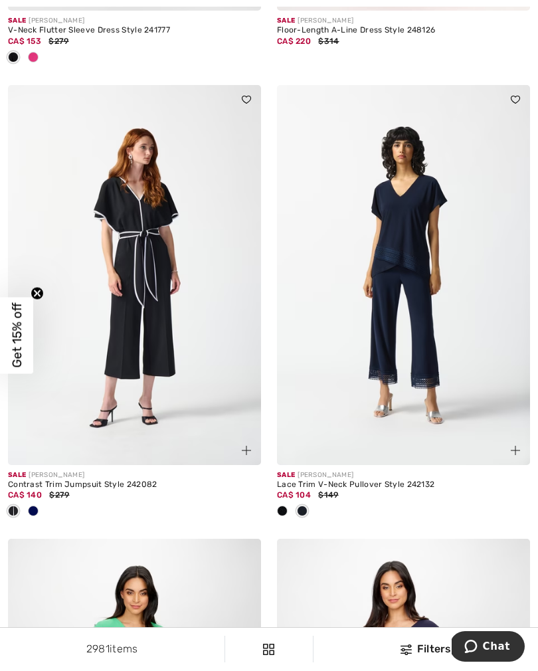
click at [426, 332] on img at bounding box center [403, 275] width 253 height 380
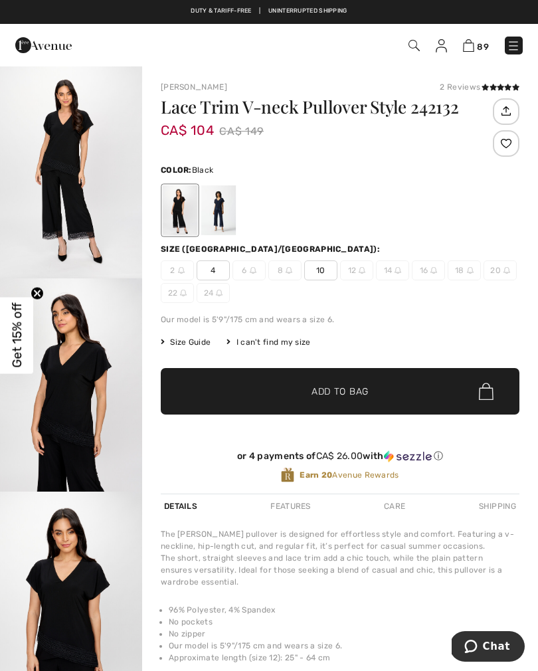
click at [225, 216] on div at bounding box center [218, 210] width 35 height 50
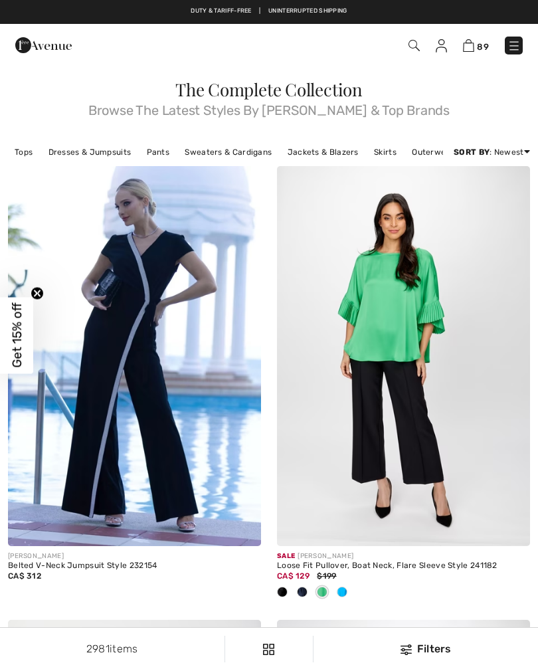
checkbox input "true"
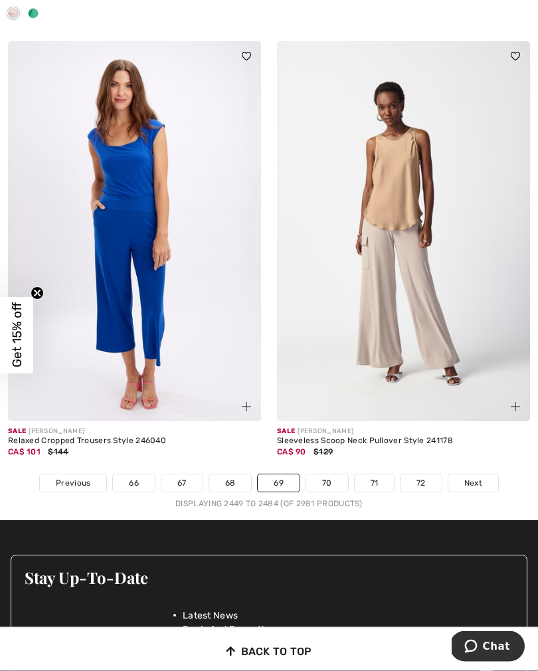
scroll to position [7913, 0]
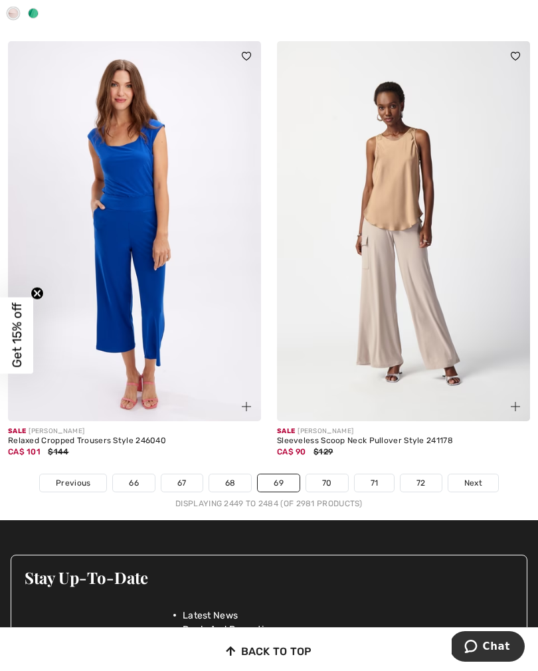
click at [328, 474] on link "70" at bounding box center [327, 482] width 42 height 17
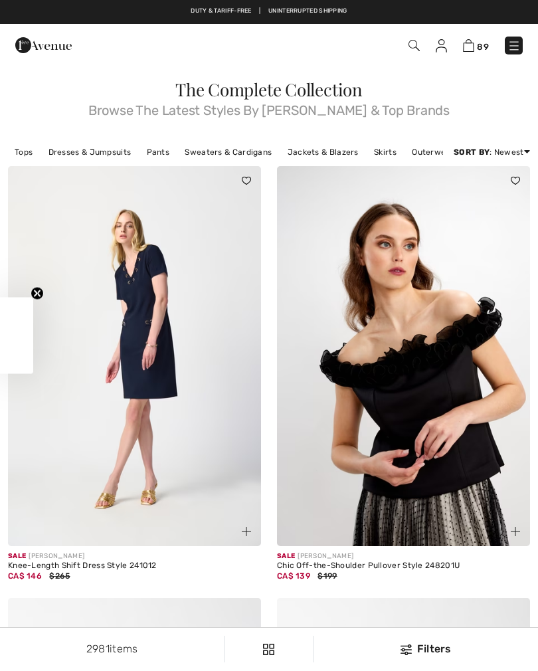
checkbox input "true"
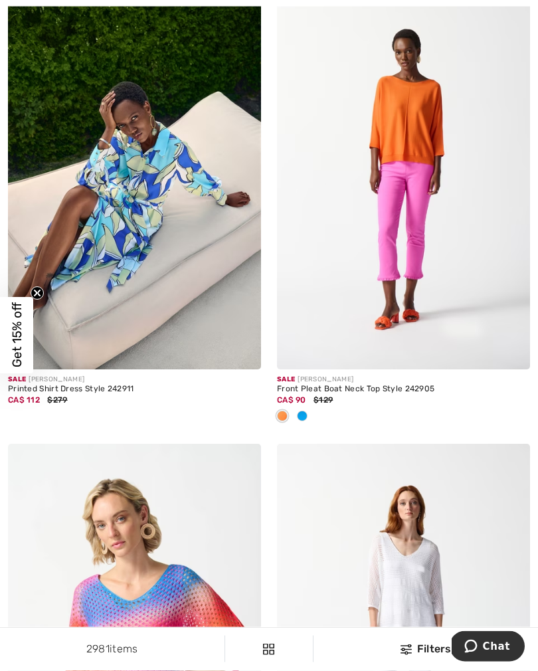
scroll to position [4155, 0]
click at [310, 416] on div at bounding box center [302, 417] width 20 height 22
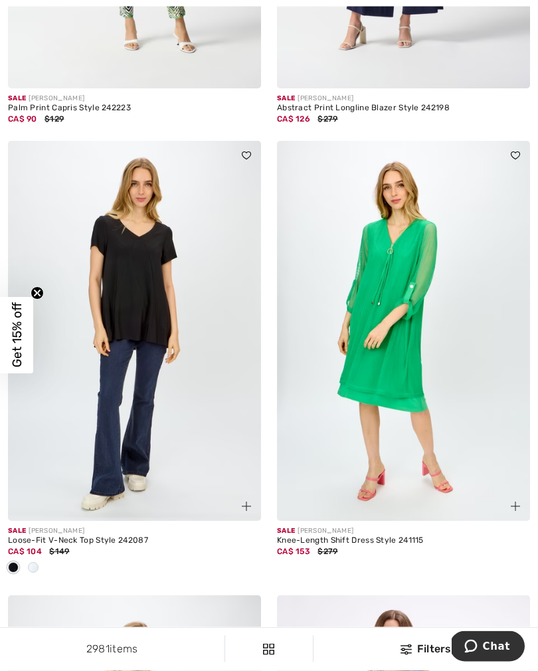
scroll to position [5844, 0]
click at [41, 565] on div at bounding box center [33, 568] width 20 height 22
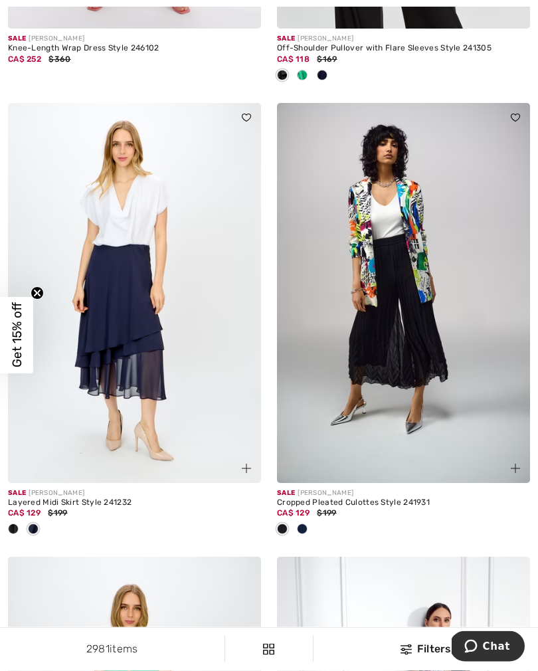
scroll to position [7222, 0]
click at [308, 525] on div at bounding box center [302, 530] width 20 height 22
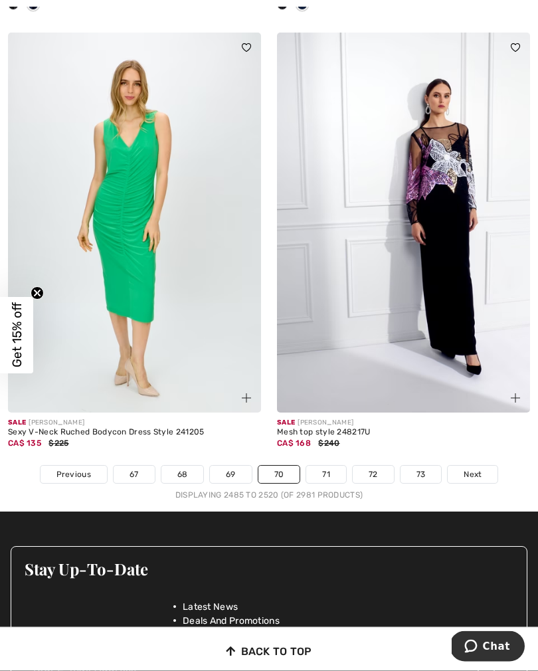
scroll to position [7746, 0]
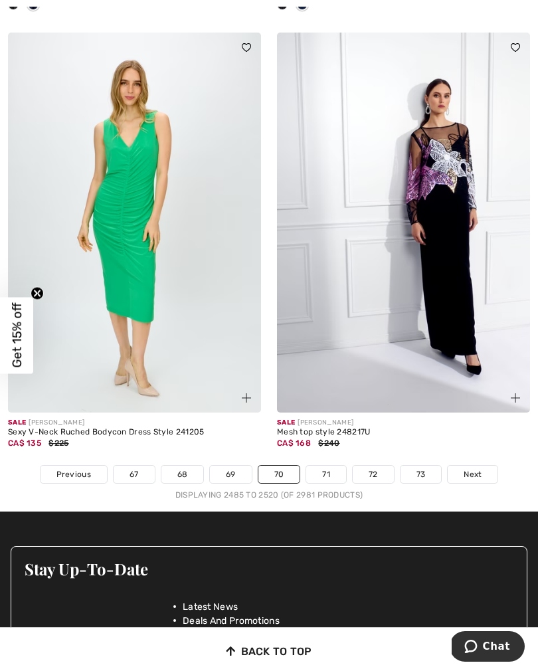
click at [332, 466] on link "71" at bounding box center [326, 474] width 40 height 17
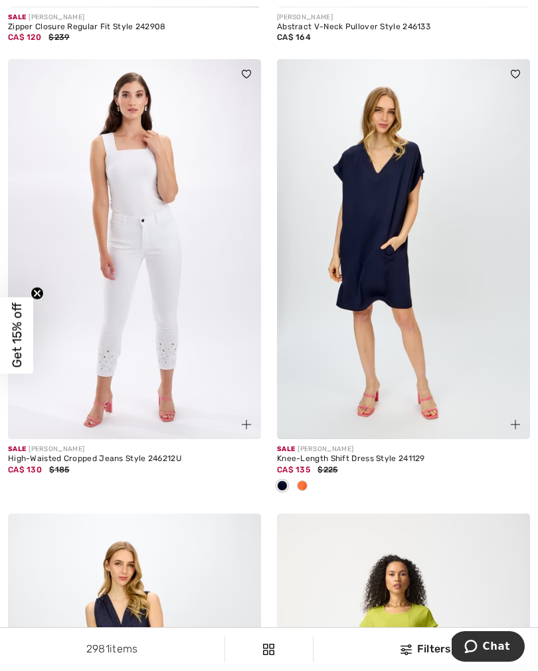
scroll to position [577, 0]
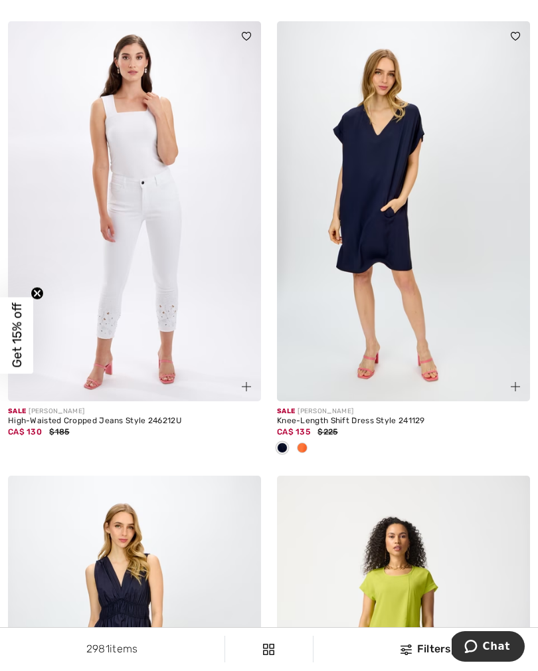
click at [306, 451] on div at bounding box center [302, 449] width 20 height 22
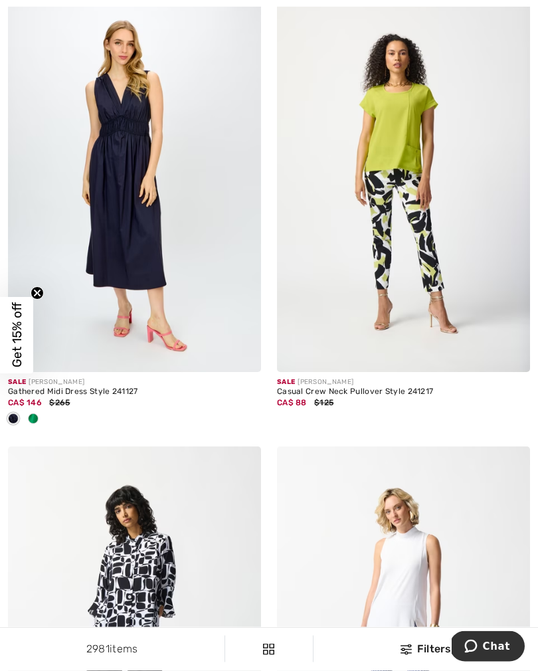
scroll to position [1060, 0]
click at [43, 423] on div at bounding box center [134, 420] width 253 height 22
click at [38, 423] on div at bounding box center [33, 420] width 20 height 22
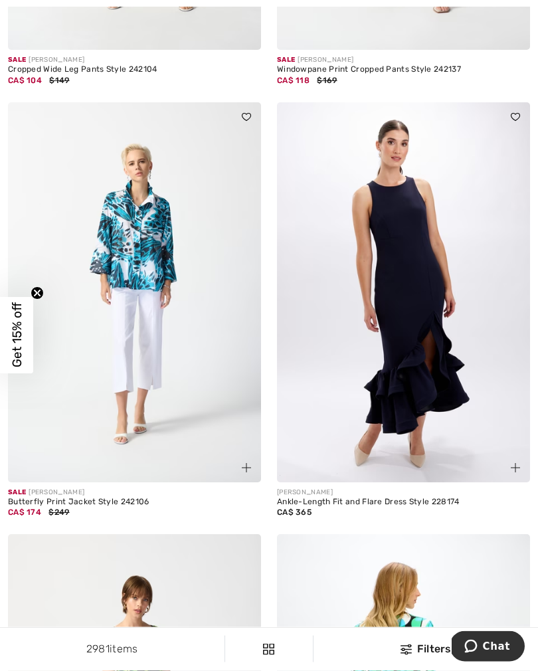
scroll to position [1836, 0]
click at [138, 305] on img at bounding box center [134, 292] width 253 height 380
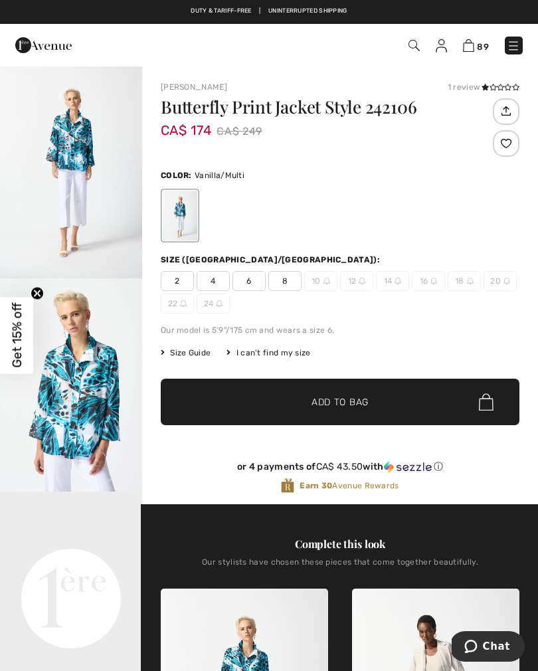
click at [173, 289] on span "2" at bounding box center [177, 281] width 33 height 20
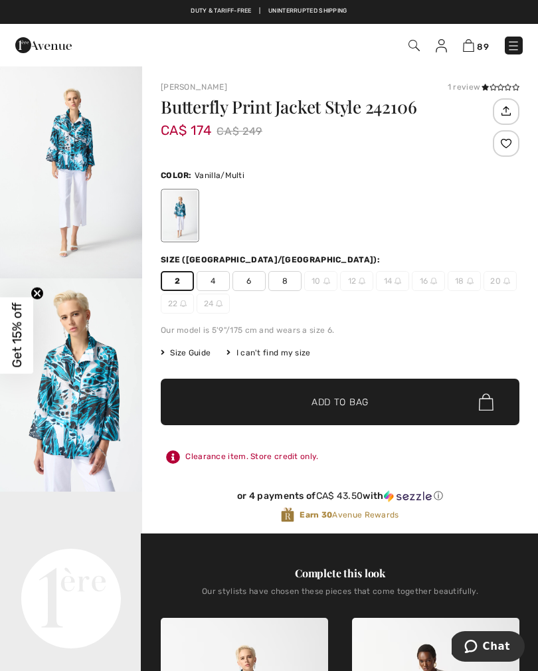
click at [289, 402] on span "✔ Added to Bag" at bounding box center [320, 402] width 81 height 14
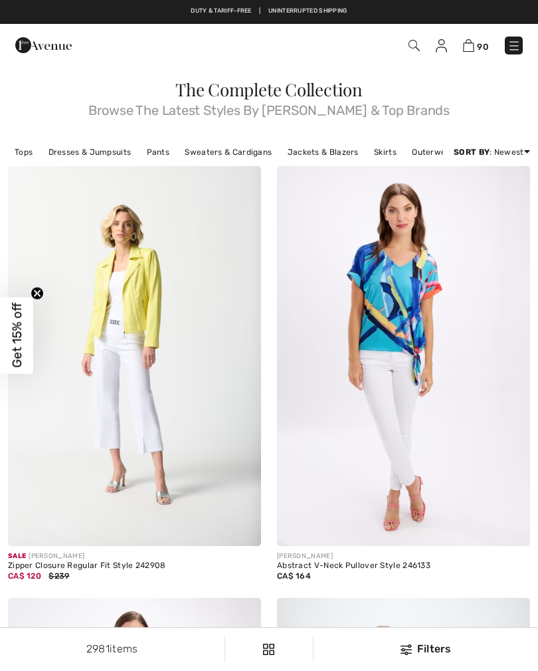
checkbox input "true"
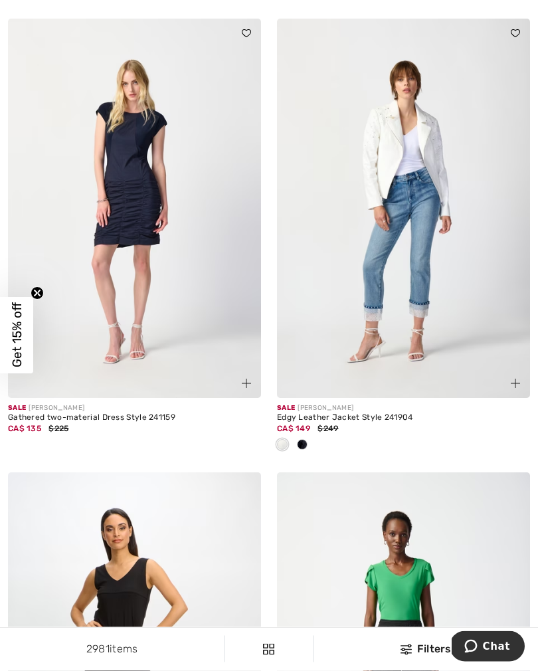
scroll to position [2875, 0]
click at [308, 445] on div at bounding box center [302, 445] width 20 height 22
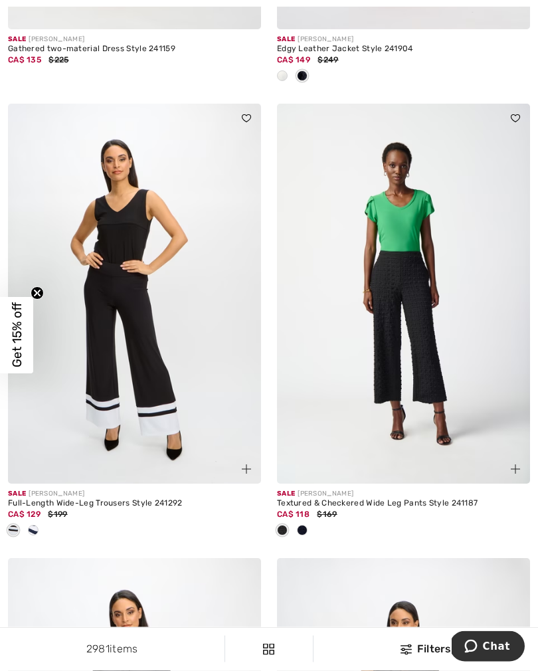
scroll to position [3249, 0]
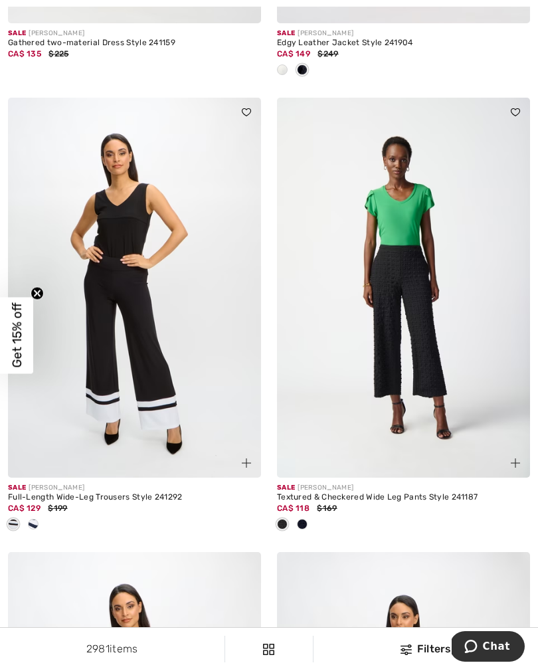
click at [310, 527] on div at bounding box center [302, 525] width 20 height 22
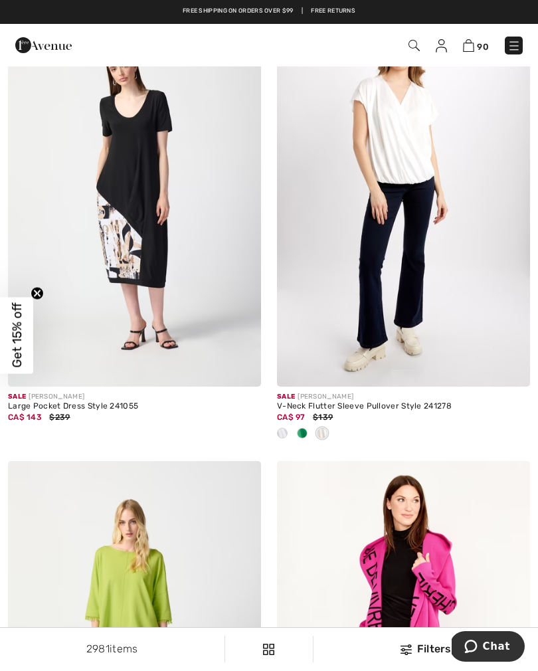
scroll to position [6993, 0]
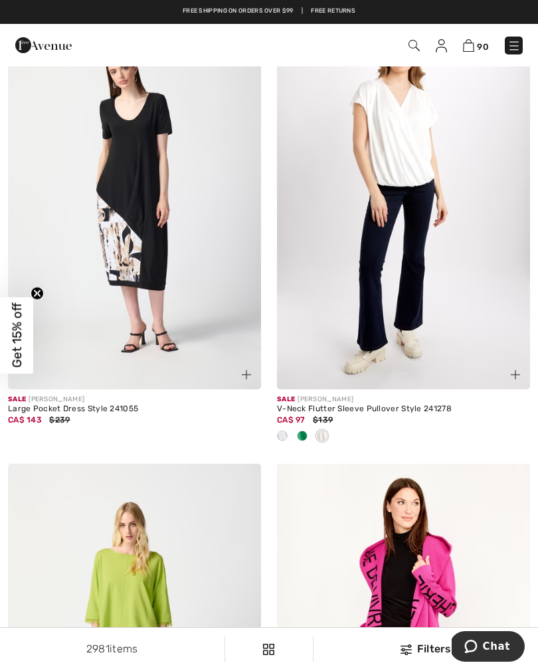
click at [284, 432] on span at bounding box center [282, 435] width 11 height 11
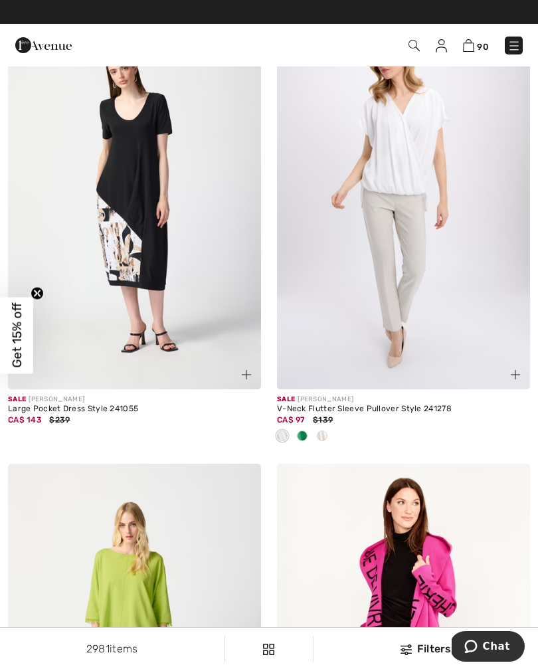
click at [330, 428] on div at bounding box center [322, 437] width 20 height 22
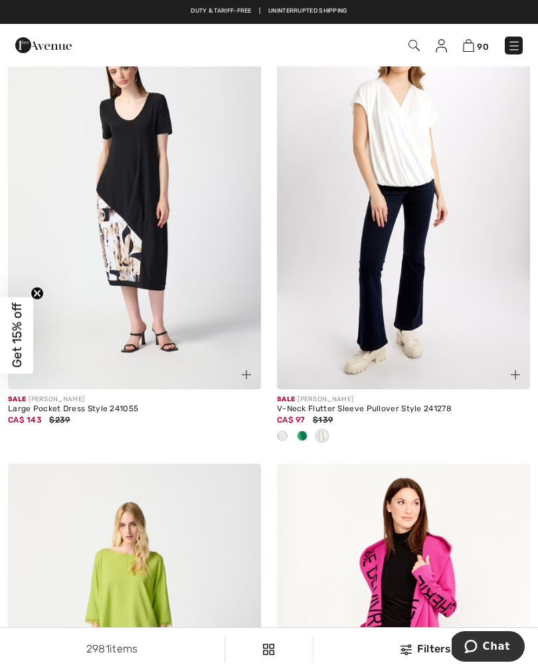
click at [308, 431] on div at bounding box center [302, 437] width 20 height 22
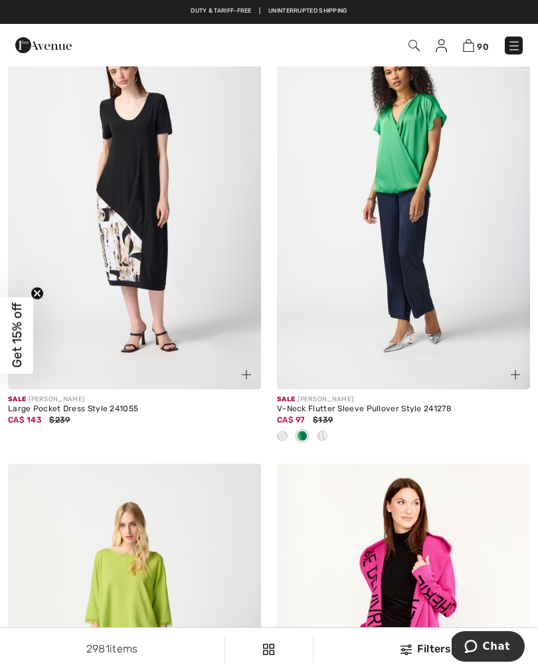
click at [284, 432] on span at bounding box center [282, 435] width 11 height 11
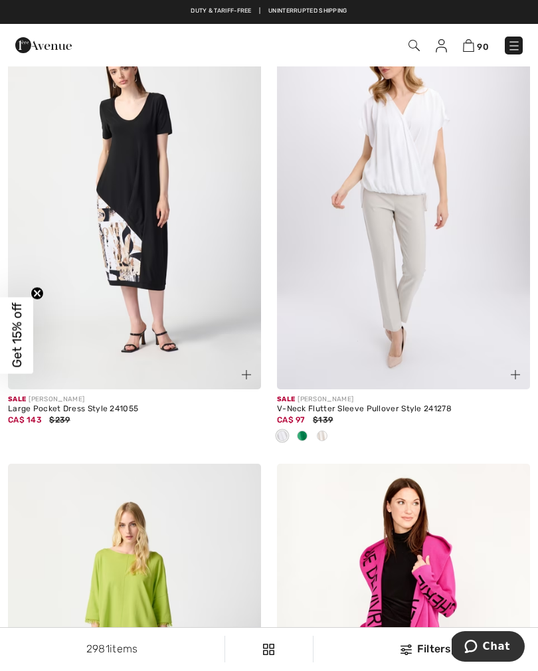
click at [404, 238] on img at bounding box center [403, 200] width 253 height 380
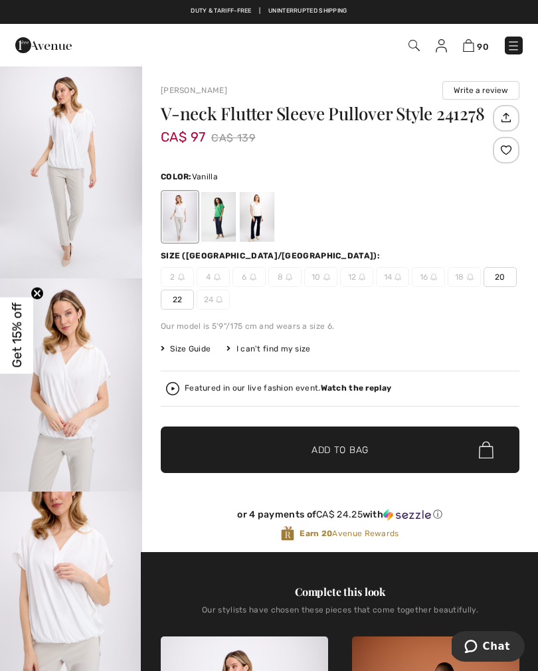
click at [260, 227] on div at bounding box center [257, 217] width 35 height 50
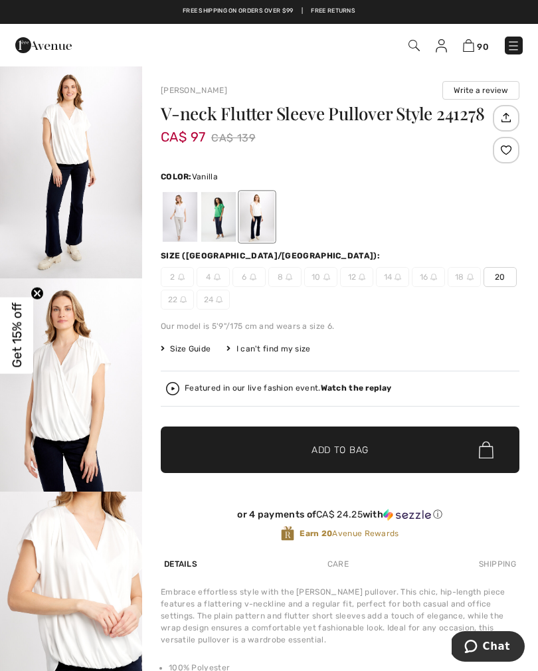
click at [179, 219] on div at bounding box center [180, 217] width 35 height 50
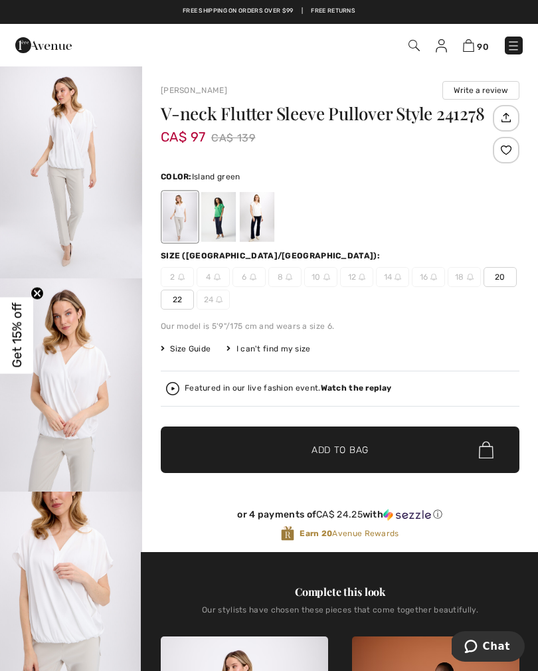
click at [221, 224] on div at bounding box center [218, 217] width 35 height 50
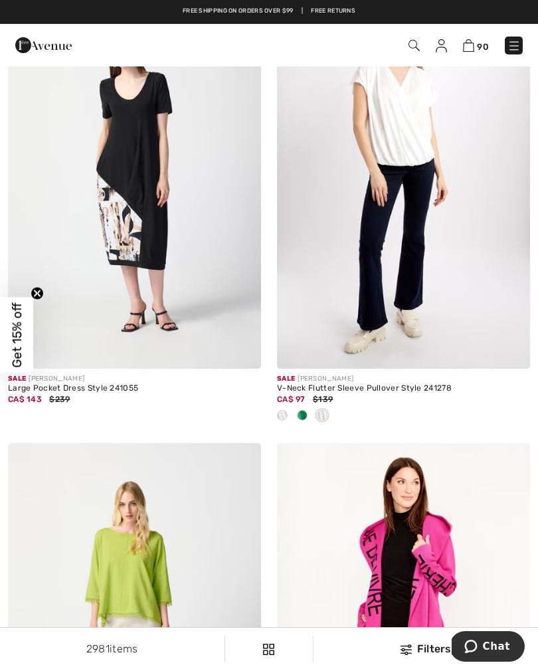
click at [388, 232] on img at bounding box center [403, 179] width 253 height 380
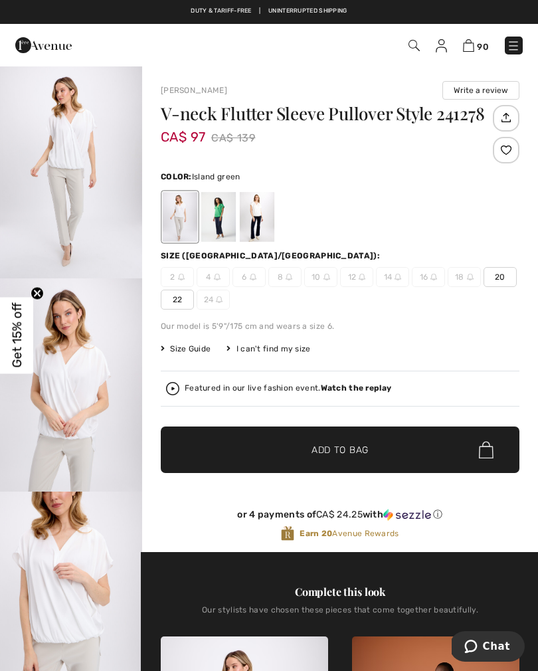
click at [221, 215] on div at bounding box center [218, 217] width 35 height 50
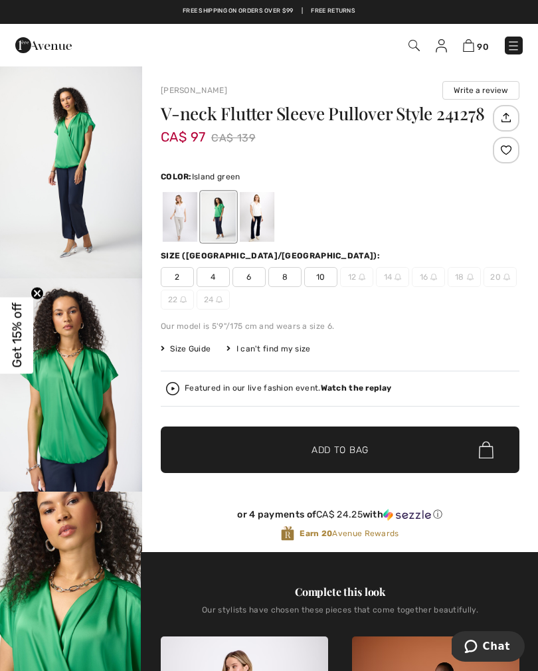
click at [180, 281] on span "2" at bounding box center [177, 277] width 33 height 20
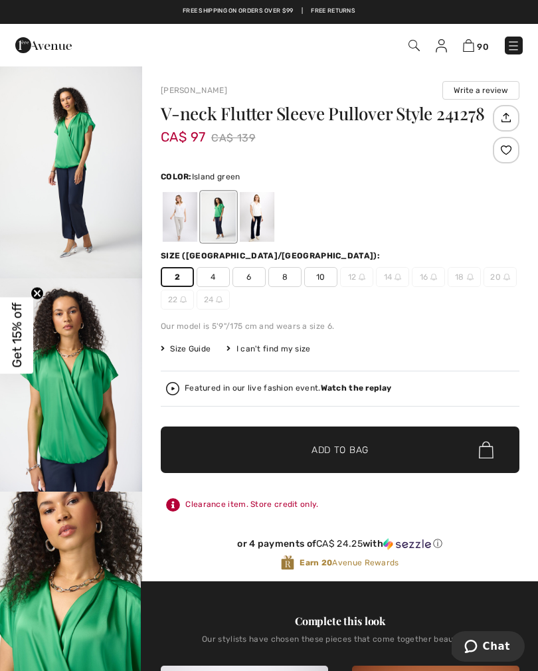
click at [265, 447] on span "✔ Added to Bag Add to Bag" at bounding box center [340, 449] width 359 height 47
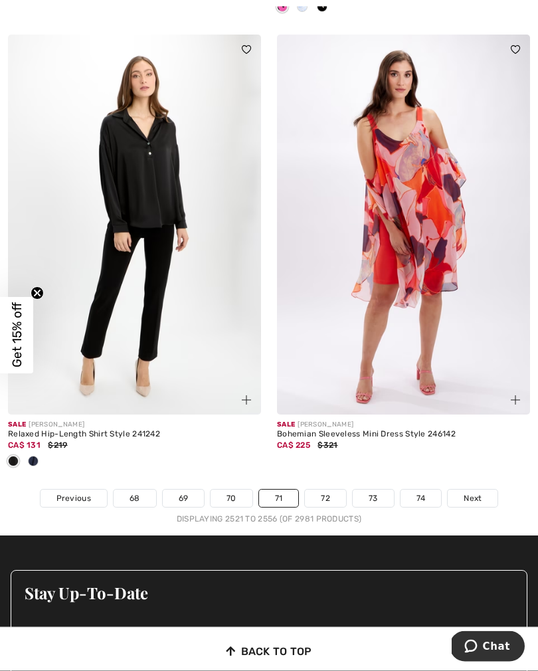
scroll to position [7877, 0]
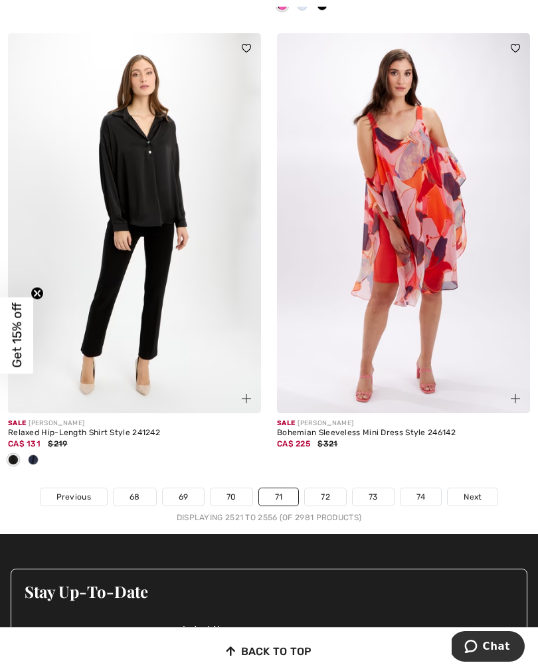
click at [43, 454] on div at bounding box center [33, 461] width 20 height 22
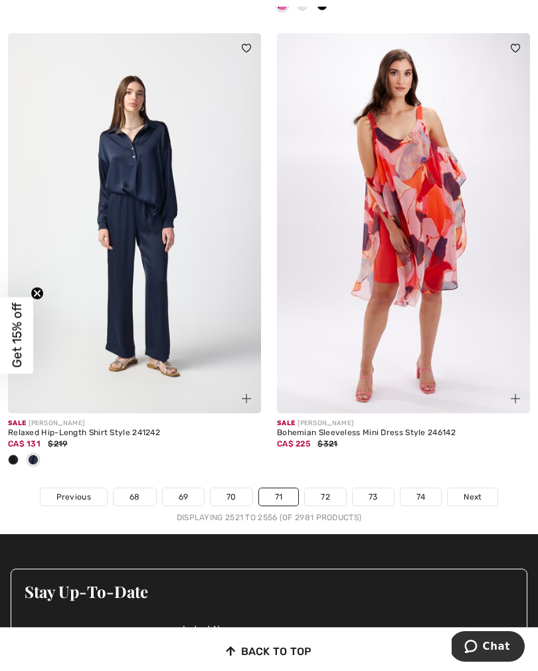
click at [329, 488] on link "72" at bounding box center [325, 496] width 41 height 17
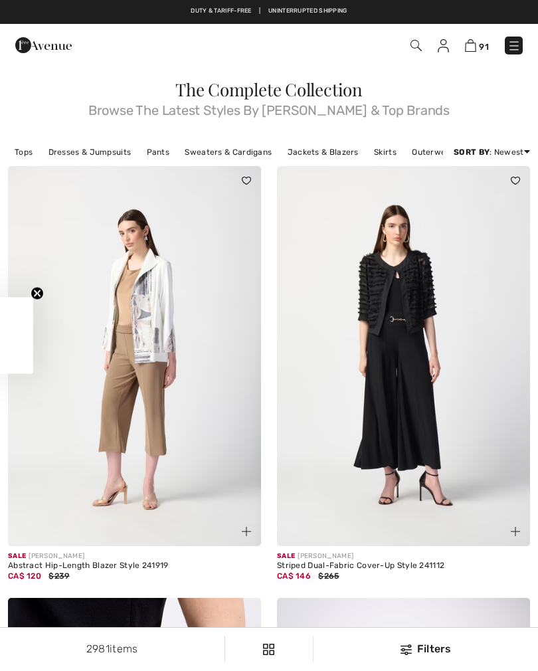
checkbox input "true"
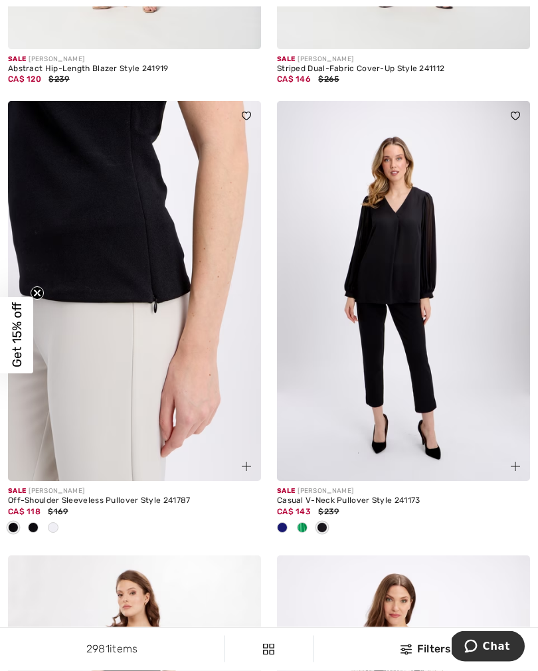
scroll to position [498, 0]
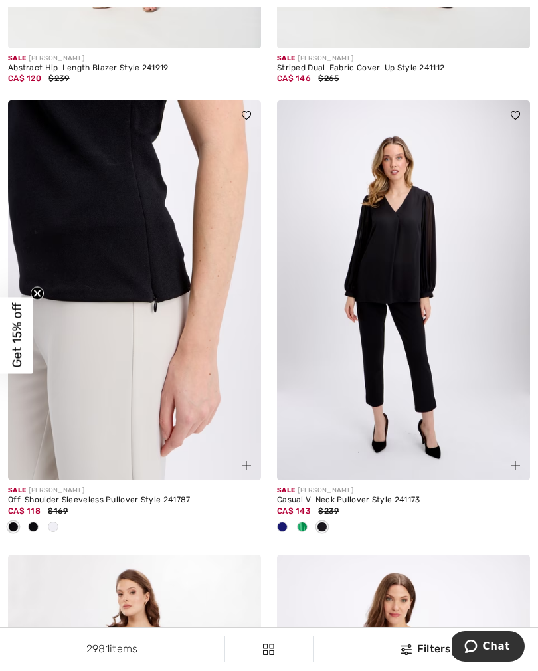
click at [55, 530] on span at bounding box center [53, 526] width 11 height 11
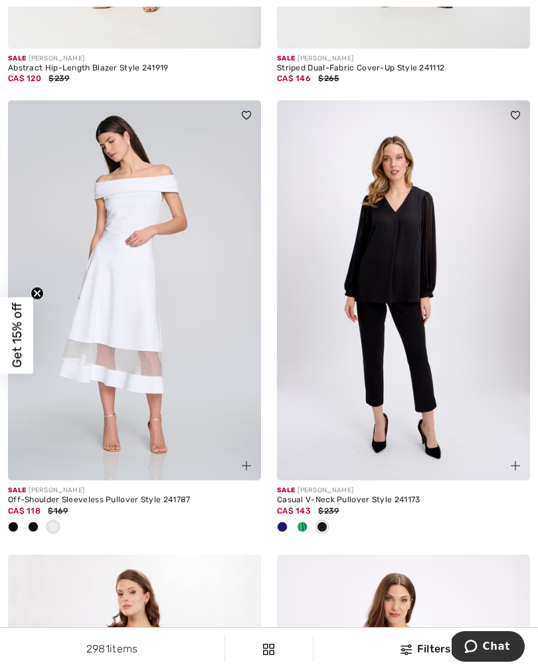
click at [305, 531] on div at bounding box center [302, 528] width 20 height 22
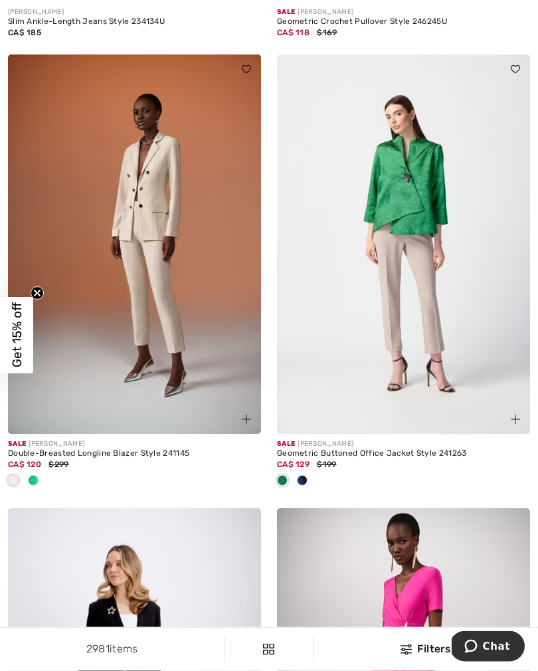
scroll to position [1430, 0]
click at [39, 481] on div at bounding box center [33, 481] width 20 height 22
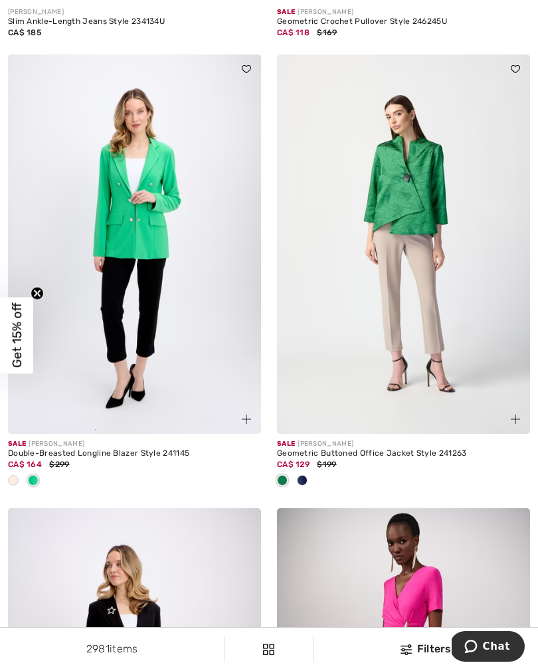
click at [306, 483] on div at bounding box center [302, 481] width 20 height 22
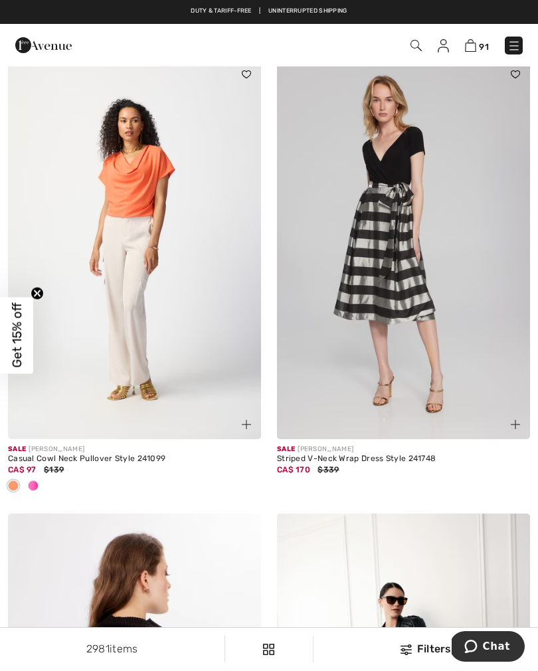
scroll to position [6876, 0]
click at [38, 481] on span at bounding box center [33, 486] width 11 height 11
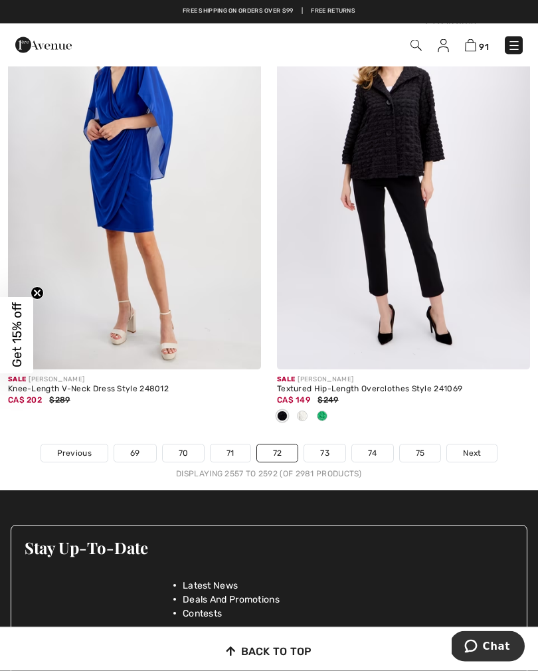
scroll to position [7830, 0]
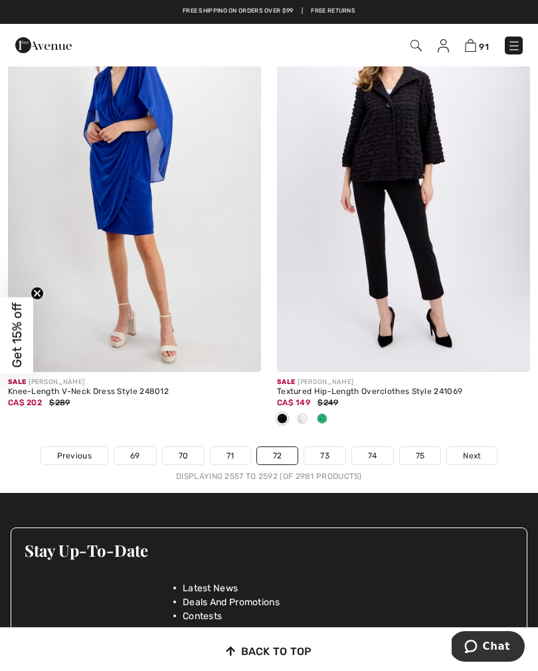
click at [305, 416] on div at bounding box center [302, 420] width 20 height 22
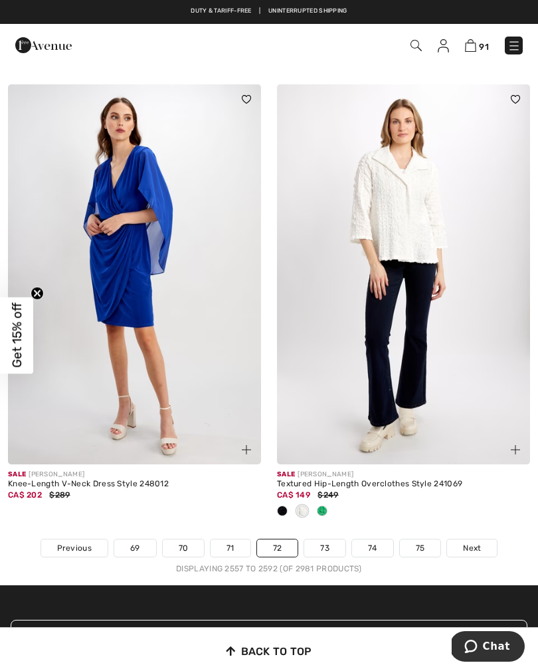
scroll to position [7716, 0]
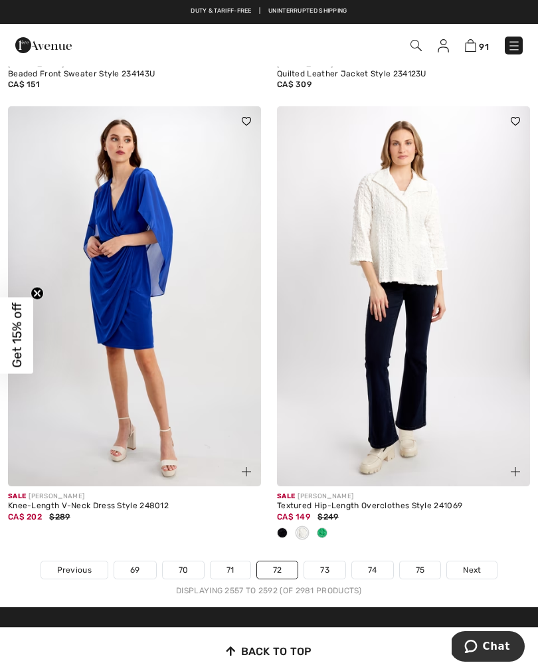
click at [328, 531] on div at bounding box center [322, 534] width 20 height 22
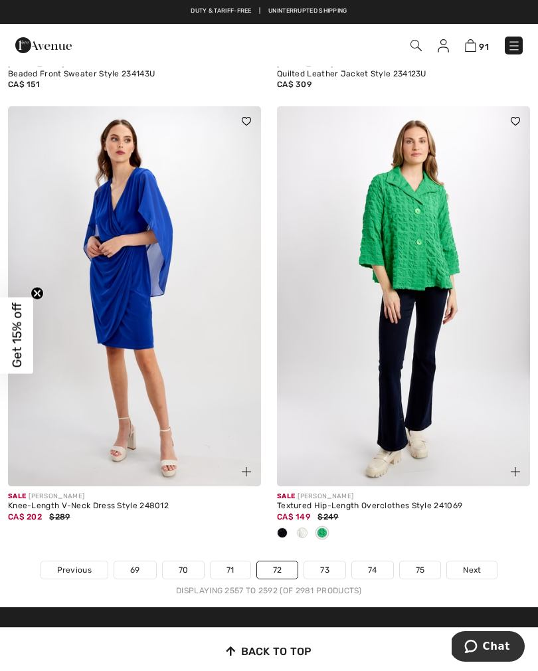
click at [332, 565] on link "73" at bounding box center [324, 569] width 41 height 17
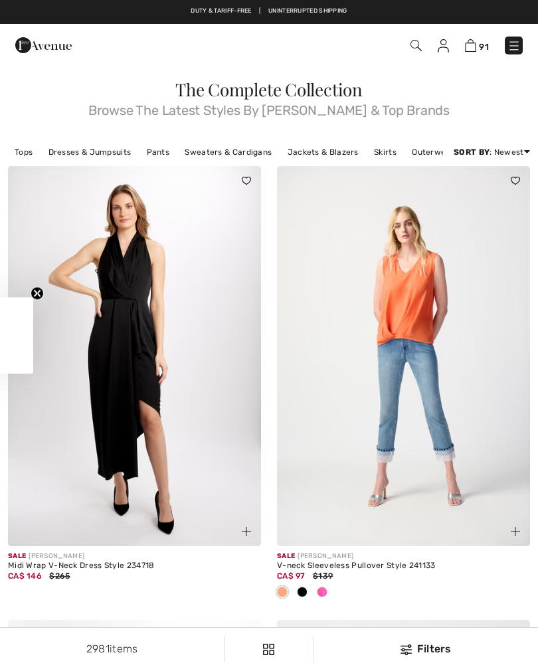
checkbox input "true"
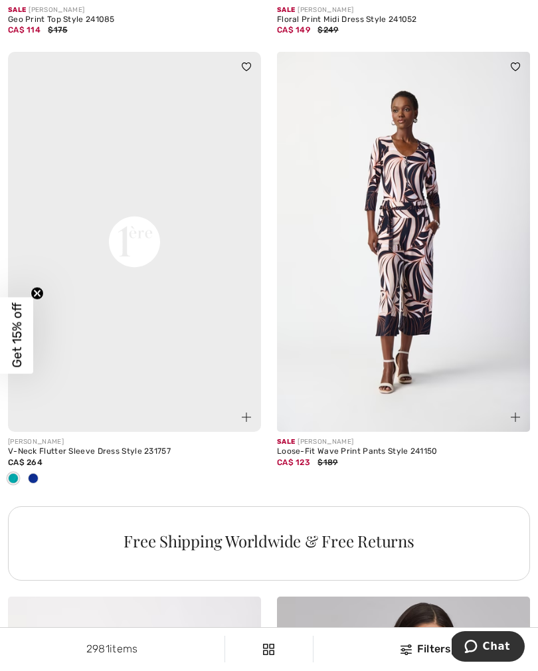
scroll to position [5068, 0]
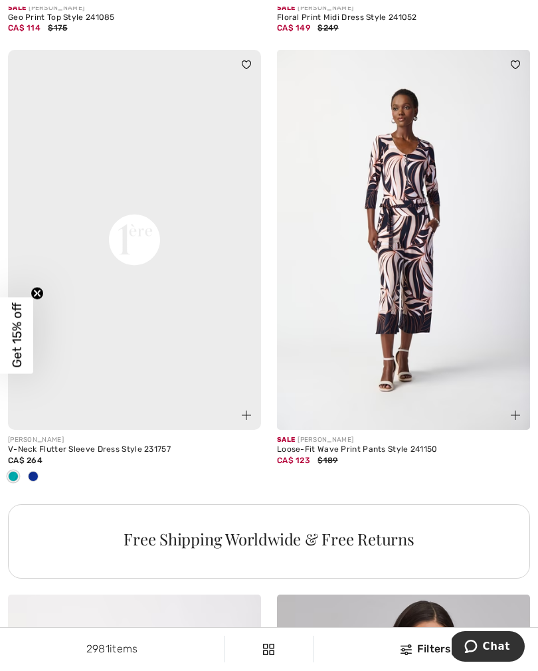
click at [42, 474] on div at bounding box center [33, 477] width 20 height 22
click at [38, 479] on div at bounding box center [33, 477] width 20 height 22
click at [11, 472] on span at bounding box center [13, 476] width 11 height 11
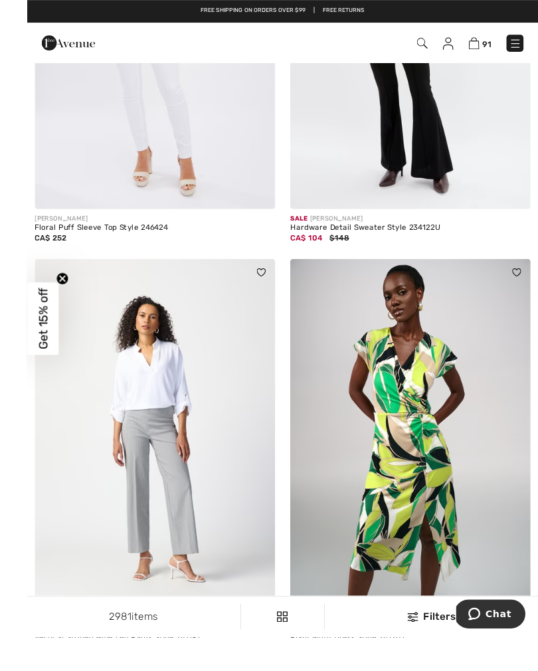
scroll to position [6339, 0]
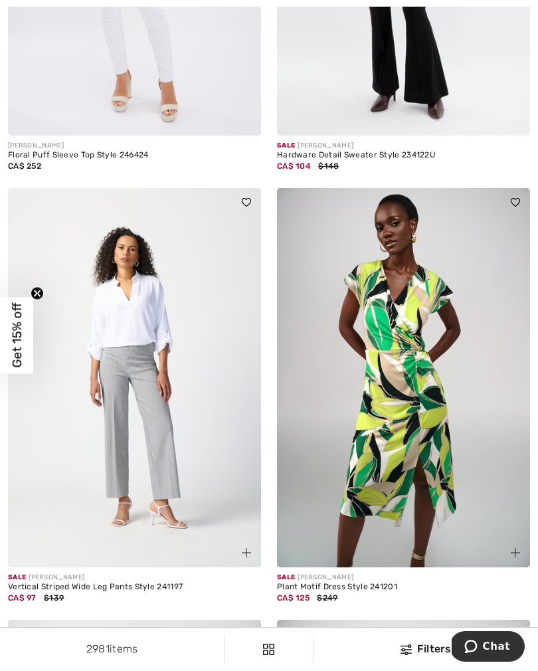
click at [140, 407] on img at bounding box center [134, 378] width 253 height 380
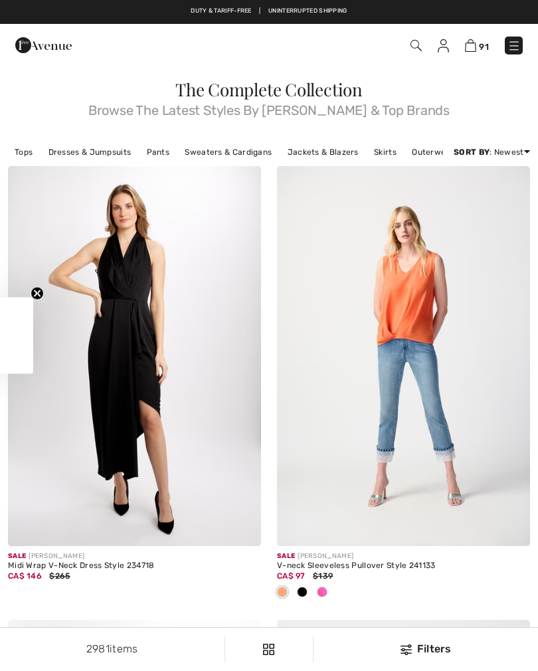
checkbox input "true"
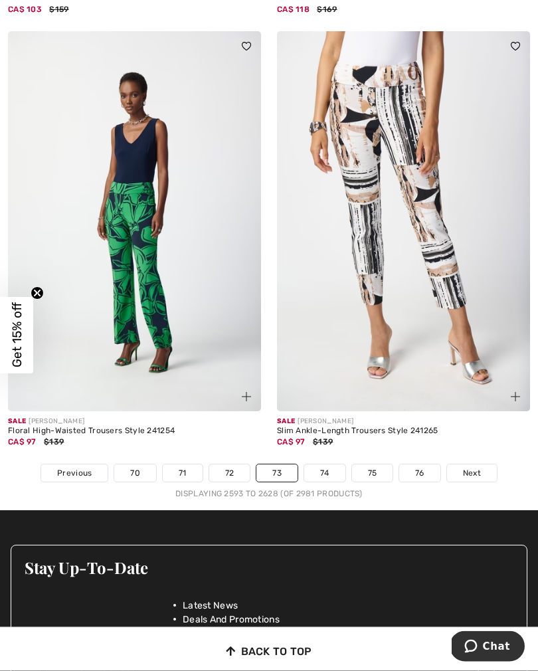
scroll to position [7791, 0]
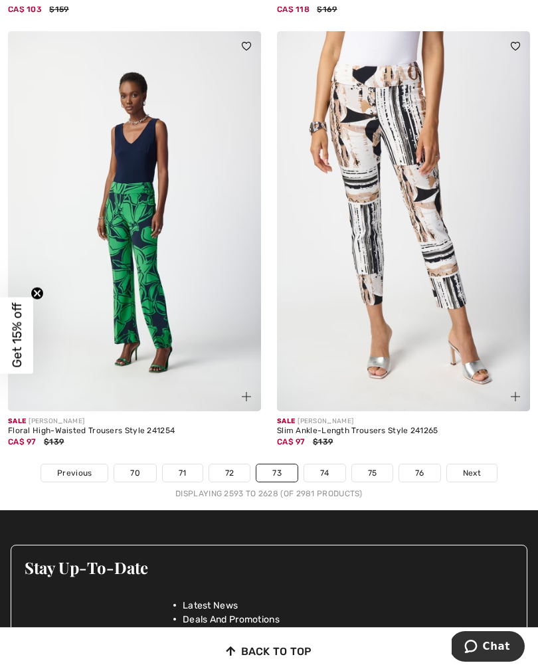
click at [330, 467] on link "74" at bounding box center [324, 472] width 41 height 17
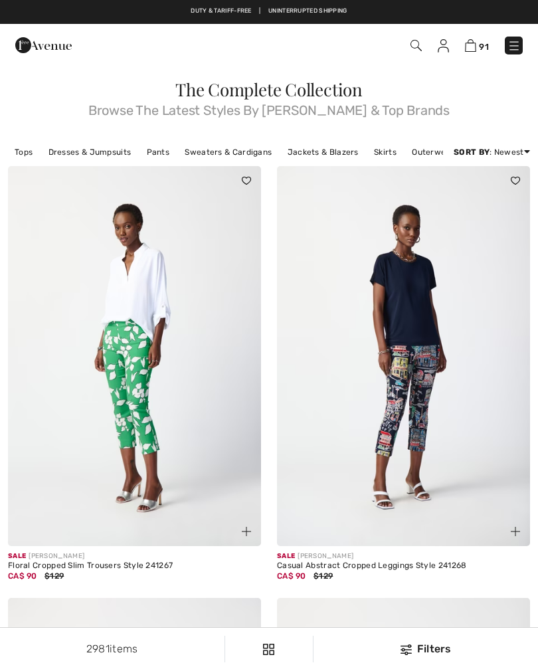
checkbox input "true"
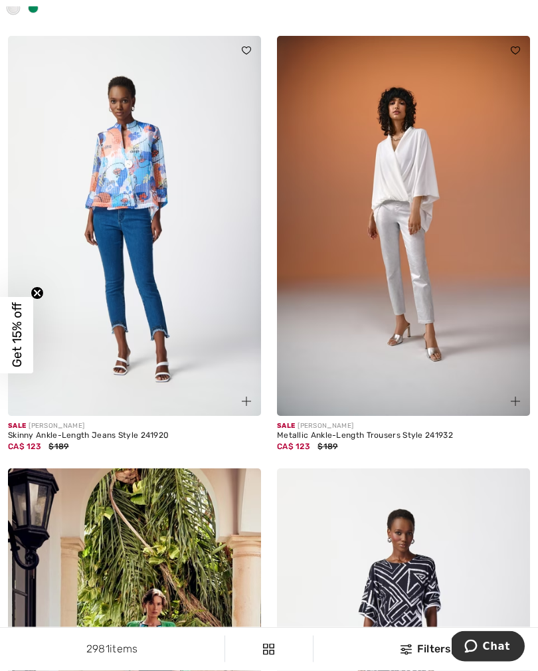
scroll to position [3288, 0]
click at [429, 296] on img at bounding box center [403, 226] width 253 height 380
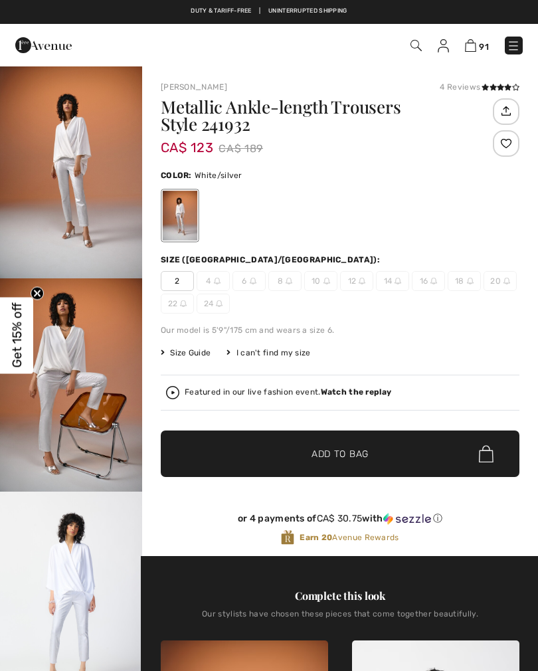
checkbox input "true"
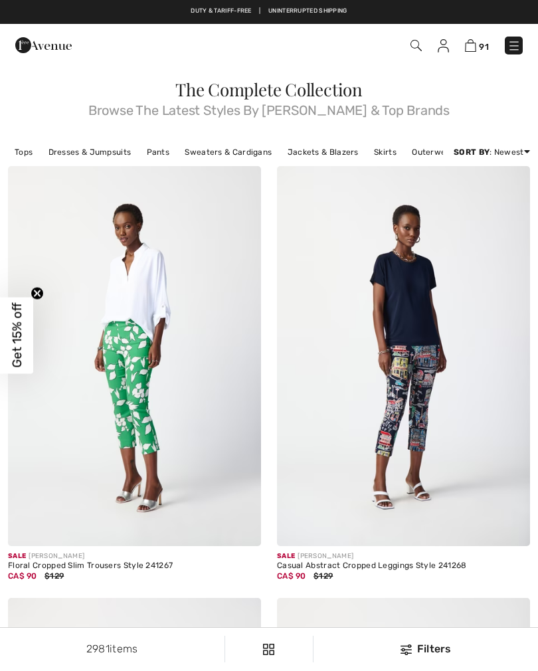
checkbox input "true"
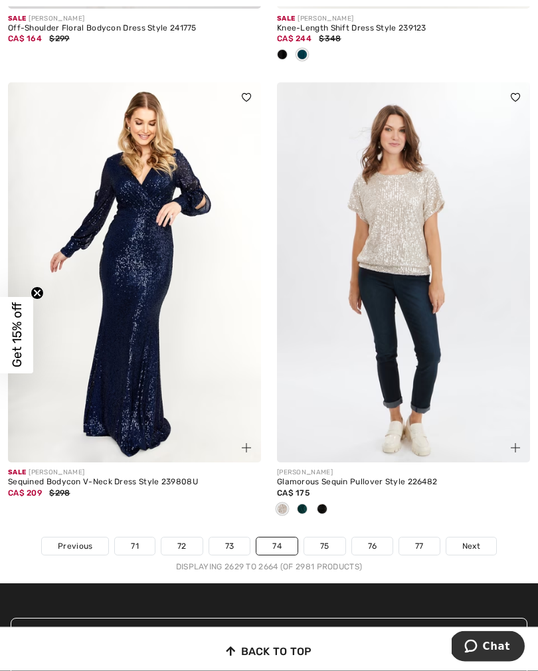
scroll to position [7708, 0]
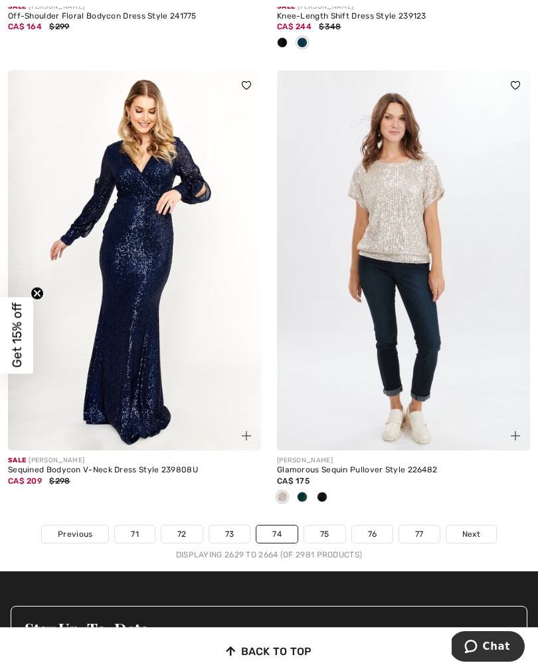
click at [330, 525] on link "75" at bounding box center [324, 533] width 41 height 17
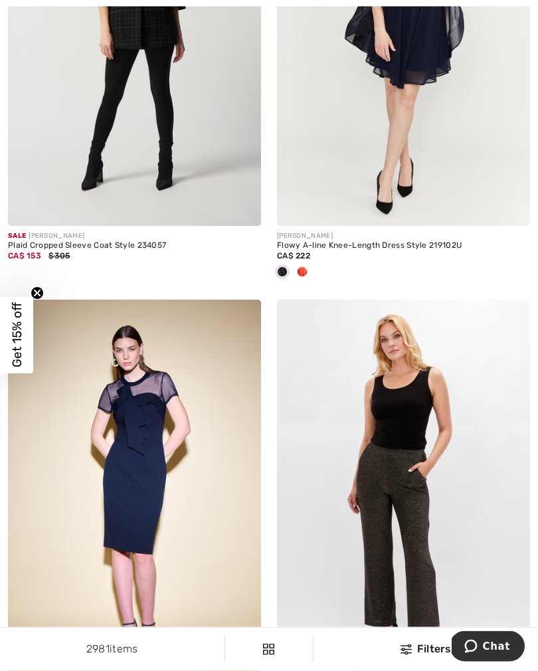
scroll to position [2048, 0]
click at [305, 277] on div at bounding box center [302, 273] width 20 height 22
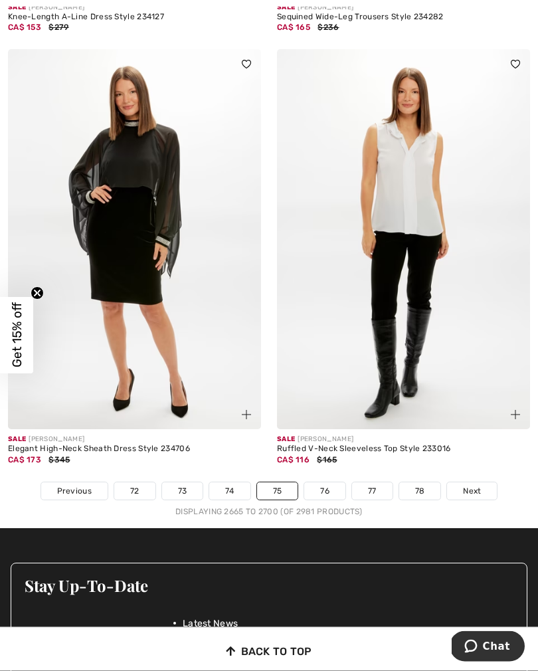
scroll to position [7751, 0]
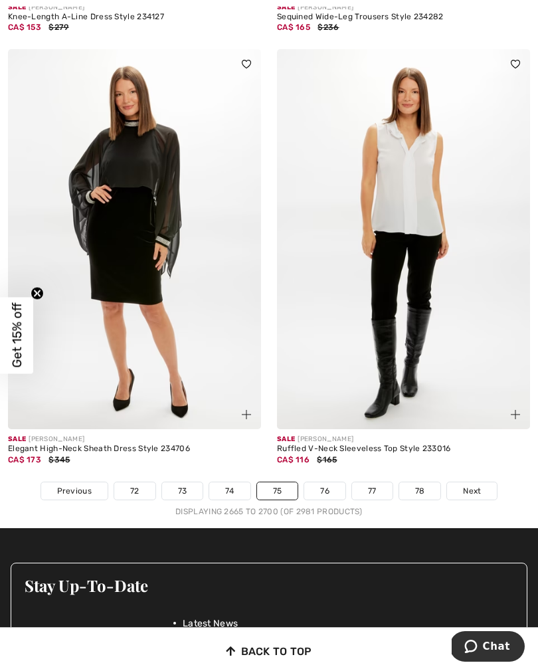
click at [330, 484] on link "76" at bounding box center [324, 490] width 41 height 17
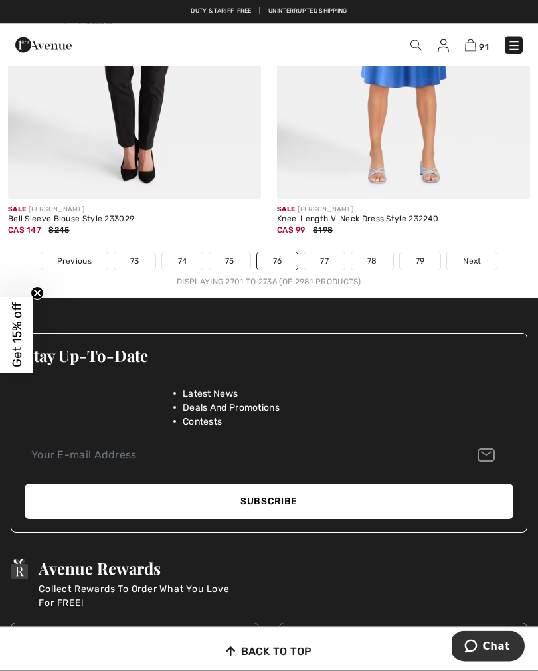
scroll to position [8069, 0]
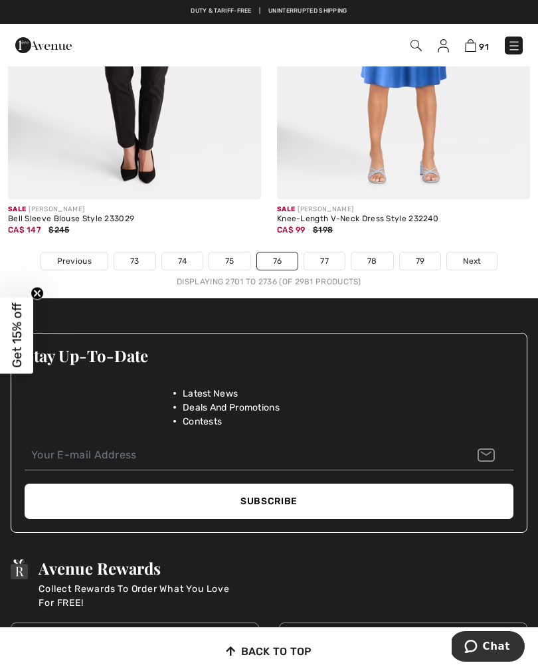
click at [326, 252] on link "77" at bounding box center [324, 260] width 41 height 17
click at [328, 254] on link "77" at bounding box center [324, 260] width 41 height 17
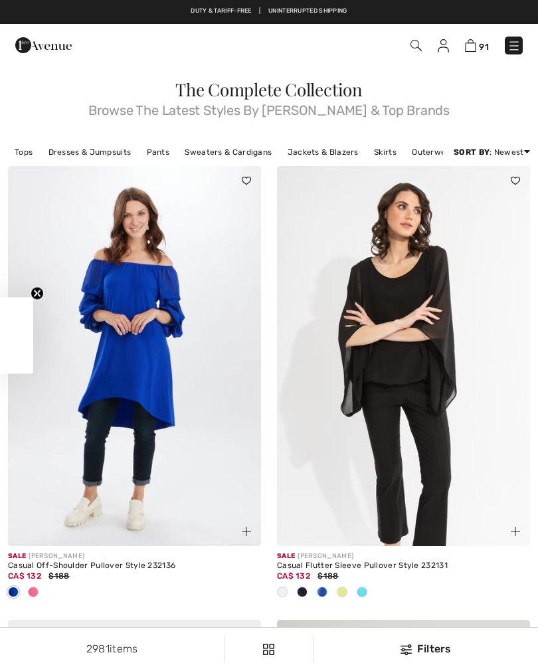
checkbox input "true"
click at [39, 600] on div at bounding box center [33, 593] width 20 height 22
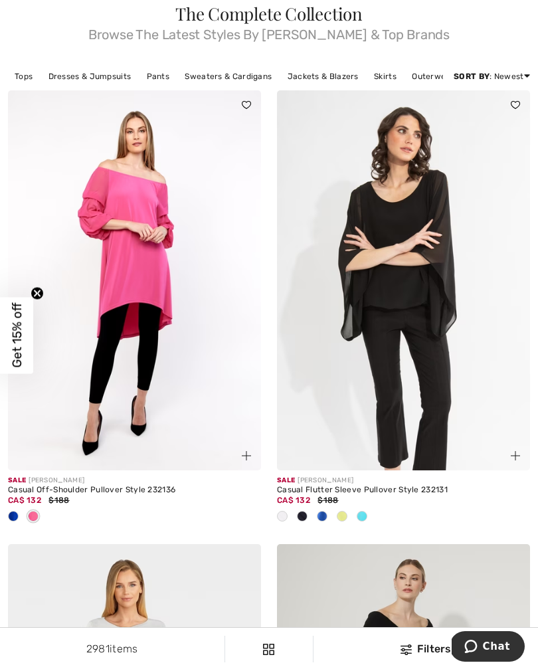
scroll to position [88, 0]
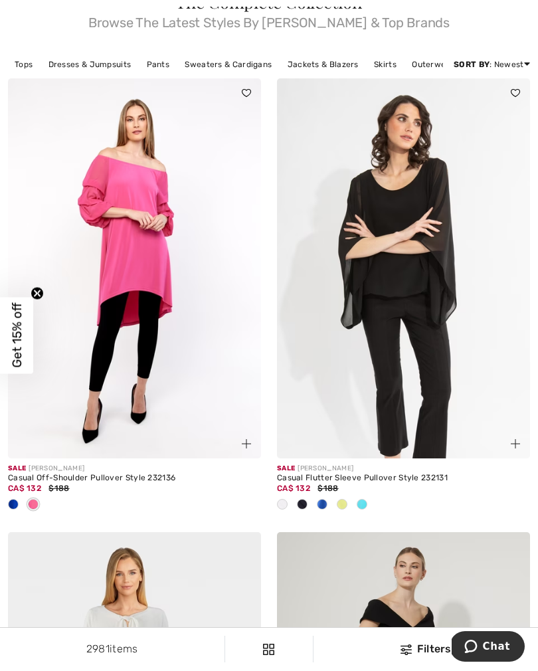
click at [342, 509] on span at bounding box center [342, 504] width 11 height 11
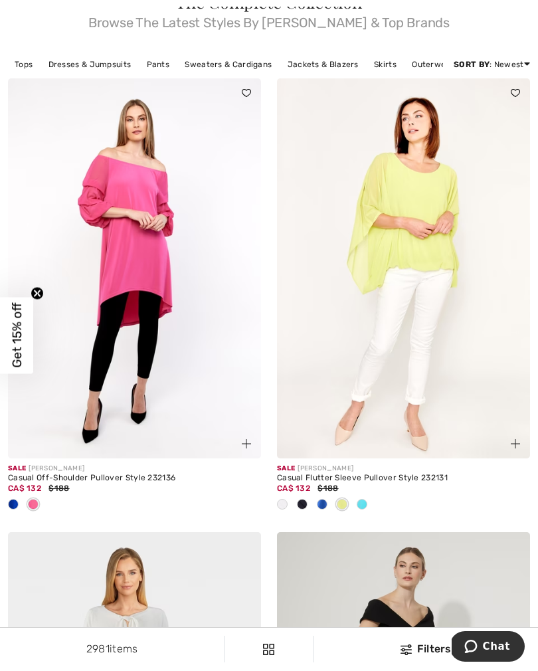
click at [363, 508] on span at bounding box center [362, 504] width 11 height 11
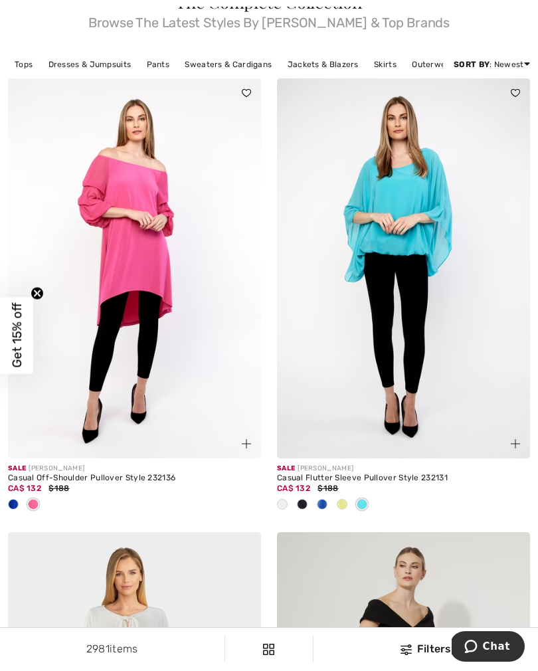
click at [323, 509] on span at bounding box center [322, 504] width 11 height 11
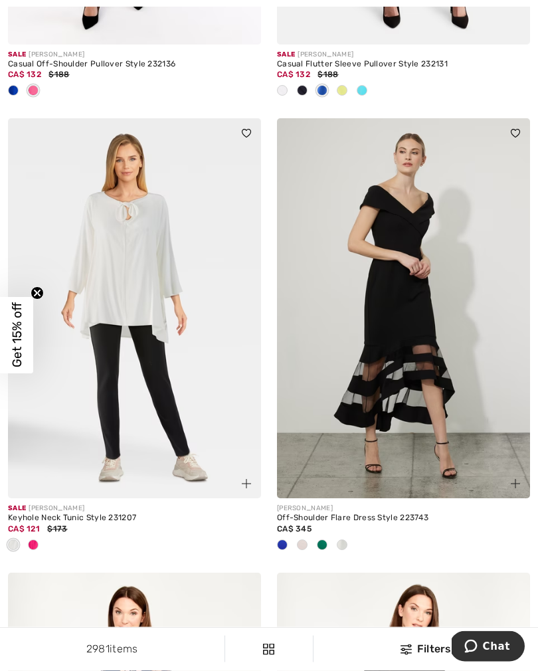
scroll to position [502, 0]
click at [37, 549] on div at bounding box center [33, 546] width 20 height 22
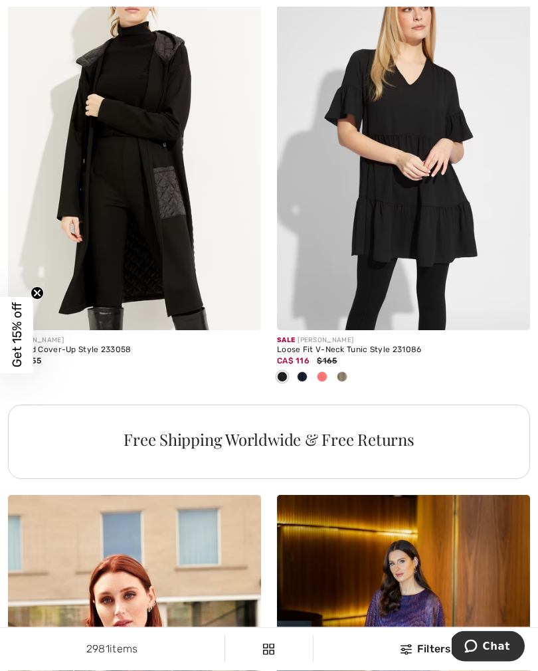
scroll to position [2424, 0]
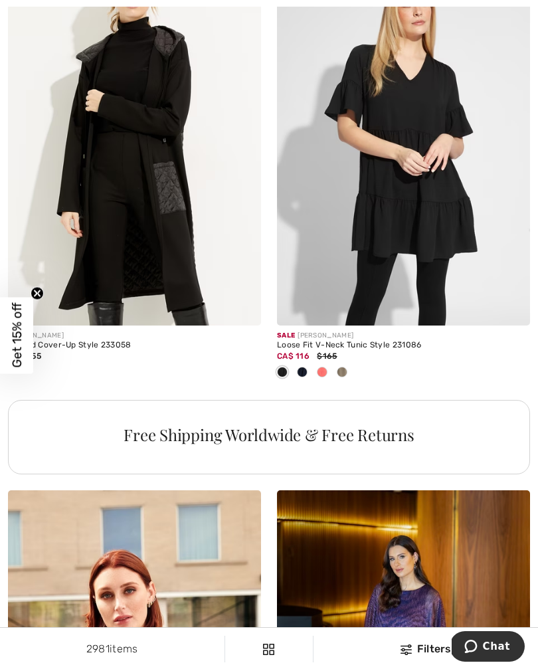
click at [330, 375] on div at bounding box center [322, 373] width 20 height 22
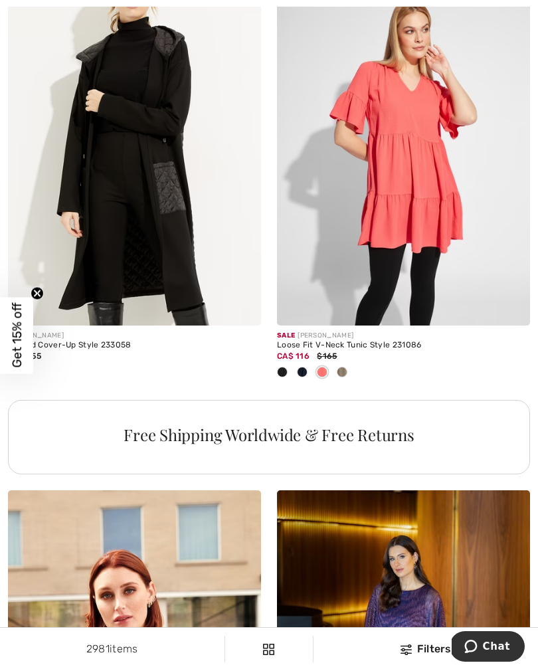
click at [345, 375] on div at bounding box center [342, 373] width 20 height 22
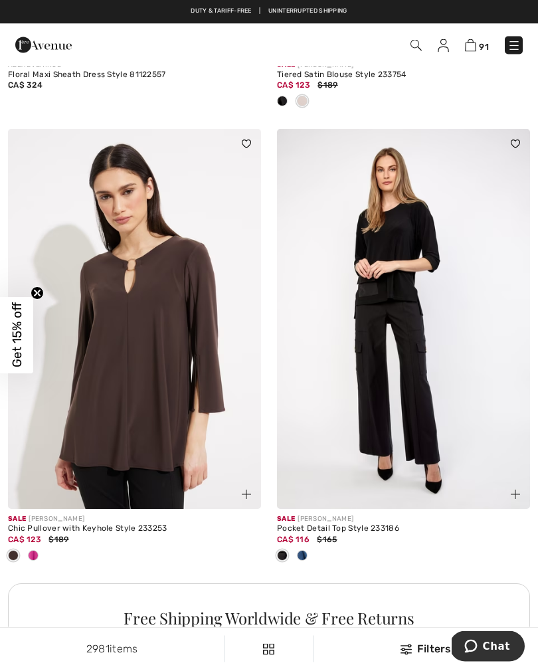
scroll to position [5011, 0]
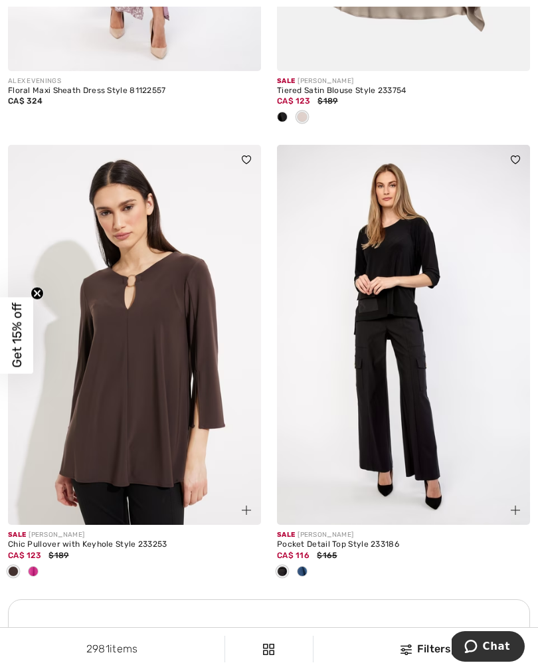
click at [33, 566] on span at bounding box center [33, 571] width 11 height 11
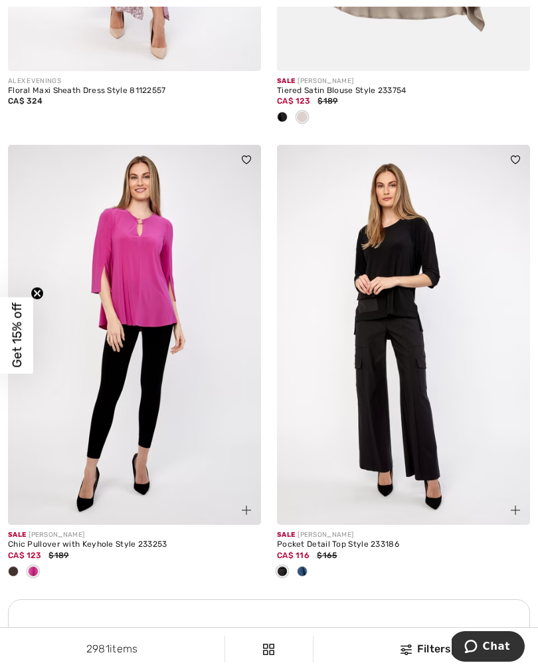
click at [309, 561] on div at bounding box center [302, 572] width 20 height 22
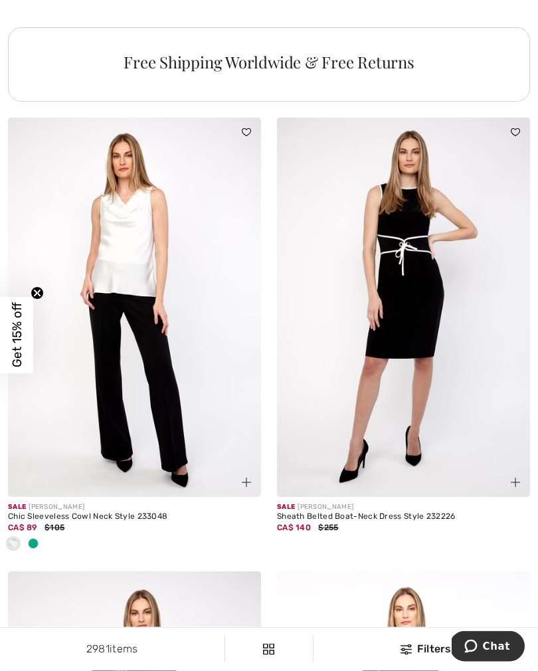
scroll to position [5589, 0]
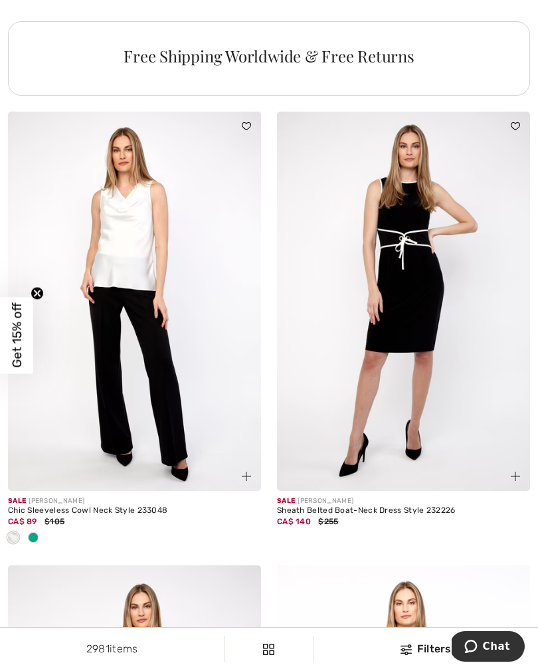
click at [40, 527] on div at bounding box center [33, 538] width 20 height 22
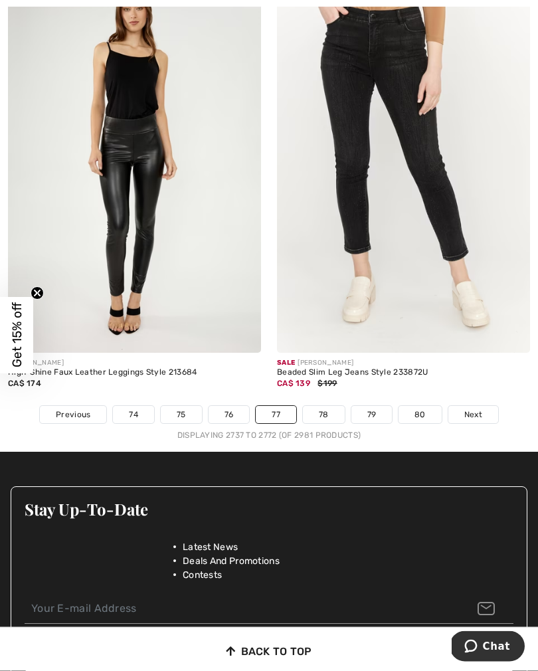
scroll to position [7953, 0]
click at [310, 406] on link "78" at bounding box center [324, 414] width 42 height 17
click at [328, 406] on link "78" at bounding box center [324, 414] width 42 height 17
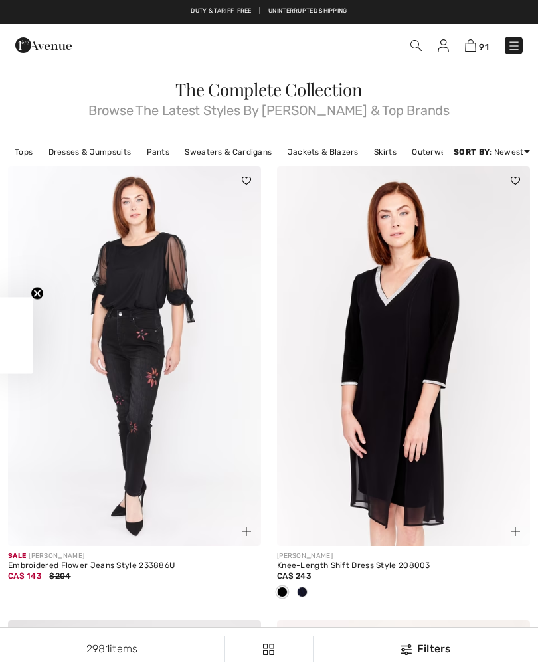
scroll to position [13, 0]
checkbox input "true"
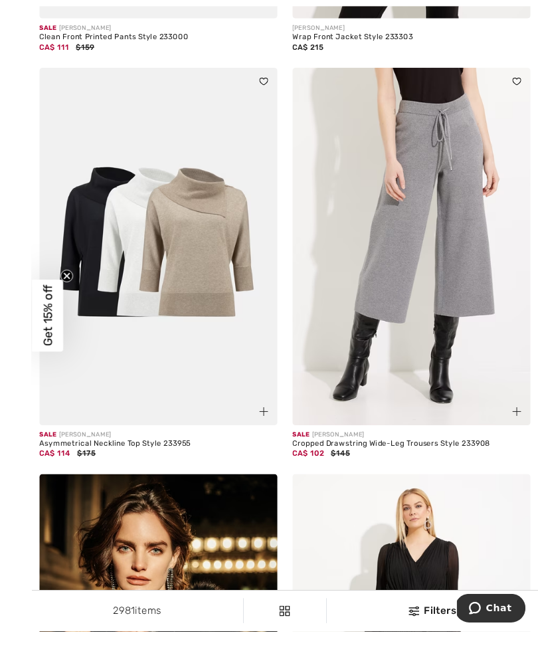
scroll to position [4598, 0]
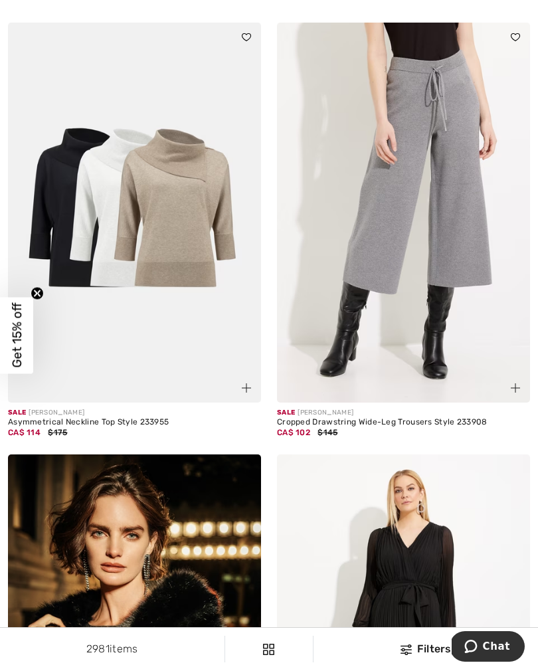
click at [395, 251] on img at bounding box center [403, 213] width 253 height 380
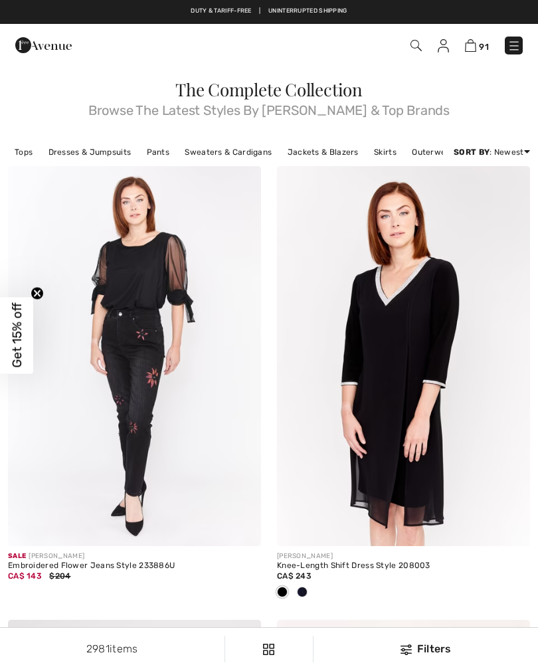
checkbox input "true"
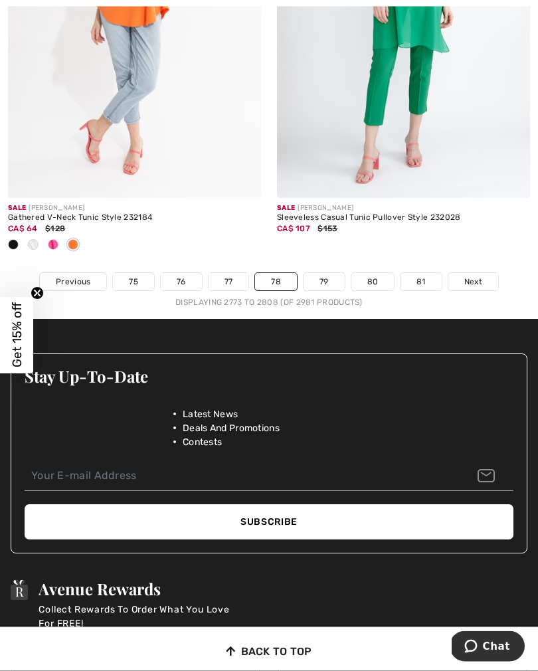
scroll to position [7917, 0]
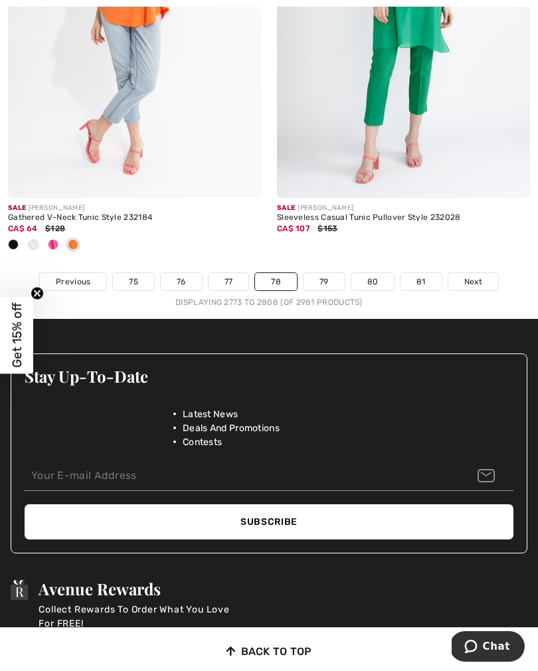
click at [324, 275] on link "79" at bounding box center [324, 281] width 41 height 17
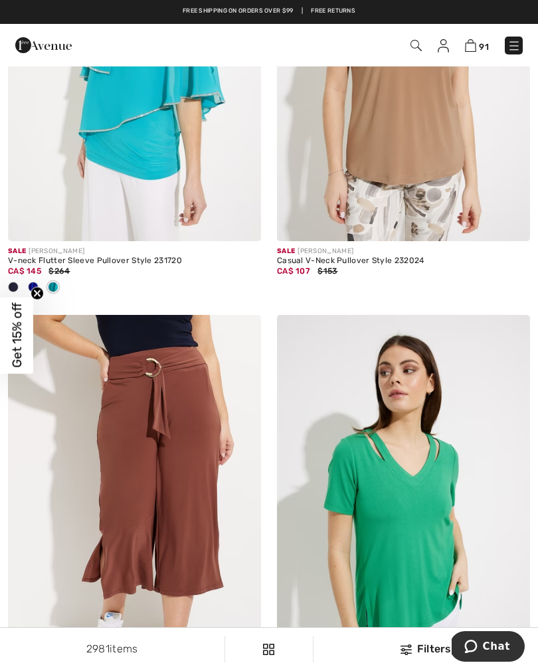
scroll to position [236, 0]
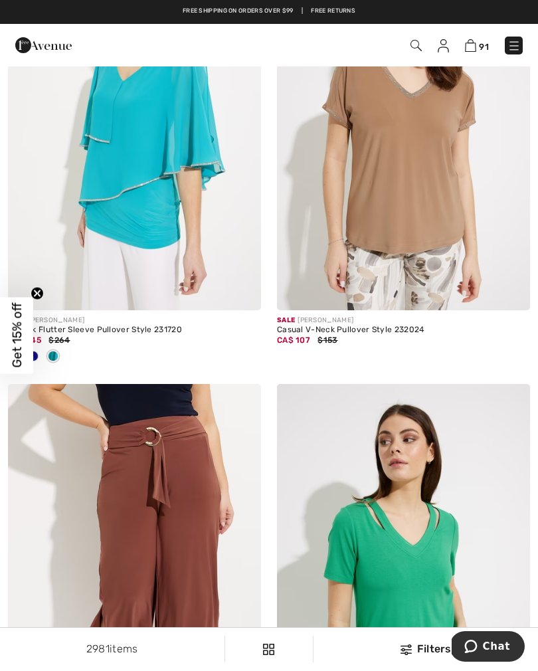
click at [438, 211] on img at bounding box center [403, 120] width 253 height 380
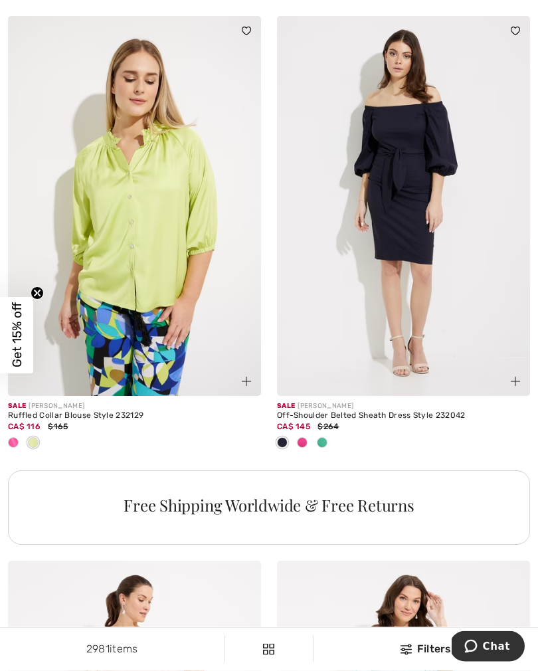
scroll to position [2376, 0]
click at [9, 445] on div at bounding box center [13, 443] width 20 height 22
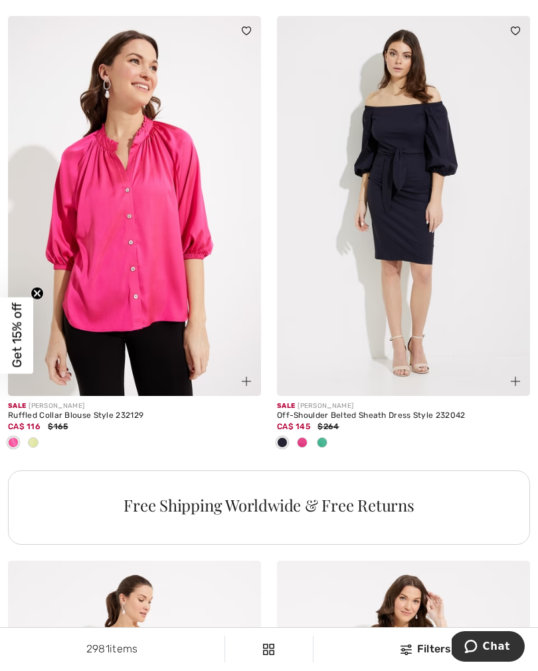
click at [306, 444] on div at bounding box center [302, 443] width 20 height 22
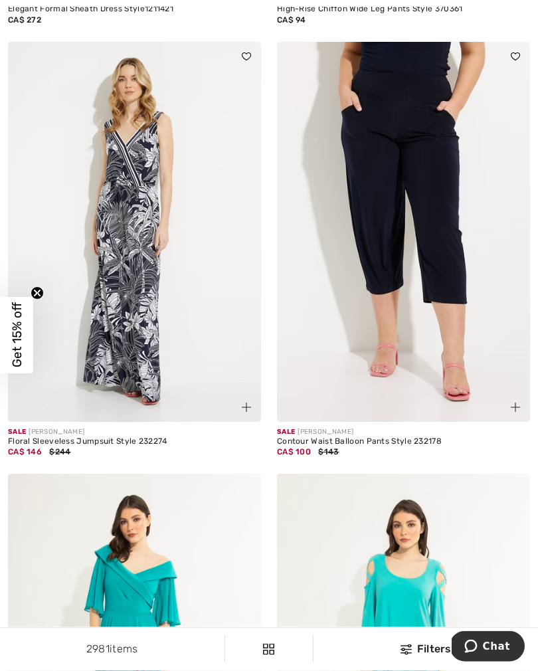
scroll to position [4625, 0]
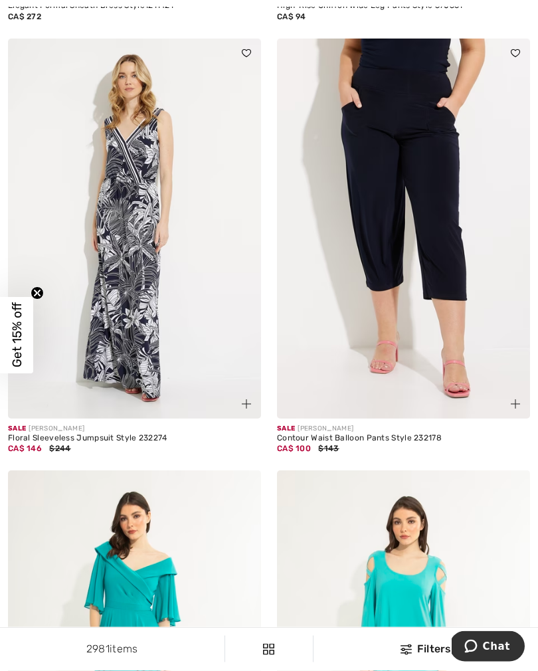
click at [418, 269] on img at bounding box center [403, 229] width 253 height 380
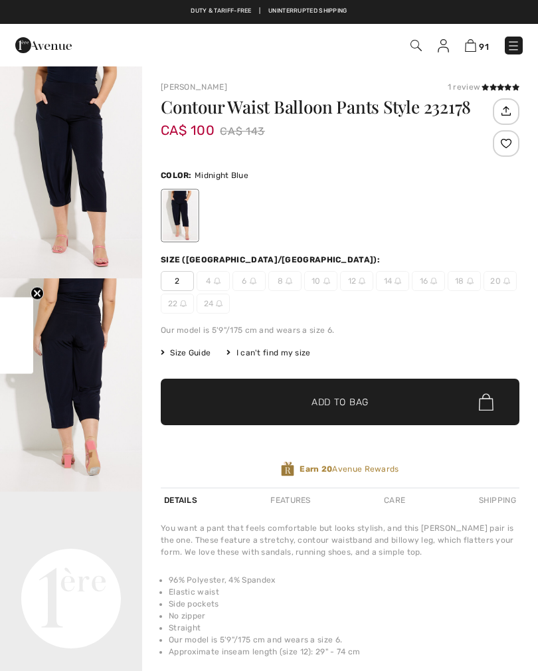
checkbox input "true"
click at [178, 286] on span "2" at bounding box center [177, 281] width 33 height 20
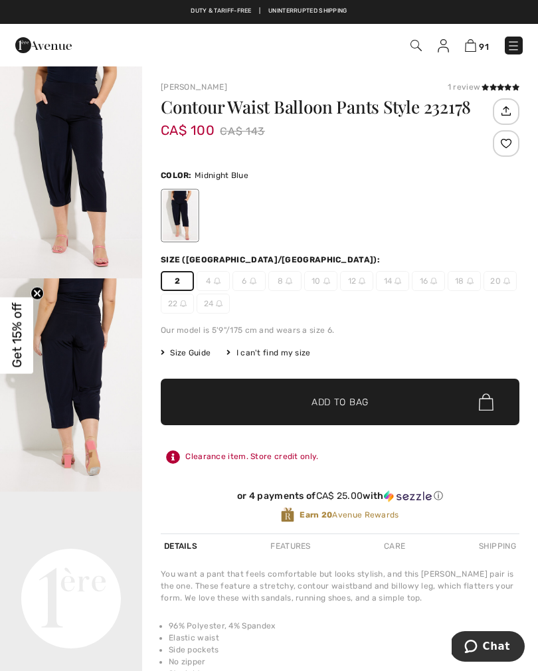
click at [253, 410] on span "✔ Added to Bag Add to Bag" at bounding box center [340, 402] width 359 height 47
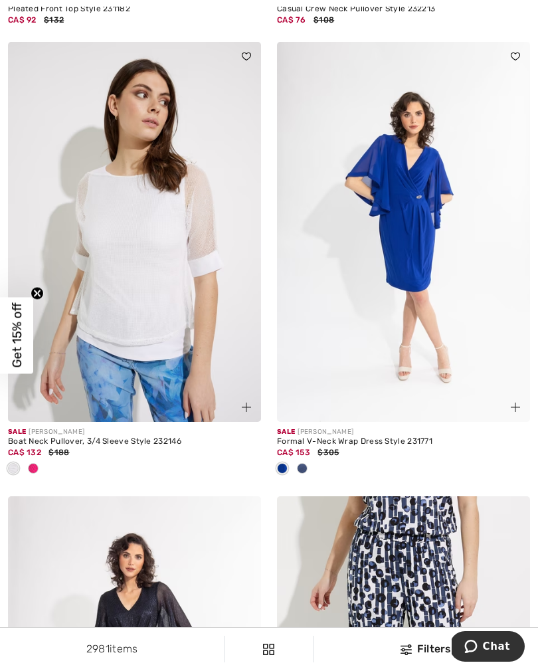
scroll to position [6028, 0]
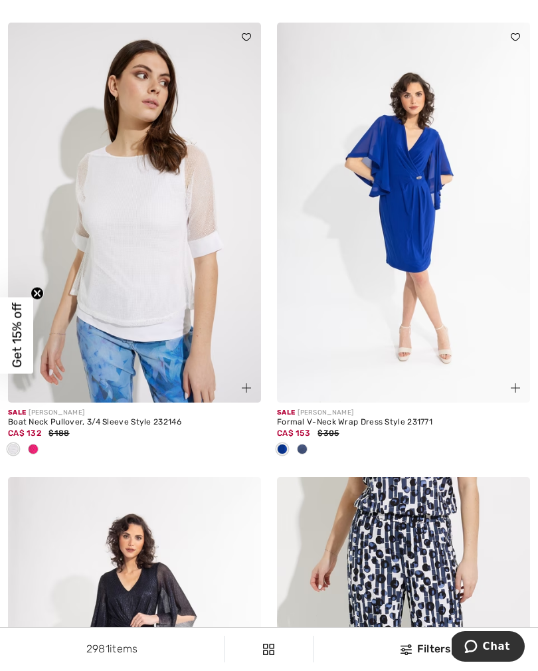
click at [37, 444] on span at bounding box center [33, 449] width 11 height 11
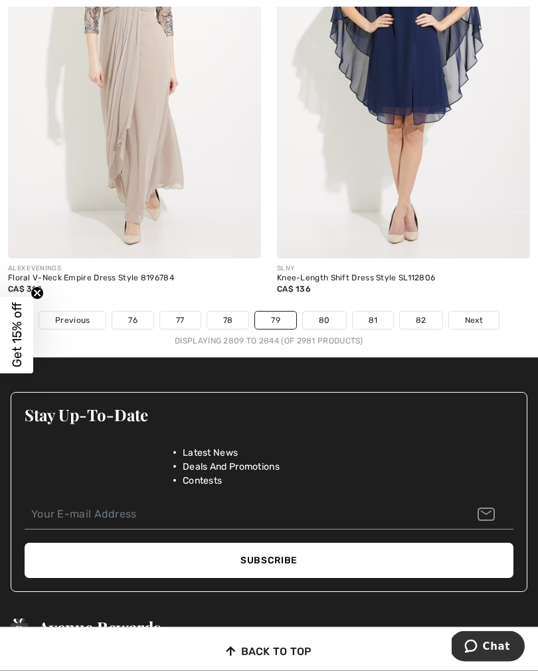
scroll to position [7928, 0]
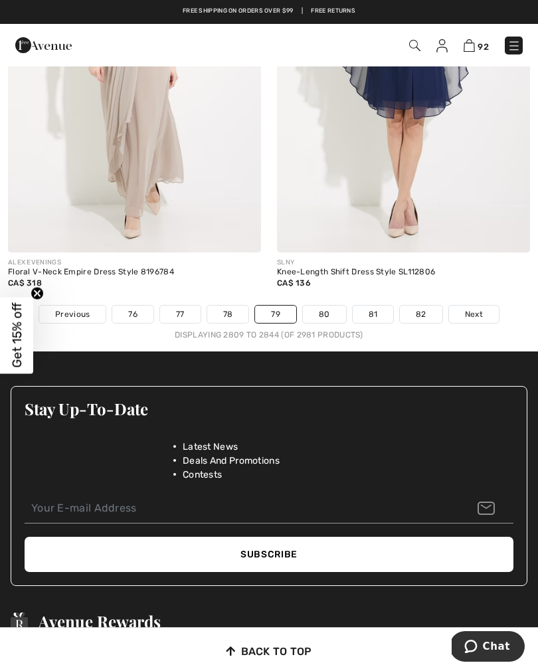
click at [316, 306] on link "80" at bounding box center [324, 314] width 43 height 17
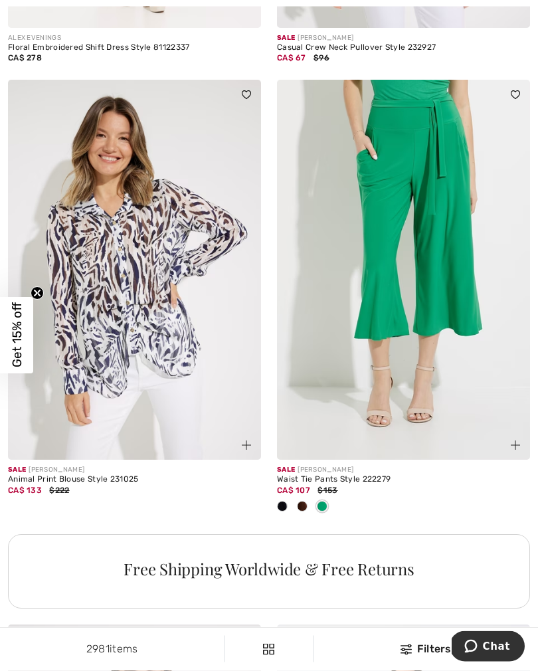
scroll to position [2246, 0]
click at [307, 508] on div at bounding box center [302, 507] width 20 height 22
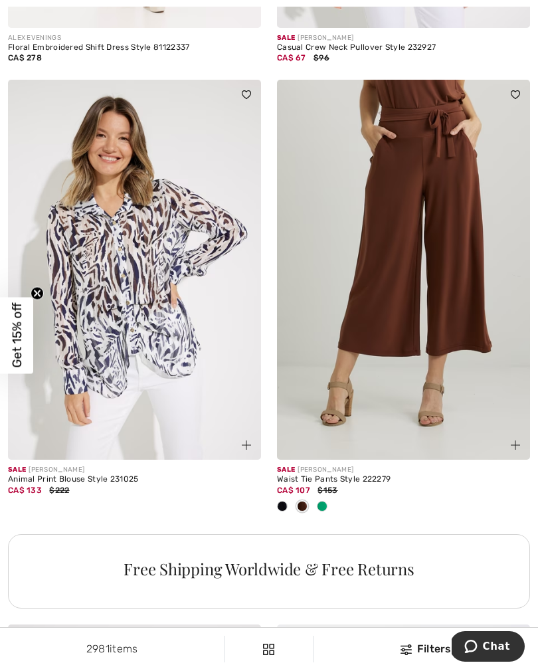
click at [288, 502] on div at bounding box center [282, 507] width 20 height 22
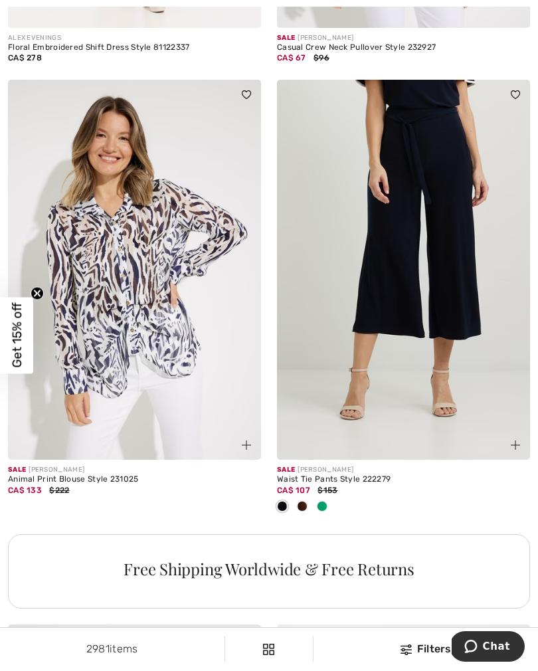
click at [327, 508] on div at bounding box center [322, 507] width 20 height 22
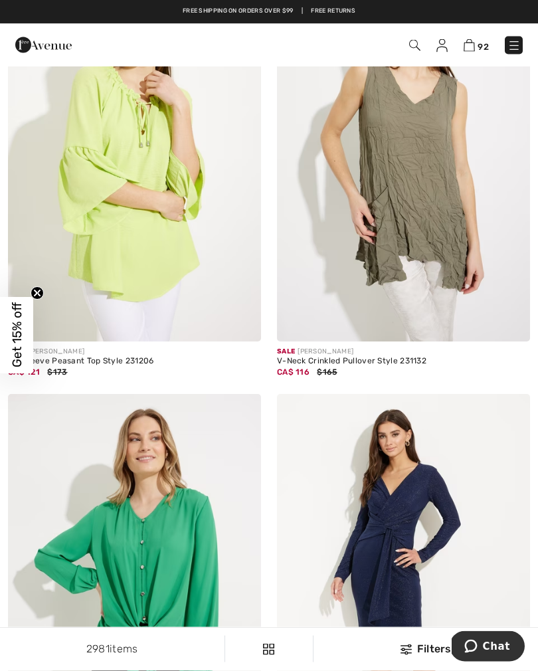
scroll to position [3764, 0]
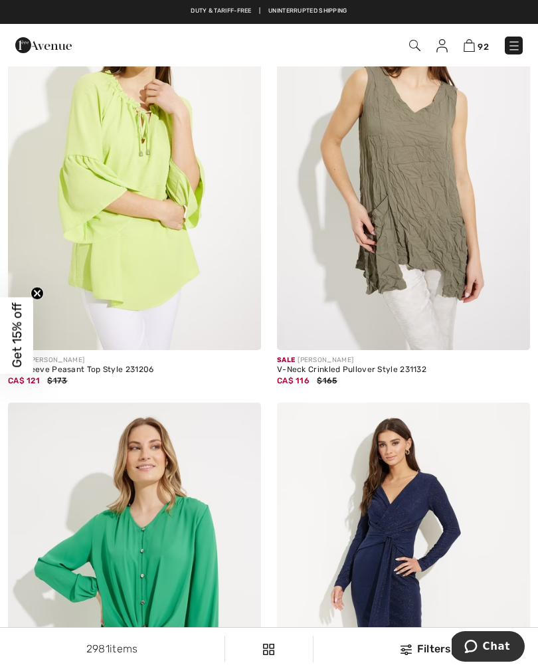
click at [416, 213] on img at bounding box center [403, 161] width 253 height 380
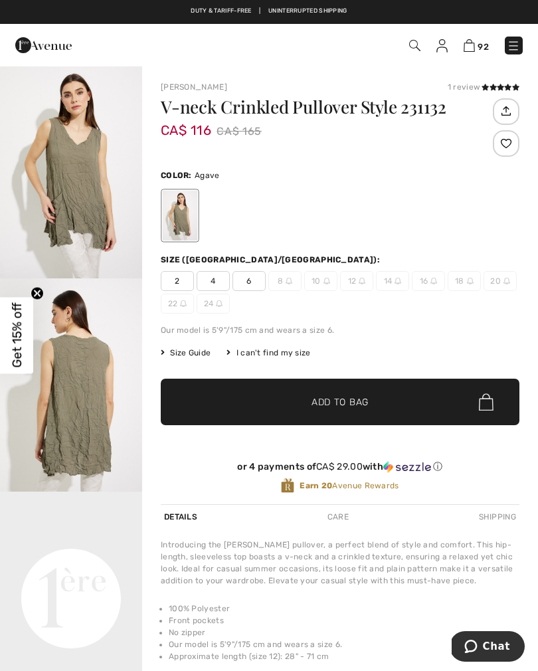
click at [175, 285] on span "2" at bounding box center [177, 281] width 33 height 20
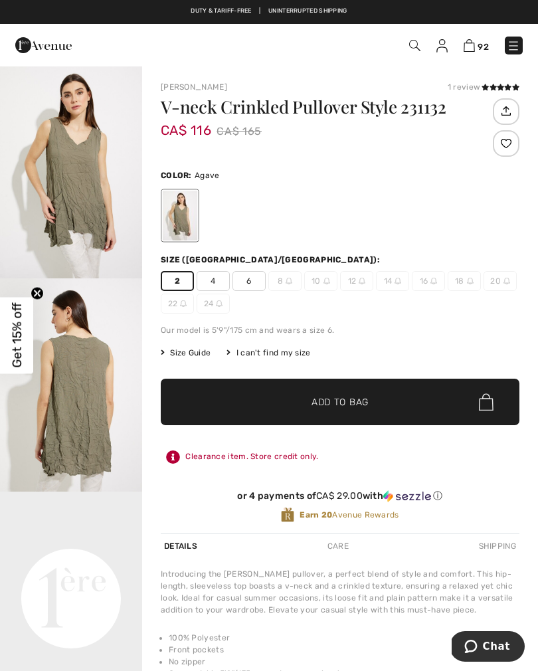
click at [262, 413] on span "✔ Added to Bag Add to Bag" at bounding box center [340, 402] width 359 height 47
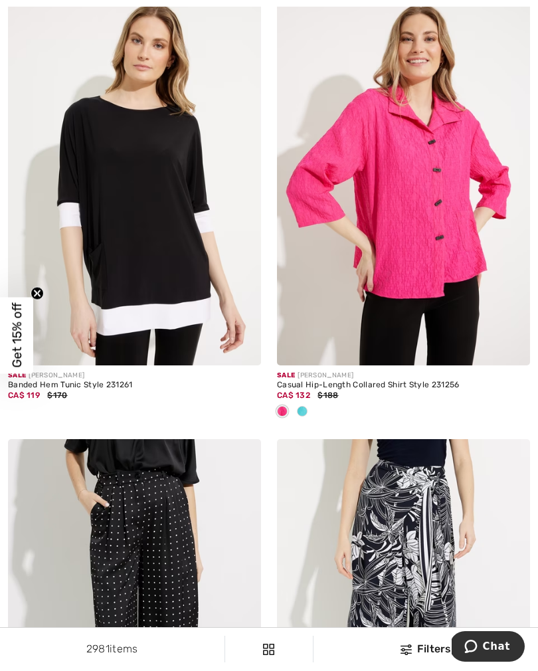
scroll to position [4614, 0]
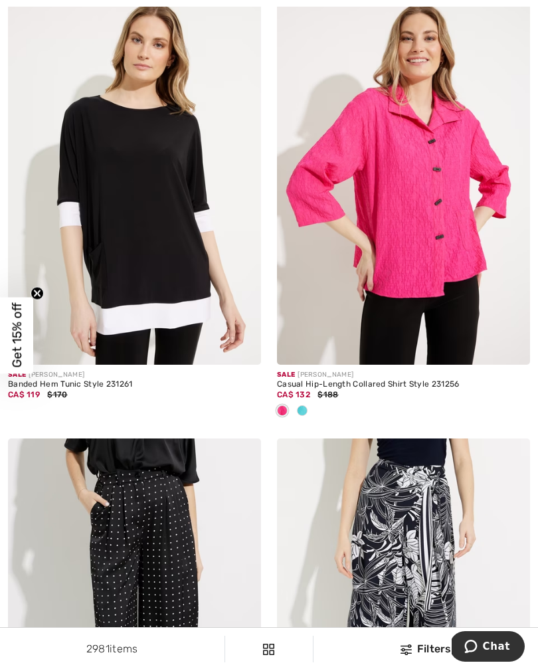
click at [311, 405] on div at bounding box center [302, 412] width 20 height 22
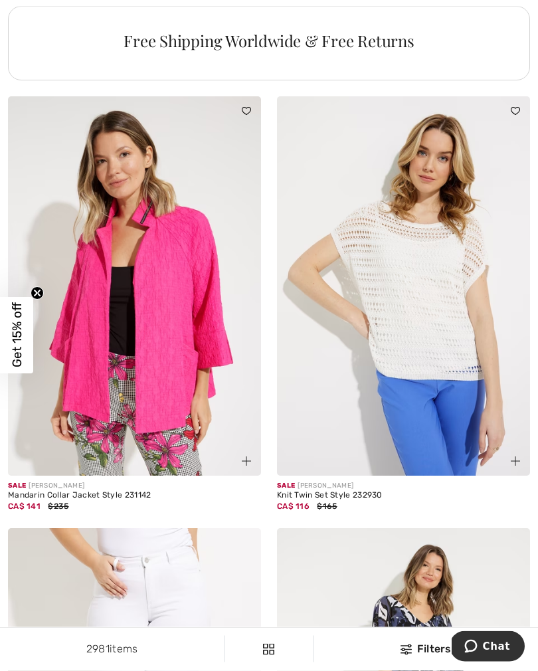
scroll to position [5481, 0]
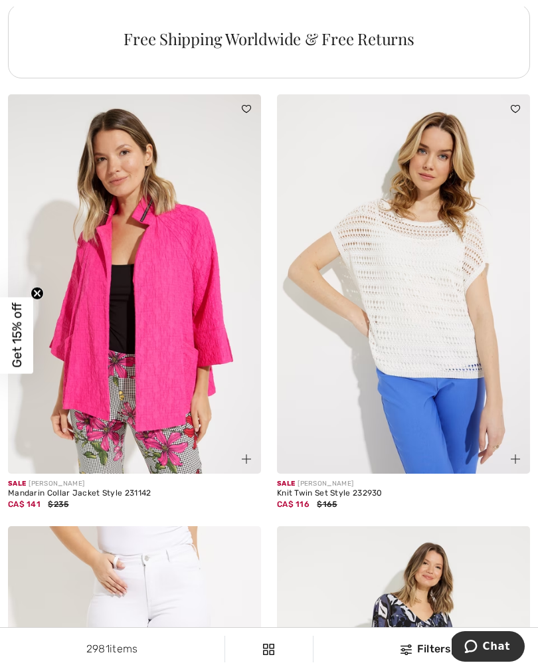
click at [138, 326] on img at bounding box center [134, 284] width 253 height 380
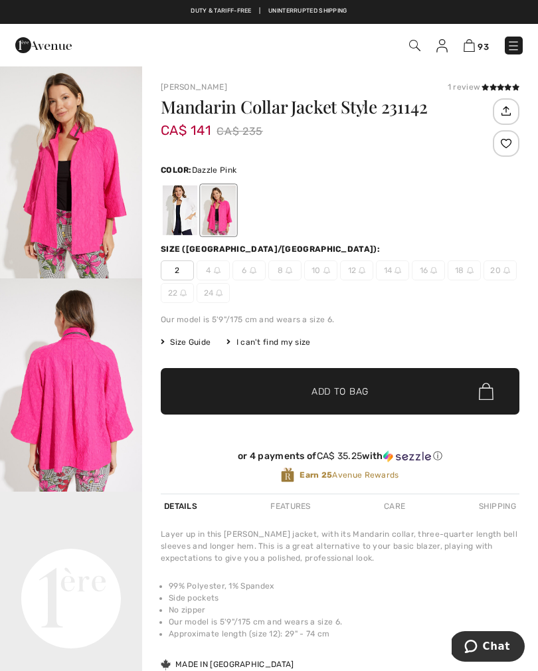
click at [175, 272] on span "2" at bounding box center [177, 270] width 33 height 20
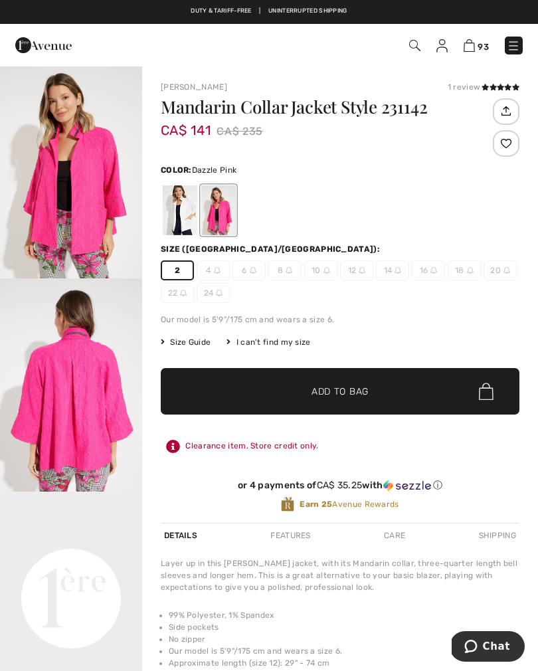
click at [284, 395] on span "✔ Added to Bag" at bounding box center [320, 392] width 81 height 14
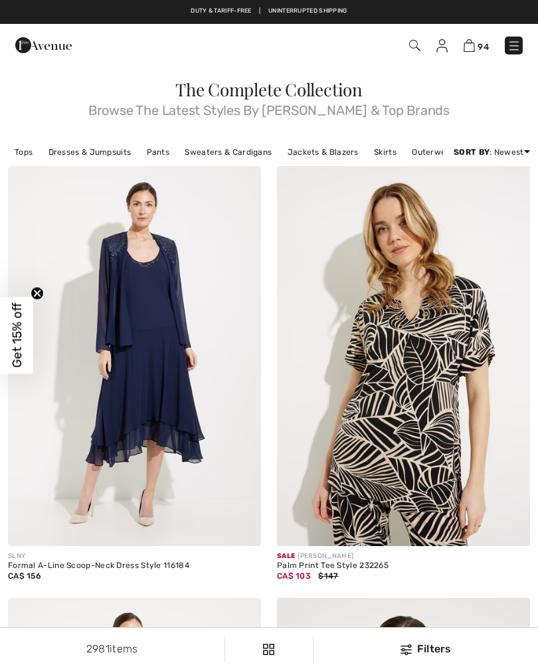
checkbox input "true"
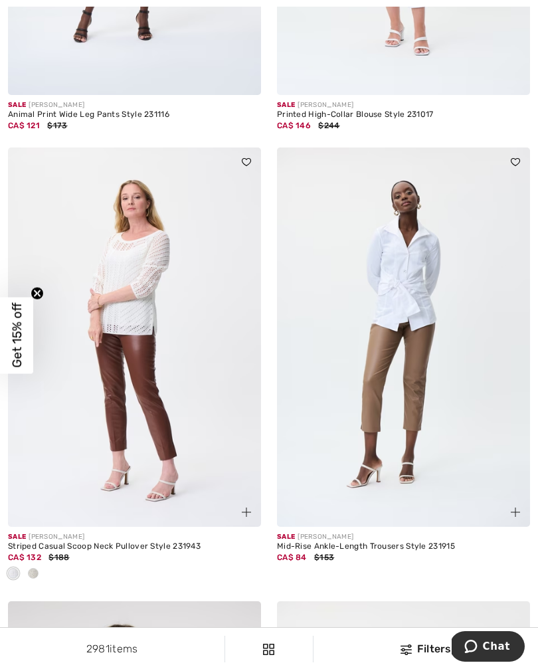
scroll to position [6742, 0]
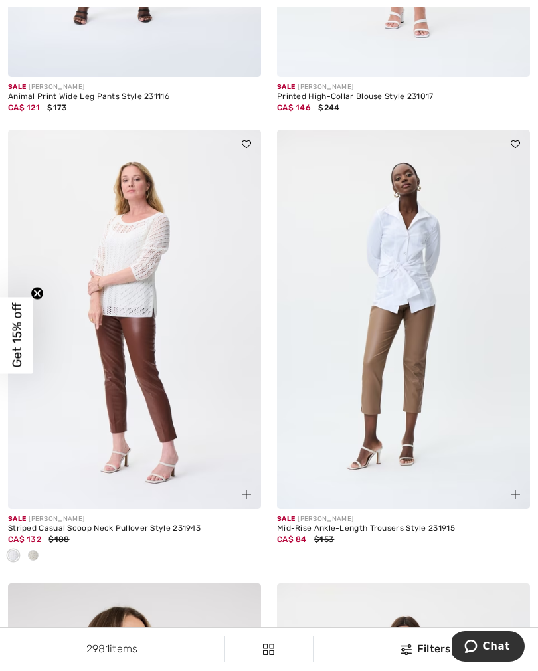
click at [39, 546] on div at bounding box center [33, 556] width 20 height 22
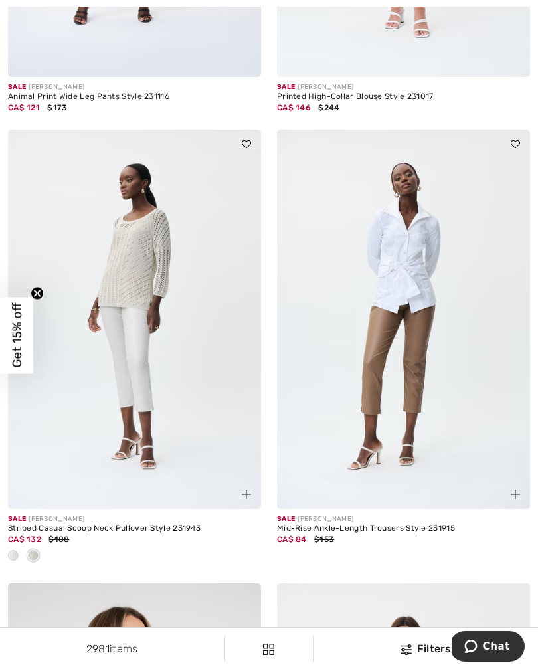
click at [430, 354] on img at bounding box center [403, 320] width 253 height 380
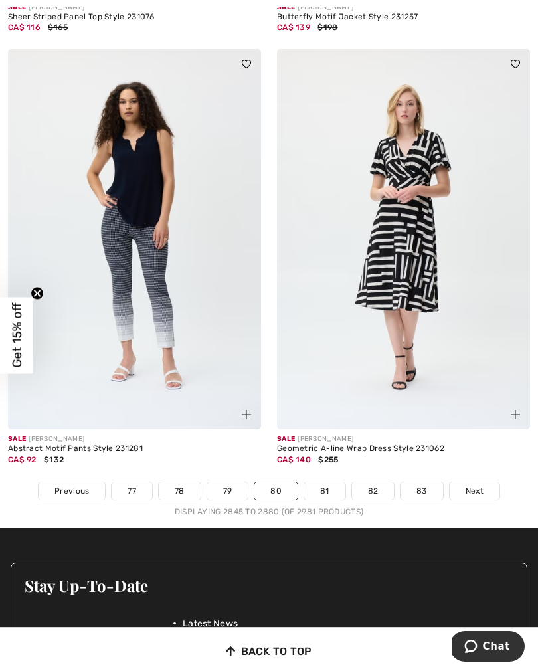
scroll to position [7737, 0]
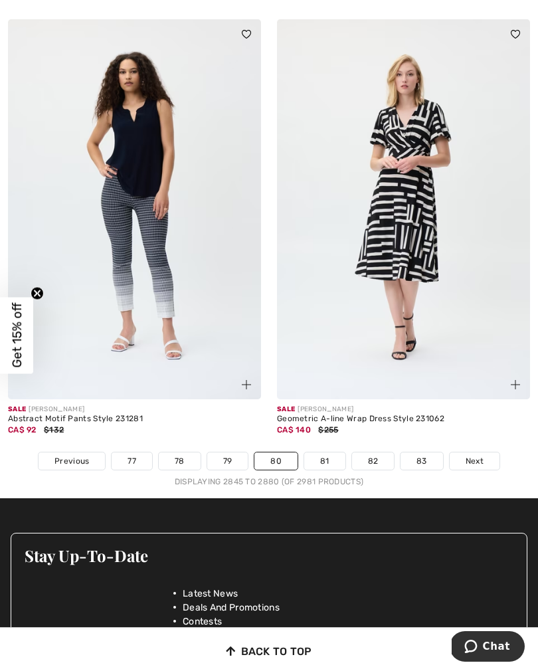
click at [328, 456] on link "81" at bounding box center [324, 460] width 41 height 17
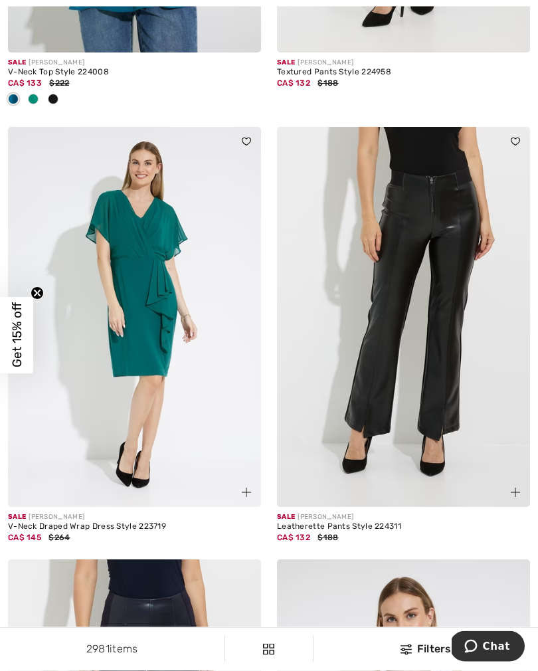
scroll to position [3175, 0]
click at [415, 358] on img at bounding box center [403, 317] width 253 height 380
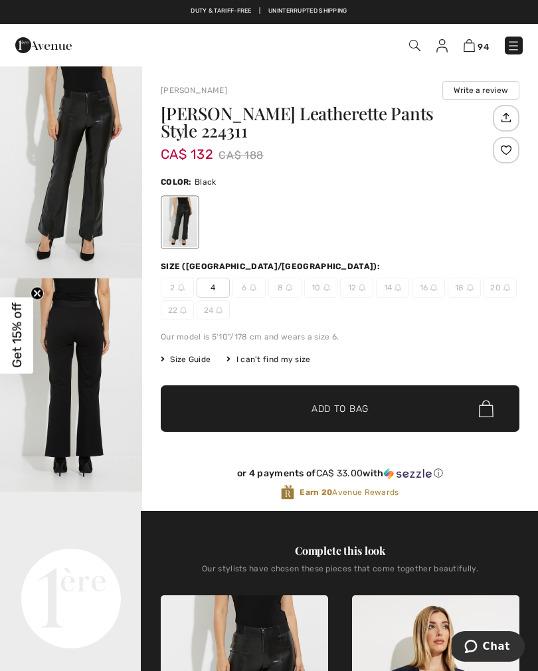
click at [213, 290] on span "4" at bounding box center [213, 288] width 33 height 20
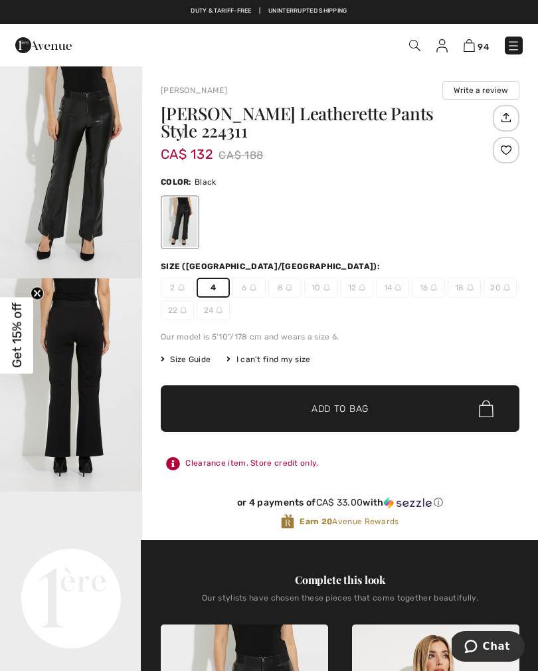
click at [294, 431] on span "✔ Added to Bag Add to Bag" at bounding box center [340, 408] width 359 height 47
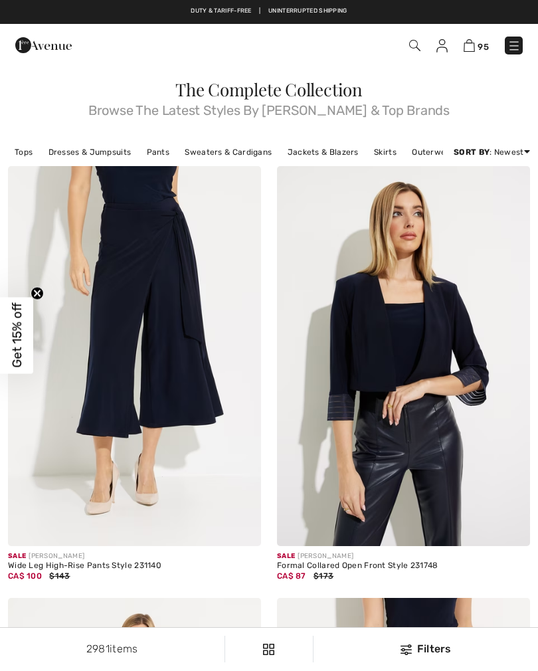
checkbox input "true"
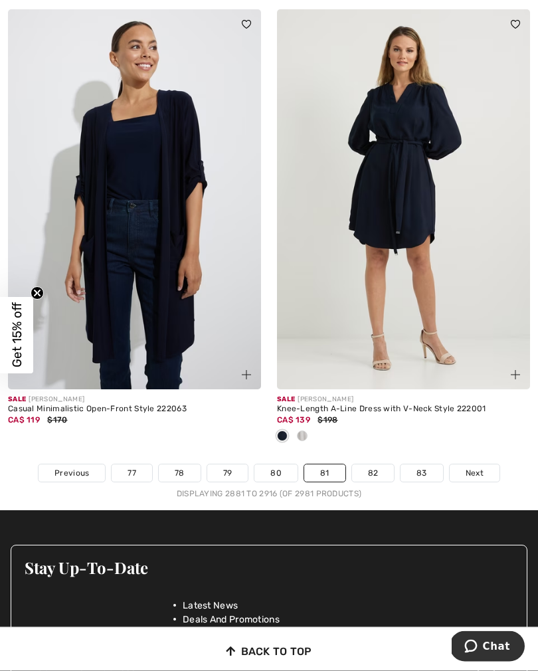
scroll to position [7747, 0]
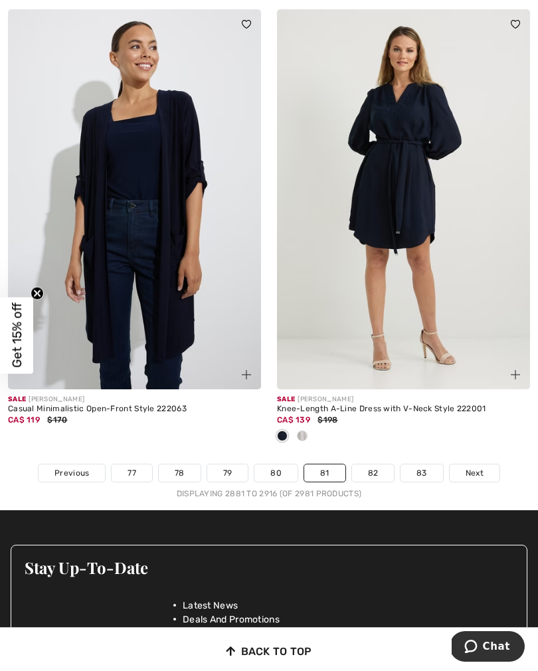
click at [313, 432] on div at bounding box center [403, 437] width 253 height 22
click at [306, 430] on div at bounding box center [302, 437] width 20 height 22
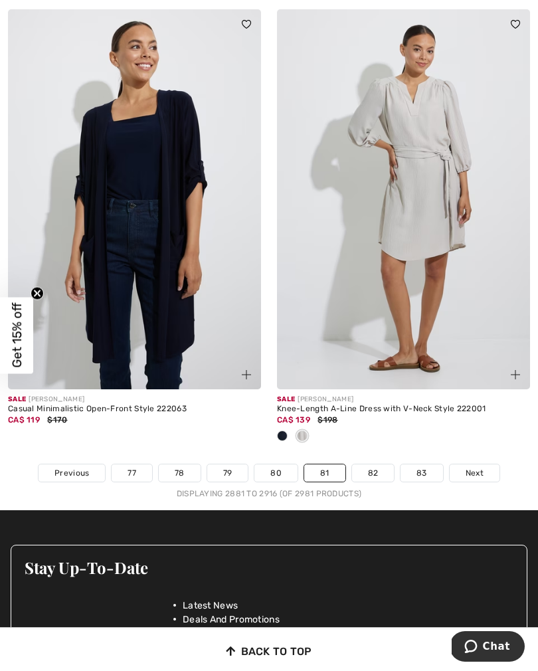
click at [373, 470] on link "82" at bounding box center [373, 472] width 43 height 17
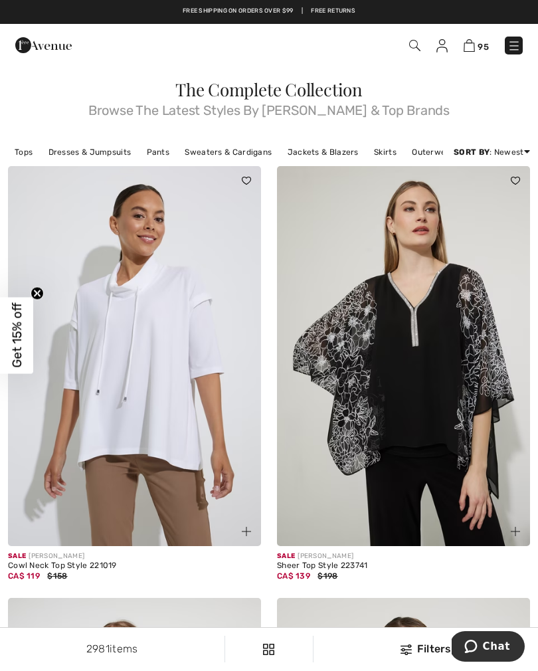
click at [151, 392] on img at bounding box center [134, 356] width 253 height 380
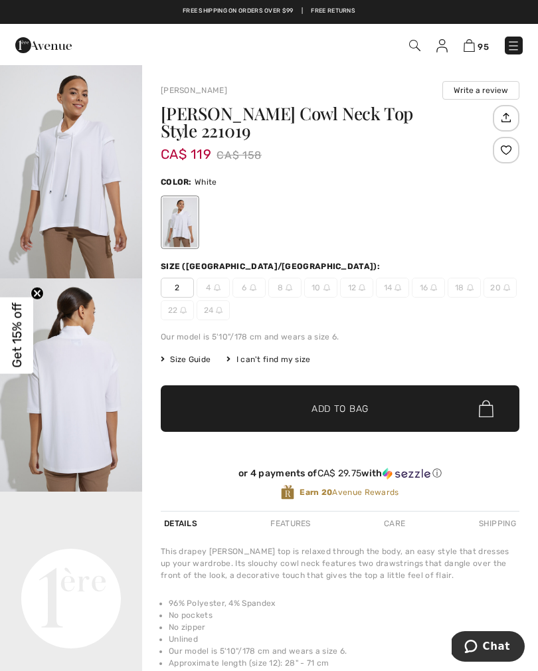
click at [180, 294] on span "2" at bounding box center [177, 288] width 33 height 20
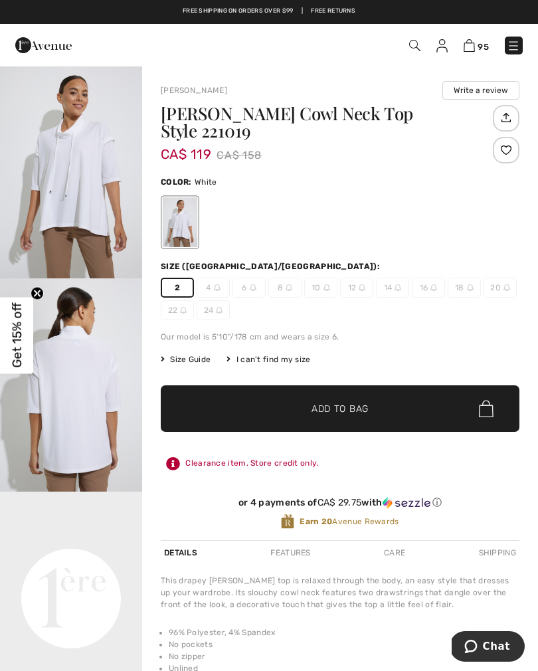
click at [276, 415] on span "✔ Added to Bag Add to Bag" at bounding box center [340, 408] width 359 height 47
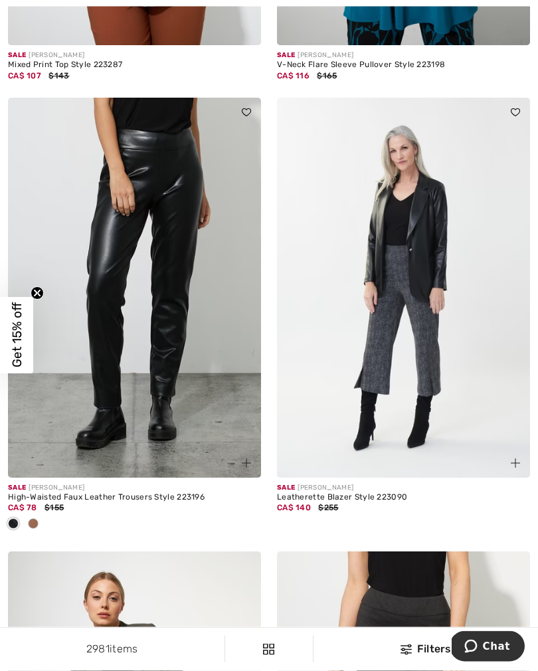
scroll to position [1796, 0]
click at [41, 523] on div at bounding box center [33, 525] width 20 height 22
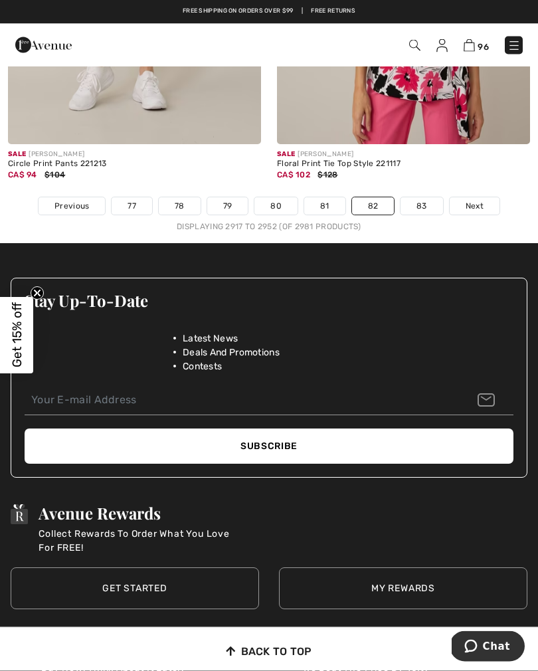
scroll to position [7949, 0]
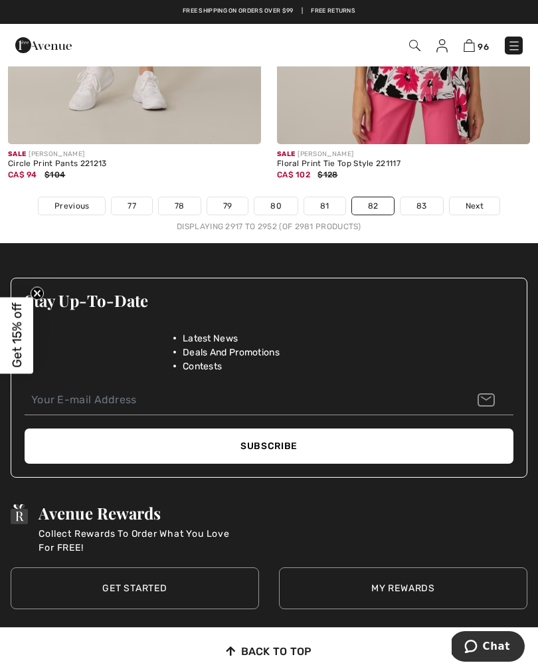
click at [421, 200] on link "83" at bounding box center [422, 205] width 43 height 17
click at [418, 203] on link "83" at bounding box center [422, 205] width 43 height 17
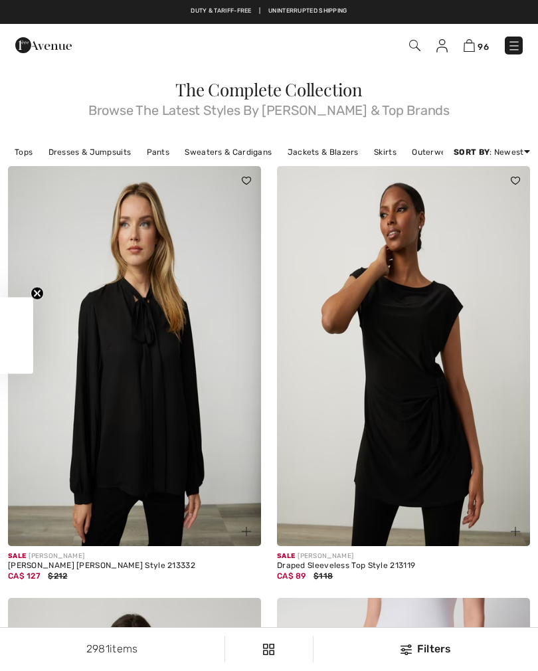
checkbox input "true"
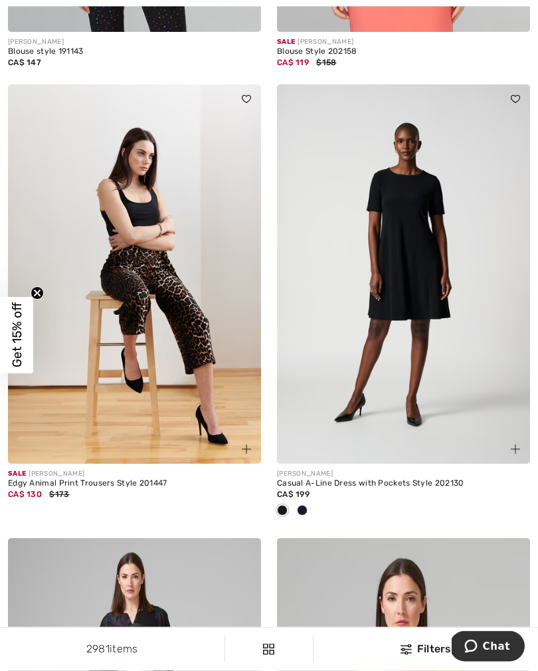
scroll to position [4087, 0]
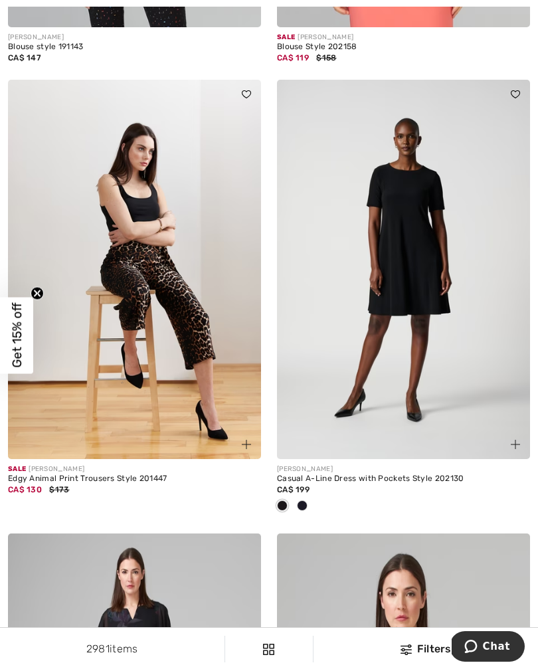
click at [305, 508] on div at bounding box center [302, 507] width 20 height 22
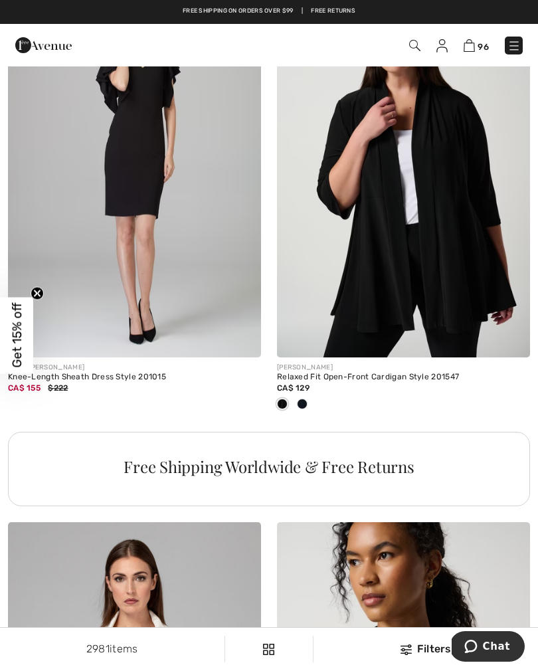
scroll to position [5062, 0]
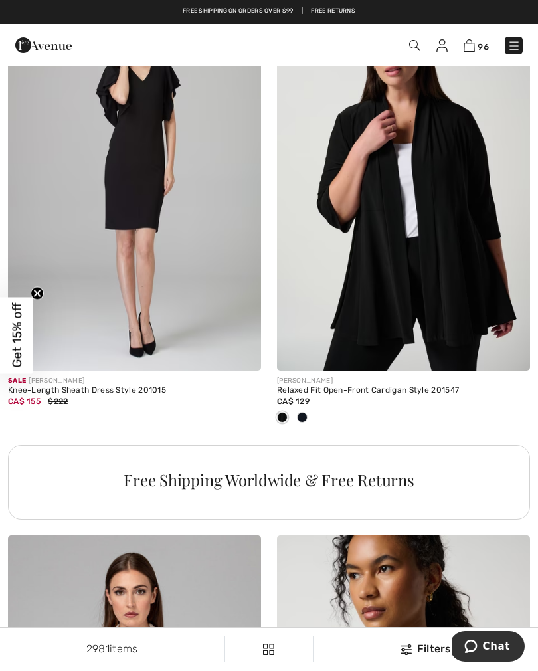
click at [305, 413] on span at bounding box center [302, 417] width 11 height 11
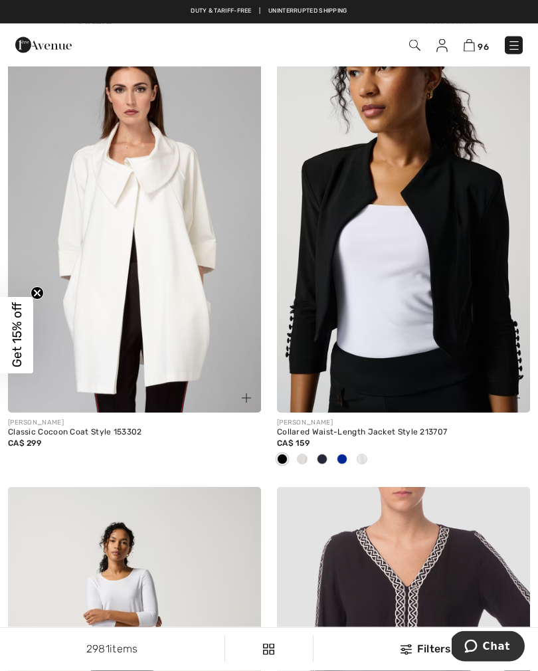
scroll to position [5533, 0]
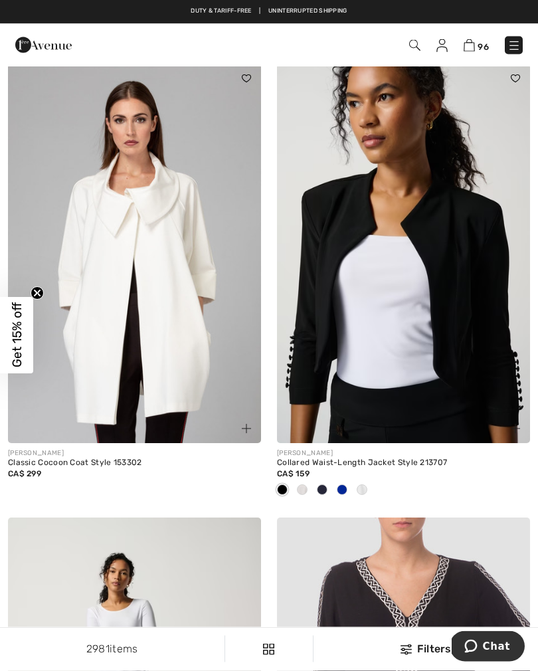
click at [344, 486] on span at bounding box center [342, 490] width 11 height 11
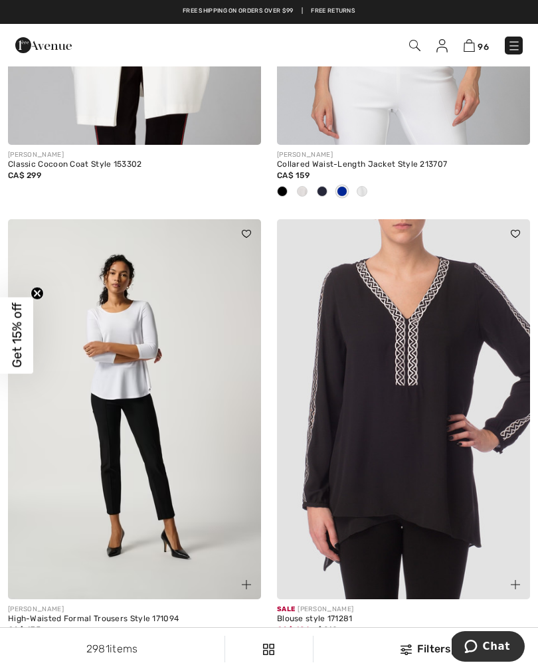
scroll to position [5822, 0]
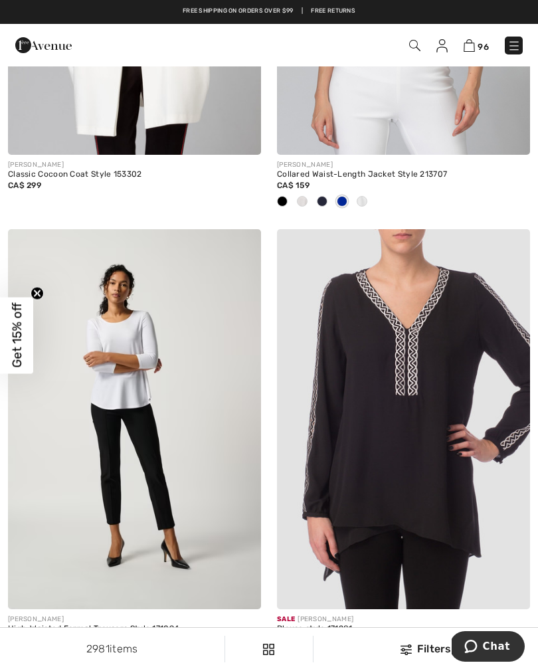
click at [464, 52] on img at bounding box center [469, 45] width 11 height 13
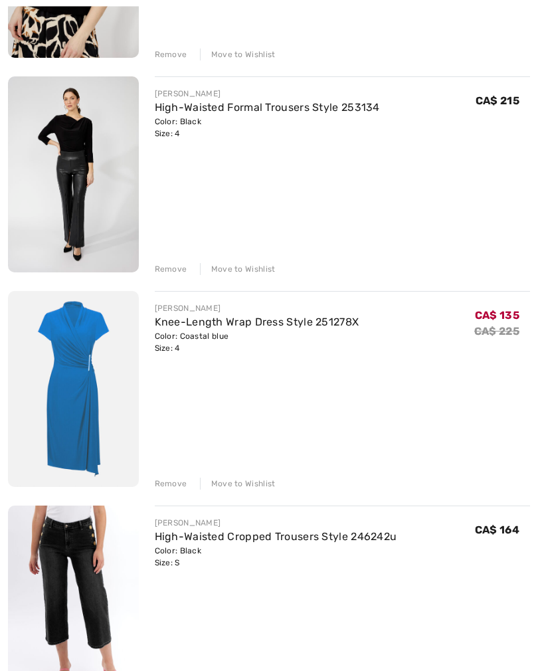
scroll to position [6764, 0]
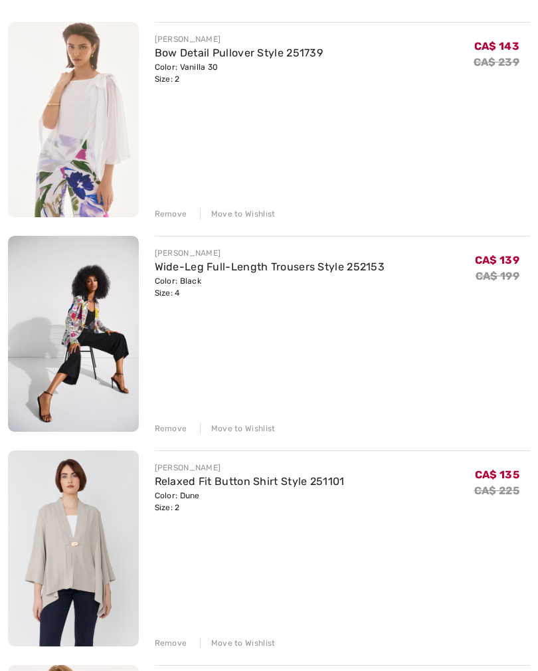
click at [163, 432] on div "Remove" at bounding box center [171, 429] width 33 height 12
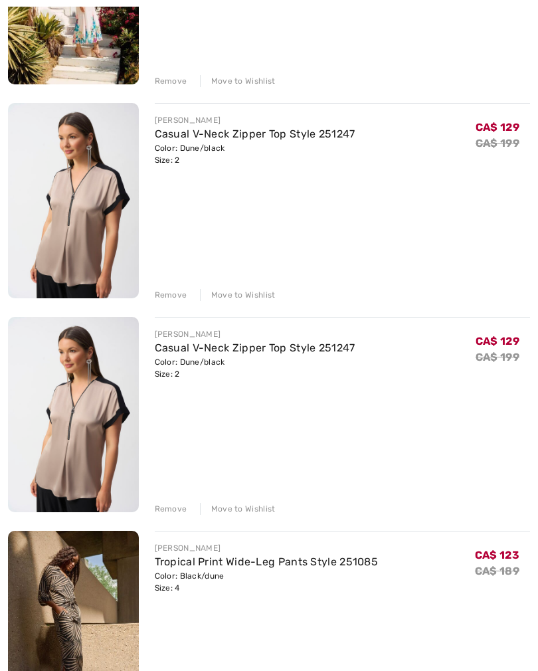
scroll to position [11451, 0]
click at [174, 510] on div "Remove" at bounding box center [171, 508] width 33 height 12
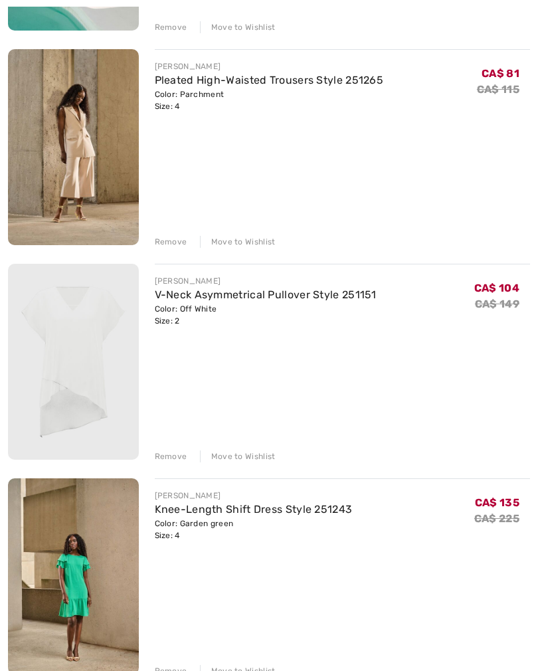
scroll to position [12147, 0]
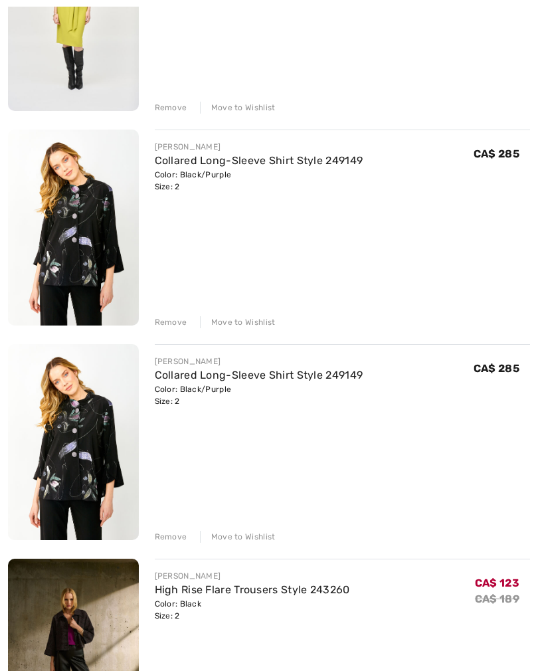
click at [166, 539] on div "Remove" at bounding box center [171, 537] width 33 height 12
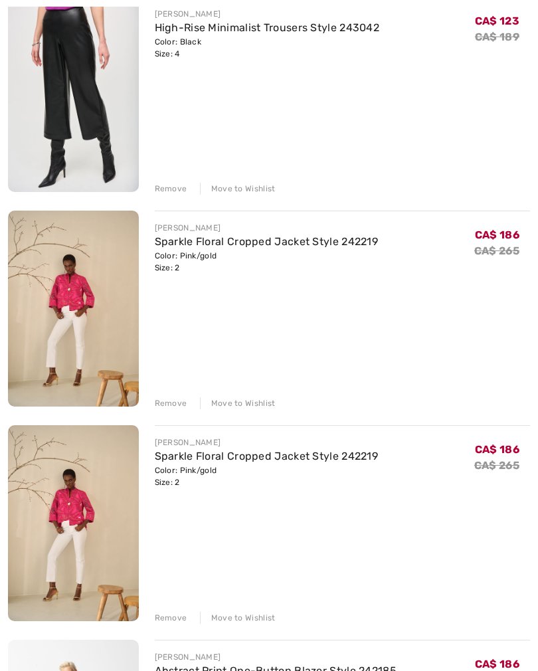
scroll to position [16914, 0]
click at [167, 407] on div "Remove" at bounding box center [171, 403] width 33 height 12
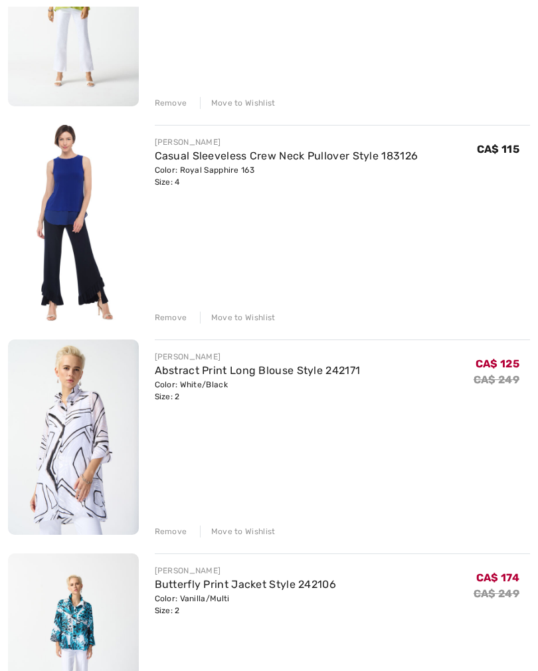
click at [164, 537] on div "Remove" at bounding box center [171, 532] width 33 height 12
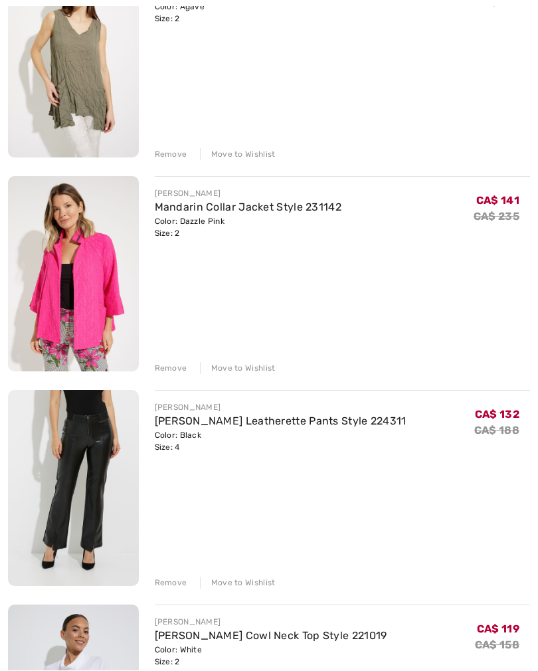
scroll to position [18878, 0]
click at [173, 583] on div "Remove" at bounding box center [171, 583] width 33 height 12
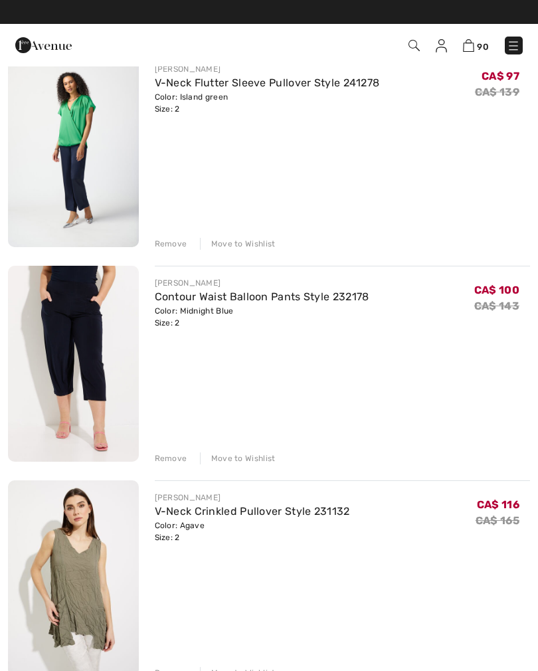
scroll to position [18358, 0]
